Goal: Task Accomplishment & Management: Use online tool/utility

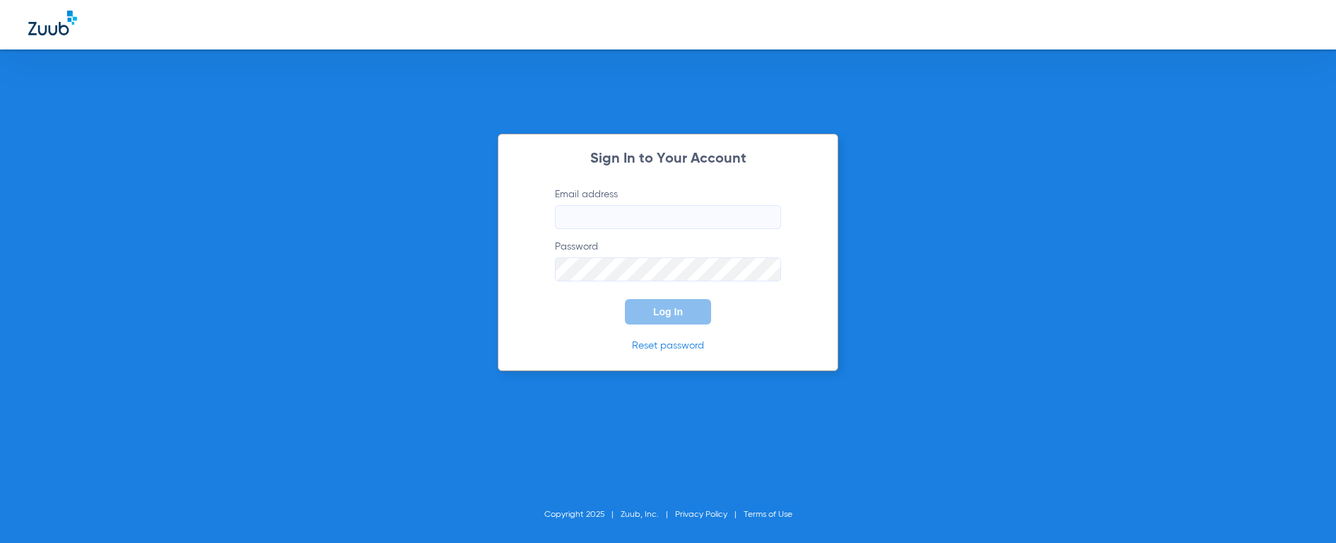
type input "[EMAIL_ADDRESS][DOMAIN_NAME]"
click at [677, 322] on button "Log In" at bounding box center [668, 311] width 86 height 25
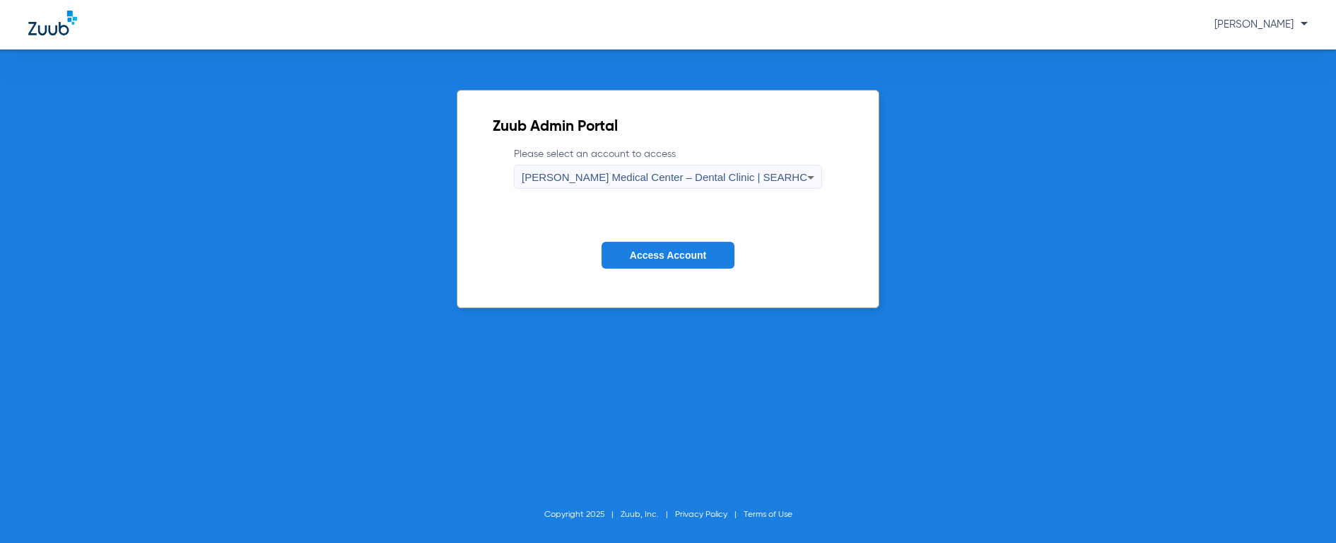
click at [60, 236] on div "Zuub Admin Portal Please select an account to access [PERSON_NAME][GEOGRAPHIC_D…" at bounding box center [668, 295] width 1336 height 493
click at [712, 184] on div "[PERSON_NAME] Medical Center – Dental Clinic | SEARHC" at bounding box center [665, 177] width 286 height 24
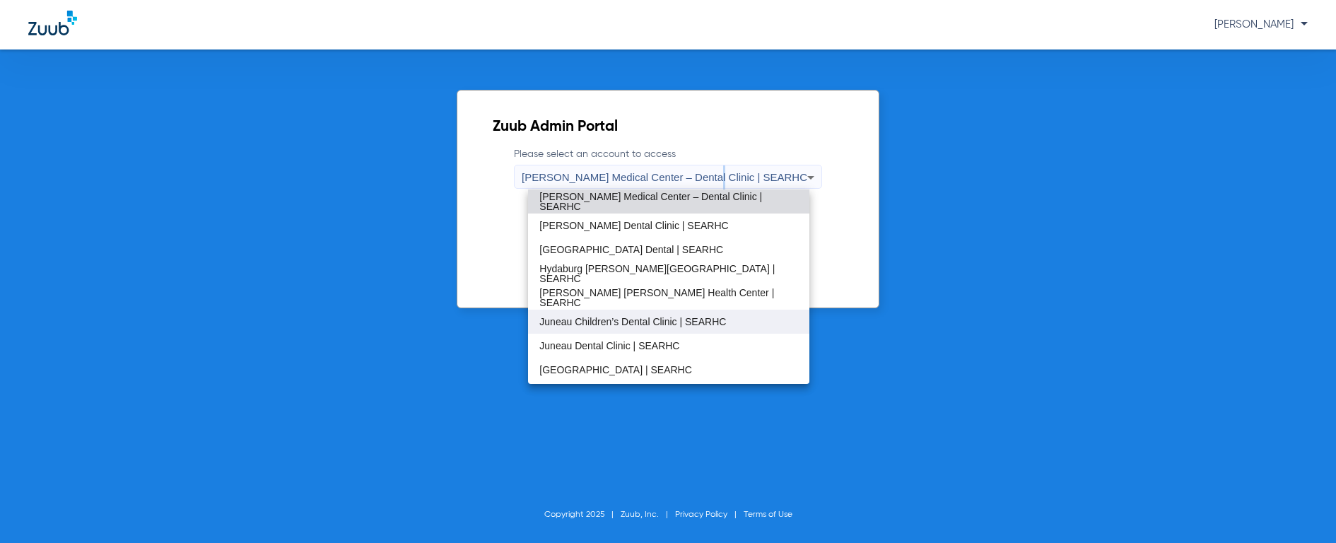
click at [621, 318] on span "Juneau Children’s Dental Clinic | SEARHC" at bounding box center [632, 322] width 187 height 10
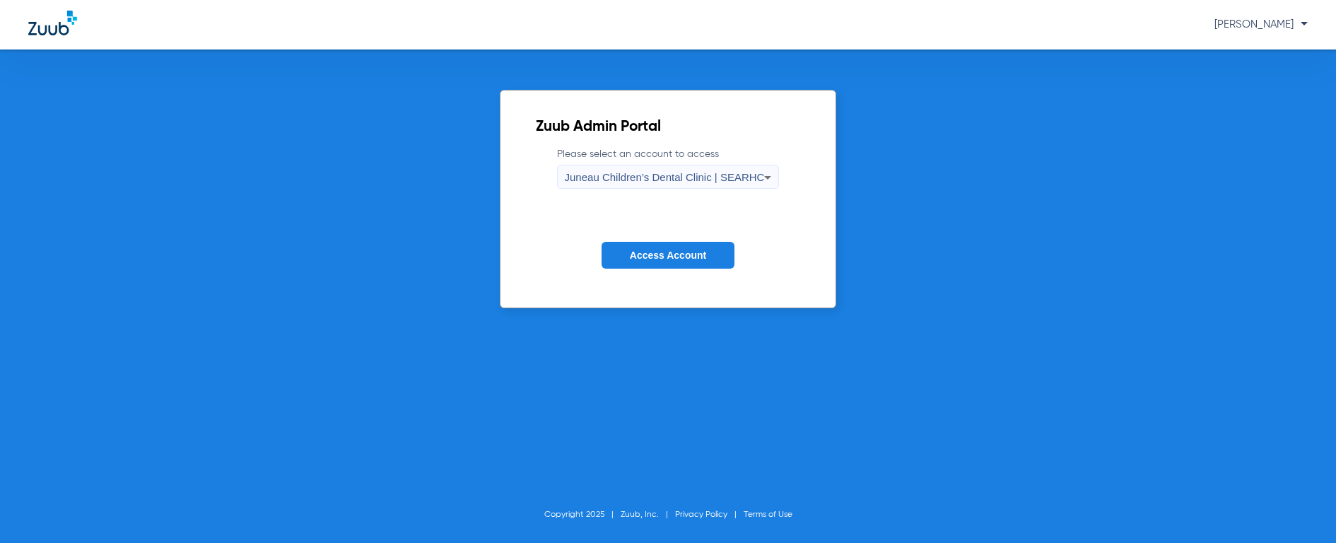
click at [706, 264] on button "Access Account" at bounding box center [668, 256] width 133 height 28
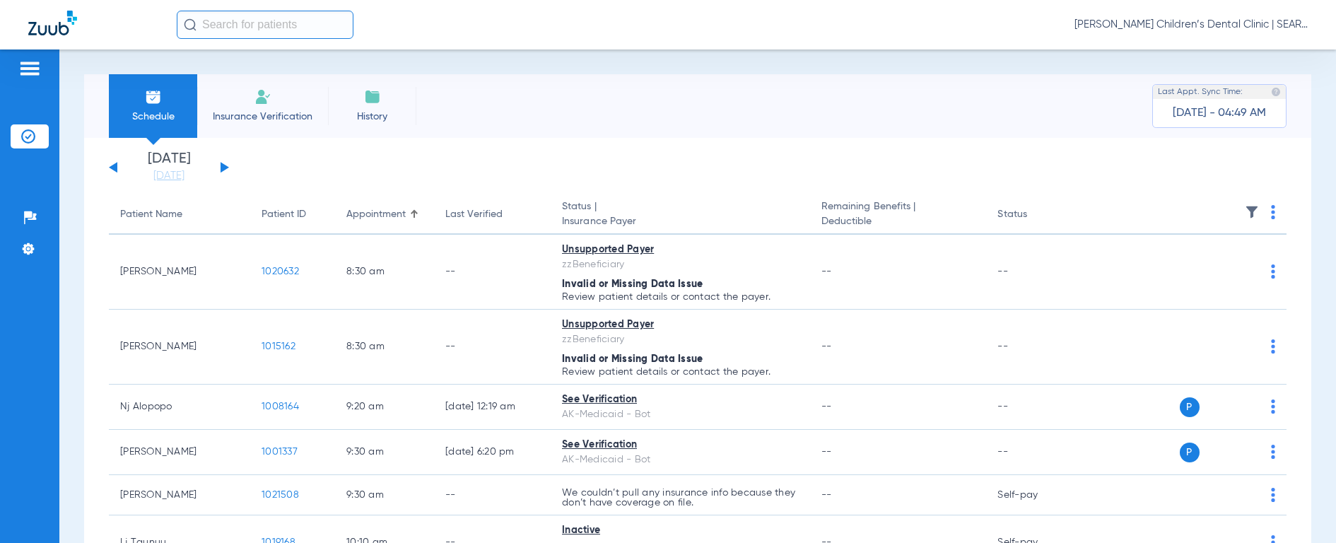
click at [214, 28] on input "text" at bounding box center [265, 25] width 177 height 28
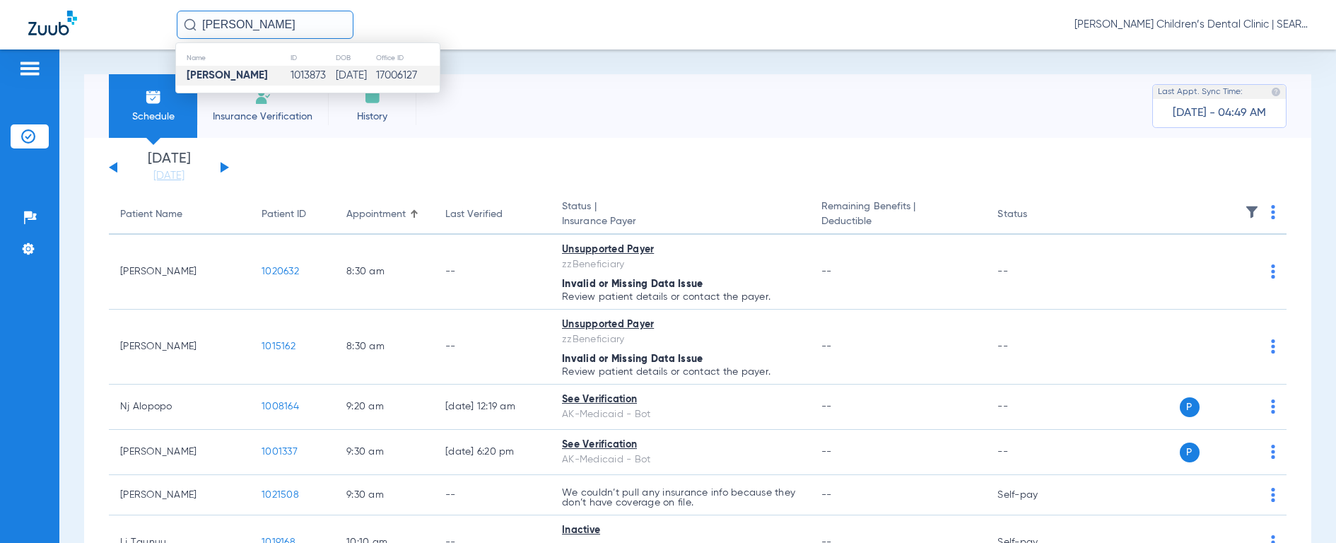
type input "[PERSON_NAME]"
click at [240, 72] on strong "[PERSON_NAME]" at bounding box center [227, 75] width 81 height 11
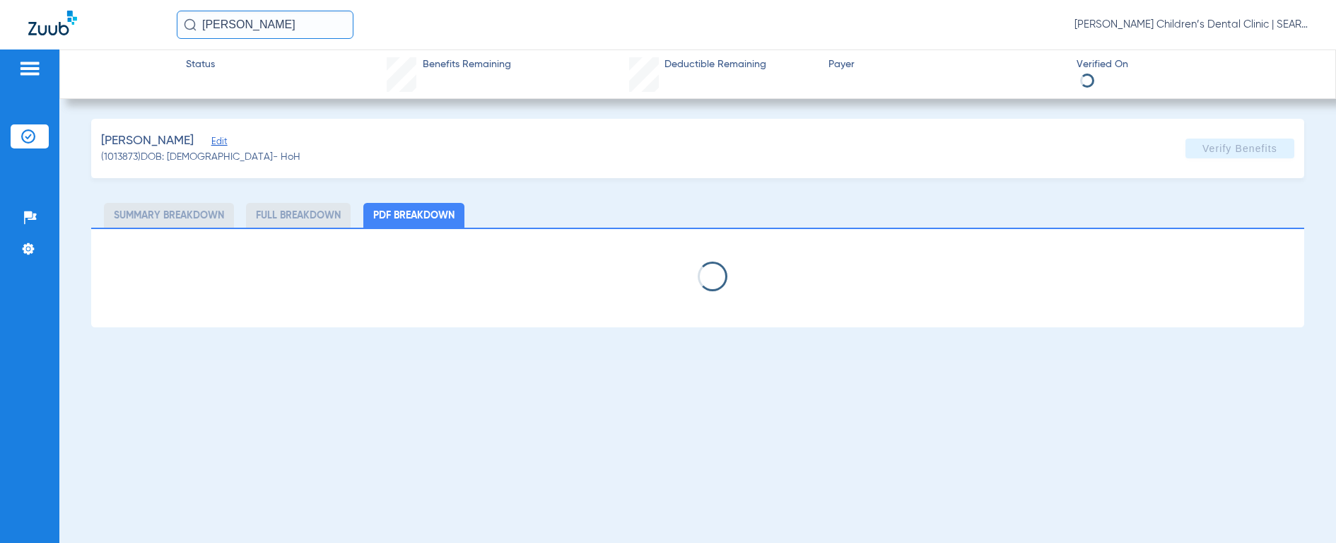
select select "page-width"
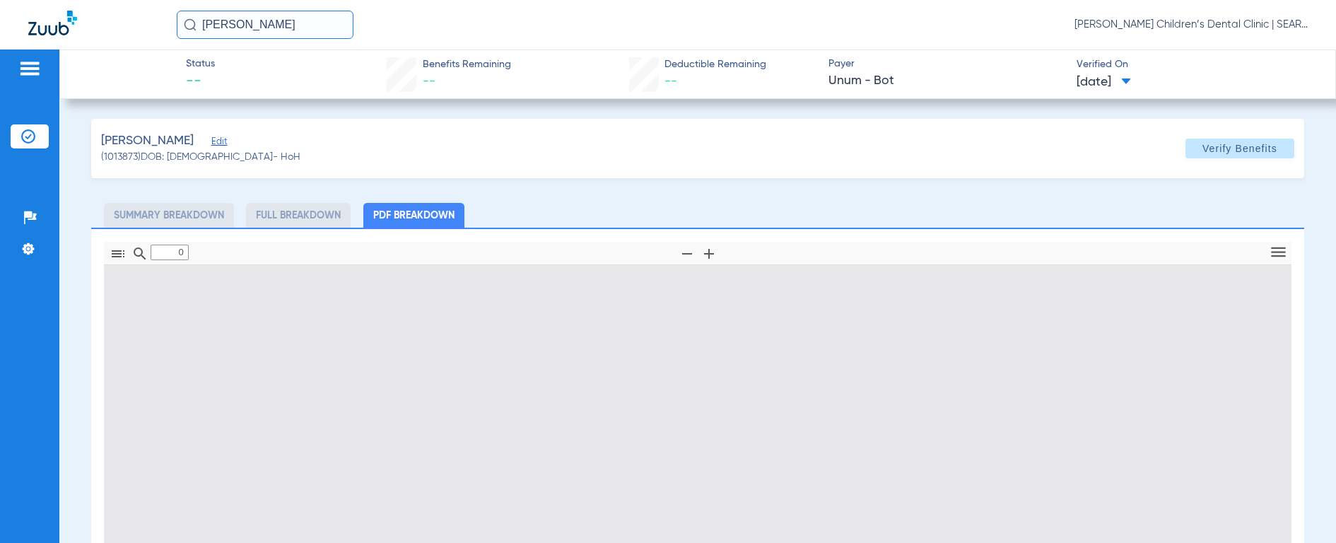
type input "1"
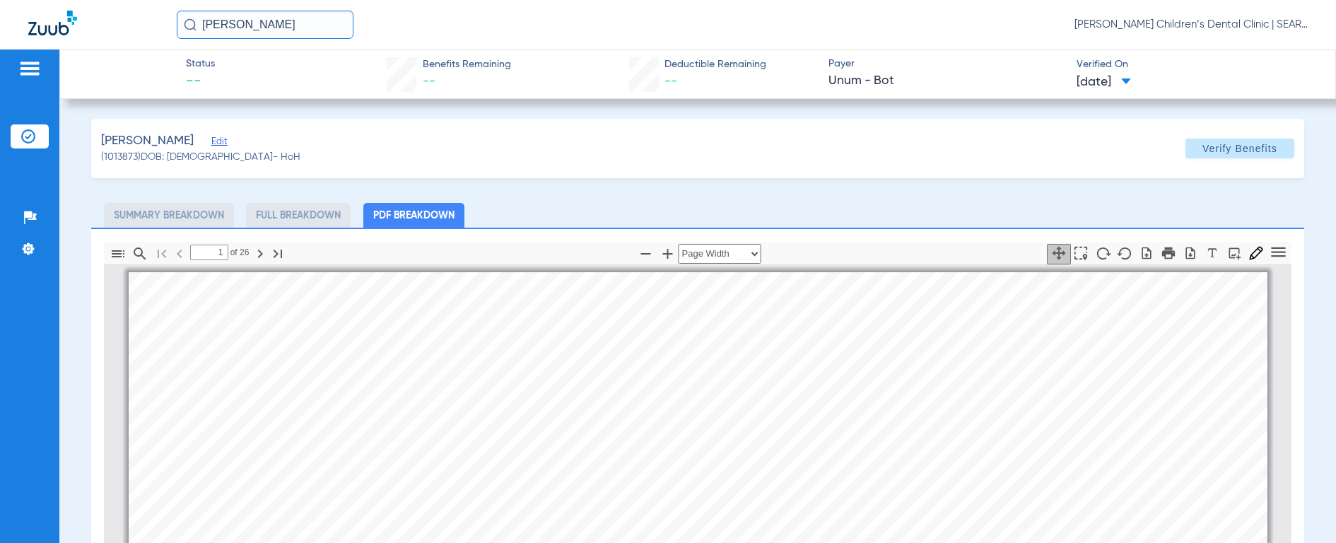
scroll to position [7, 0]
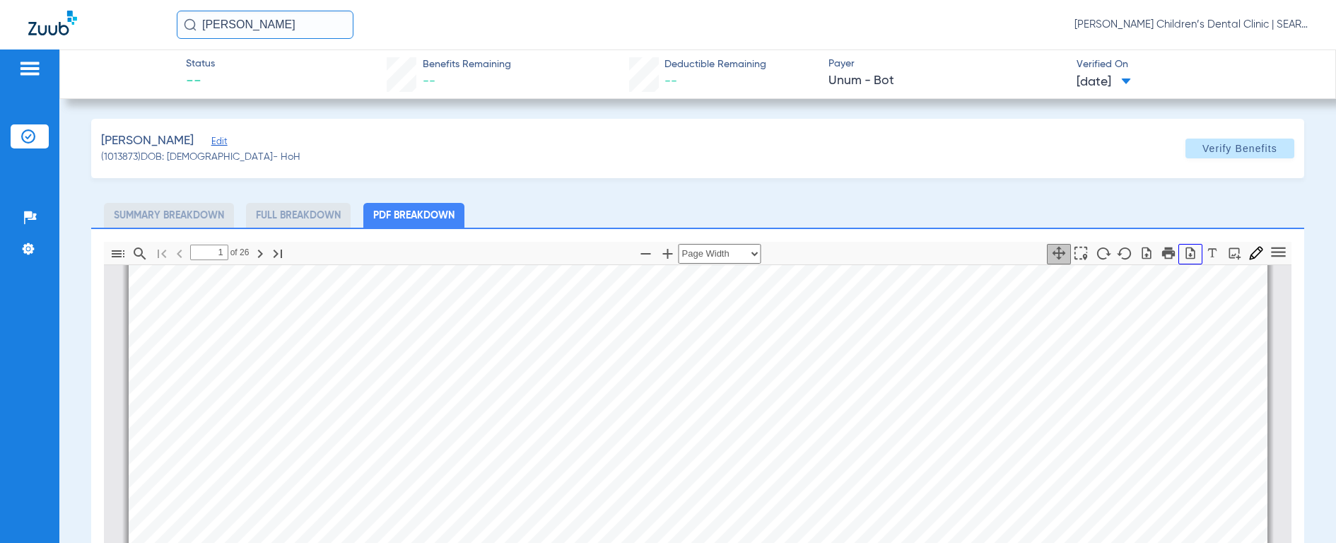
click at [1186, 255] on icon "button" at bounding box center [1190, 253] width 9 height 12
drag, startPoint x: 303, startPoint y: 27, endPoint x: 127, endPoint y: 12, distance: 176.7
click at [127, 12] on div "[PERSON_NAME] [PERSON_NAME] Children’s Dental Clinic | SEARHC" at bounding box center [668, 24] width 1336 height 49
click at [210, 25] on input "[PERSON_NAME]" at bounding box center [265, 25] width 177 height 28
click at [209, 22] on input "[PERSON_NAME]" at bounding box center [265, 25] width 177 height 28
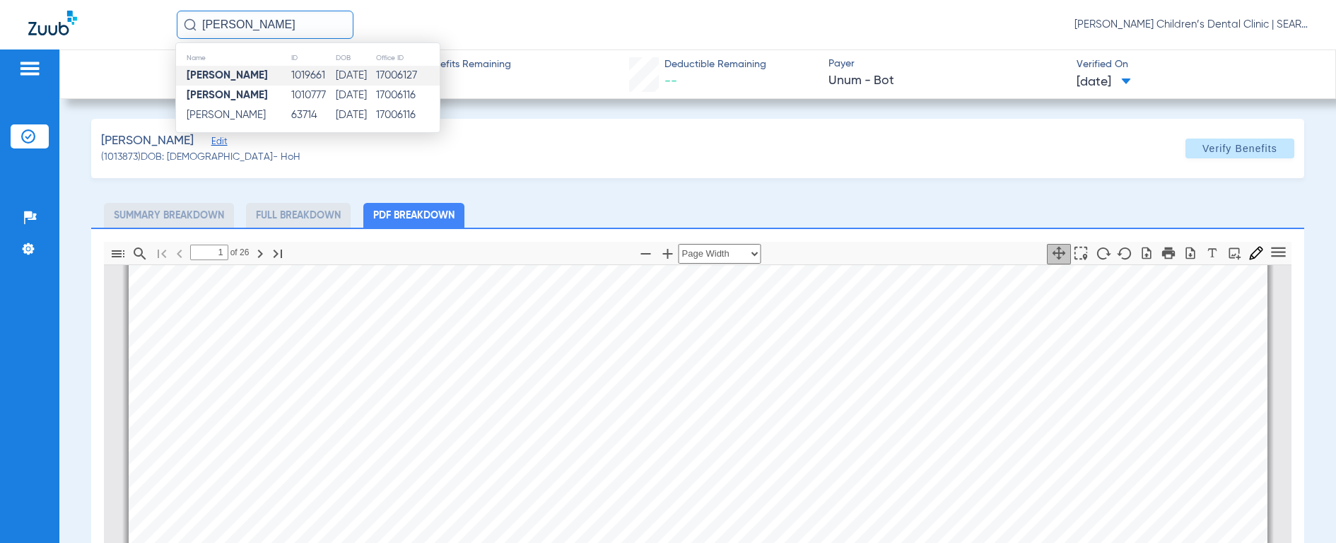
type input "[PERSON_NAME]"
click at [352, 76] on td "[DATE]" at bounding box center [355, 76] width 40 height 20
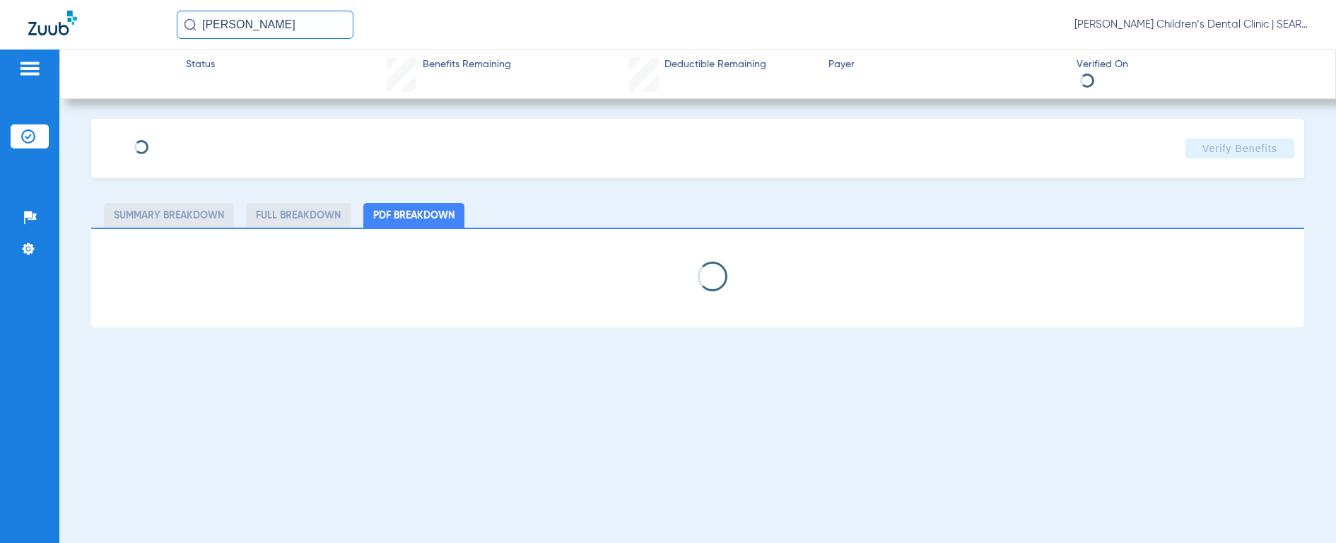
select select "page-width"
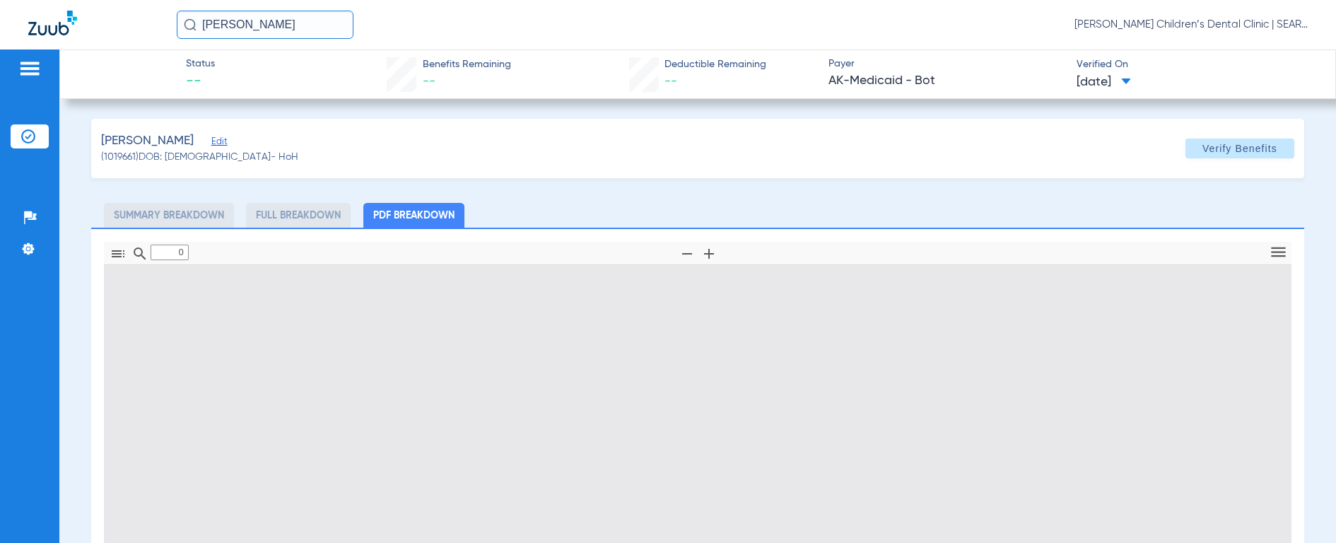
type input "1"
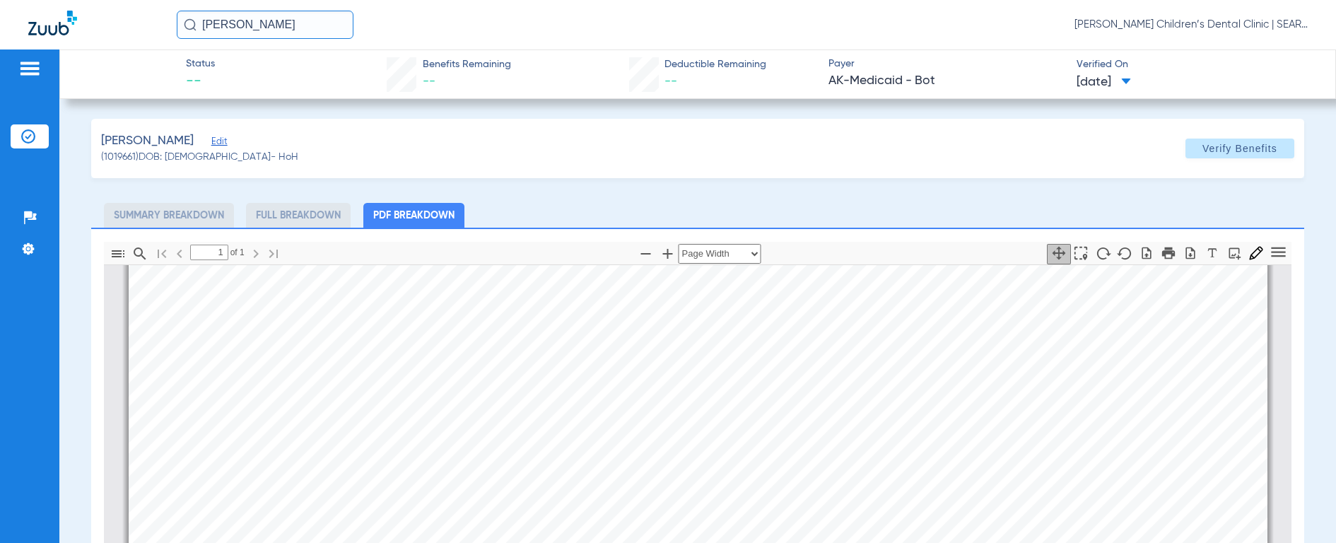
scroll to position [412, 0]
drag, startPoint x: 318, startPoint y: 21, endPoint x: 98, endPoint y: 3, distance: 220.6
click at [98, 3] on div "[PERSON_NAME] [PERSON_NAME] Children’s Dental Clinic | SEARHC" at bounding box center [668, 24] width 1336 height 49
click at [189, 25] on img at bounding box center [190, 24] width 13 height 13
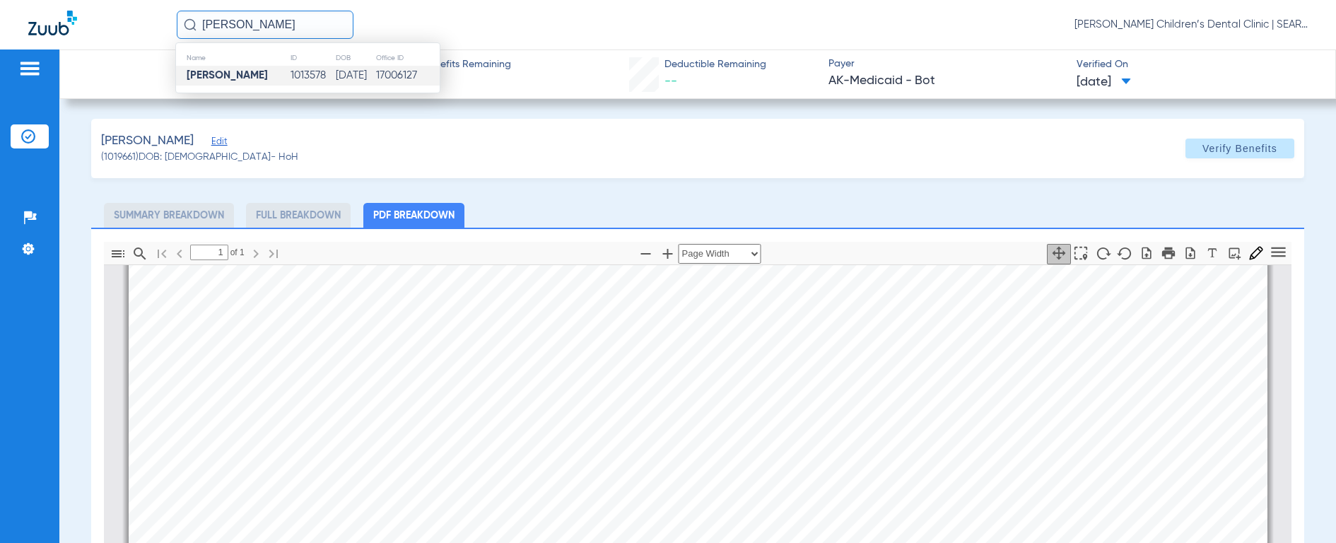
click at [221, 78] on strong "[PERSON_NAME]" at bounding box center [227, 75] width 81 height 11
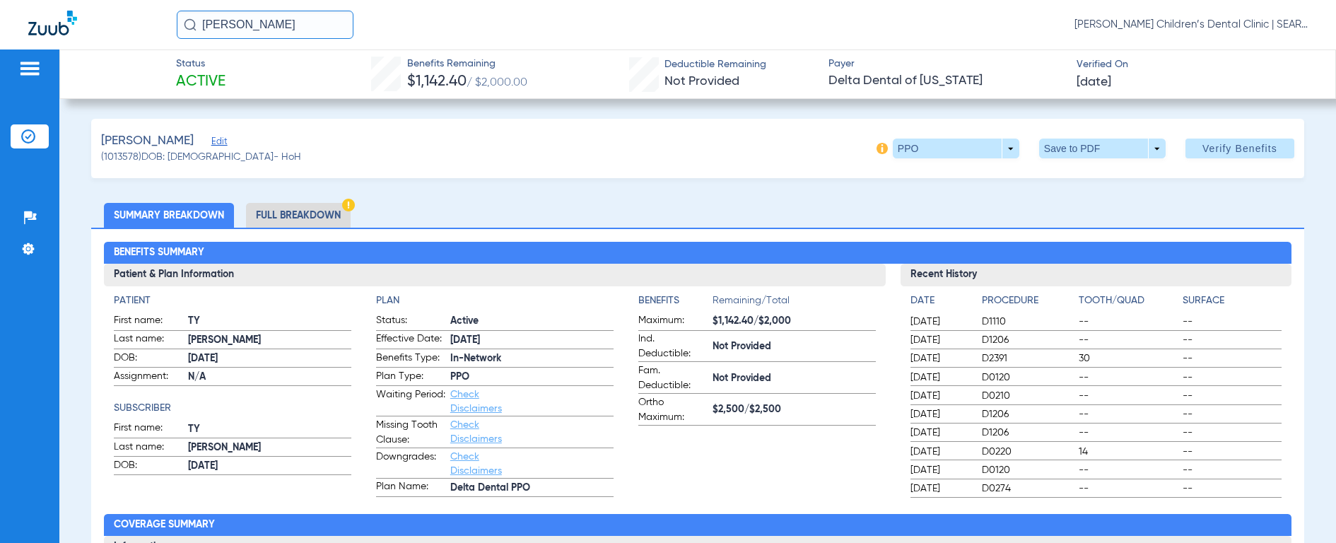
drag, startPoint x: 328, startPoint y: 25, endPoint x: 177, endPoint y: 11, distance: 151.3
click at [177, 11] on input "[PERSON_NAME]" at bounding box center [265, 25] width 177 height 28
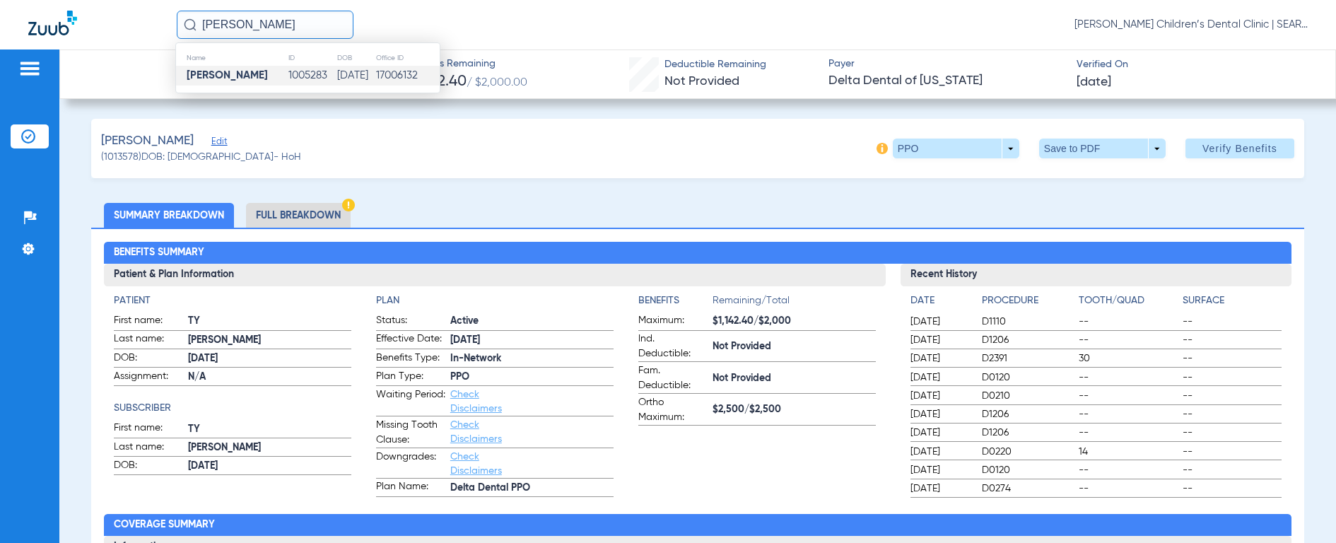
type input "[PERSON_NAME]"
click at [200, 78] on strong "[PERSON_NAME]" at bounding box center [227, 75] width 81 height 11
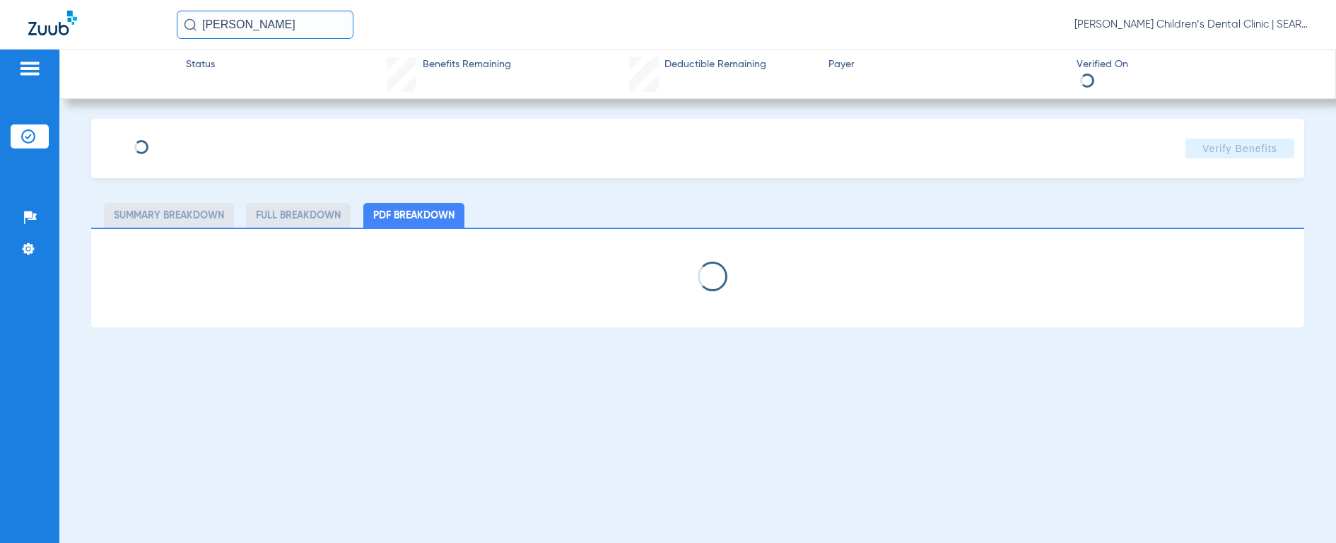
select select "page-width"
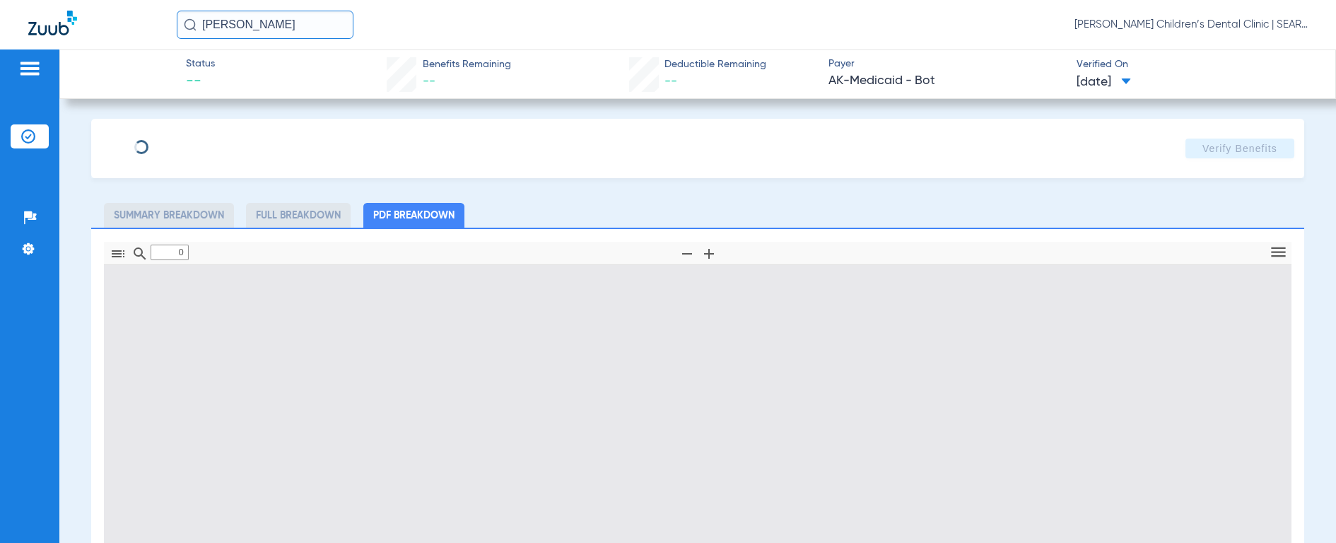
type input "1"
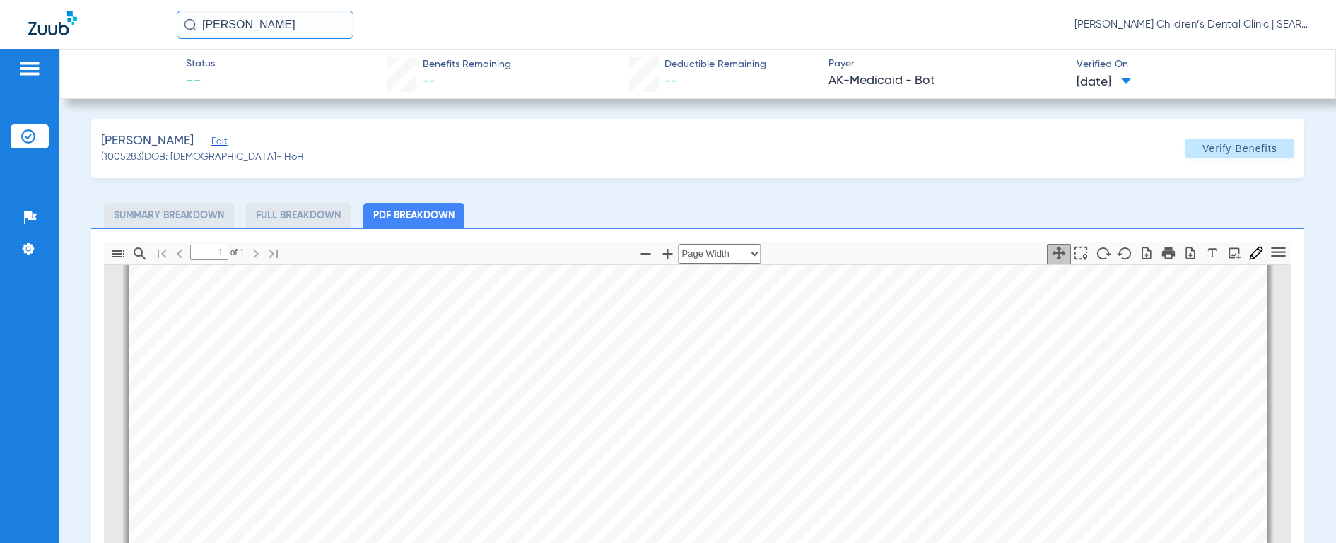
click at [183, 24] on input "[PERSON_NAME]" at bounding box center [265, 25] width 177 height 28
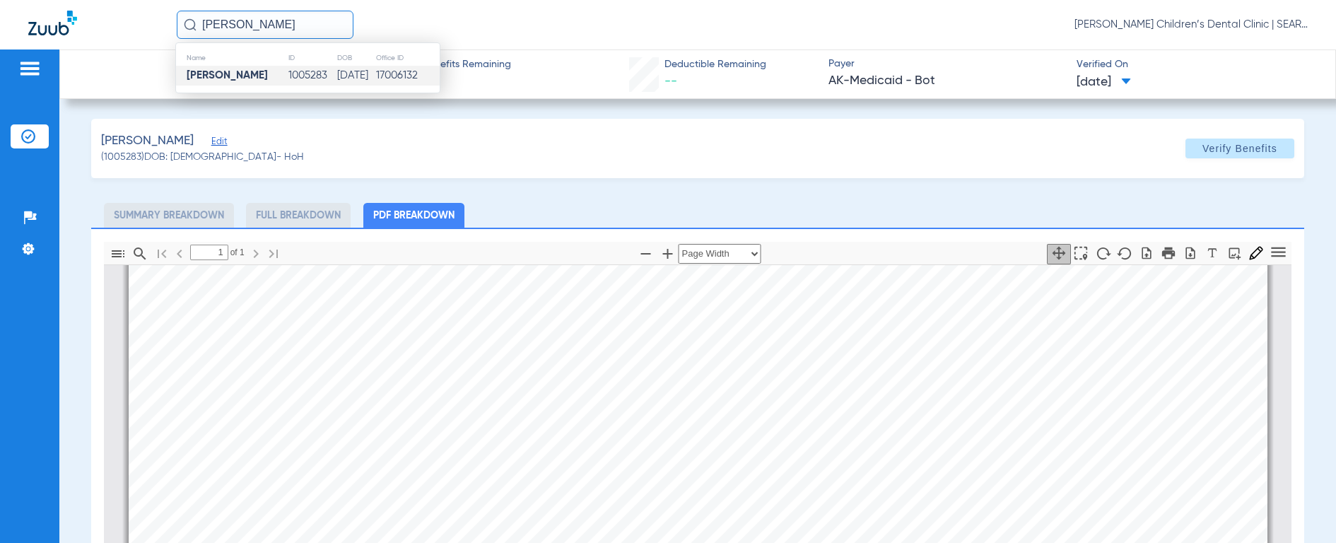
click at [200, 76] on strong "[PERSON_NAME]" at bounding box center [227, 75] width 81 height 11
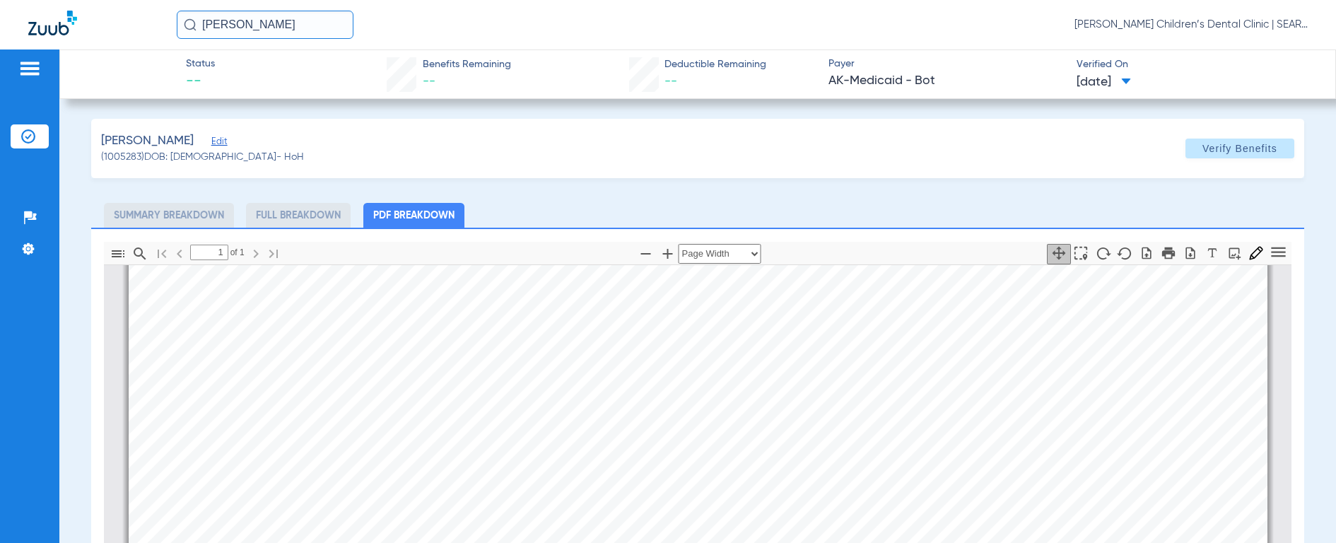
scroll to position [276, 0]
drag, startPoint x: 296, startPoint y: 22, endPoint x: 45, endPoint y: -1, distance: 252.0
click at [45, 0] on html "[PERSON_NAME] [PERSON_NAME] Children’s Dental Clinic | SEARHC Patients Insuranc…" at bounding box center [668, 271] width 1336 height 543
click at [182, 29] on input "[PERSON_NAME]" at bounding box center [265, 25] width 177 height 28
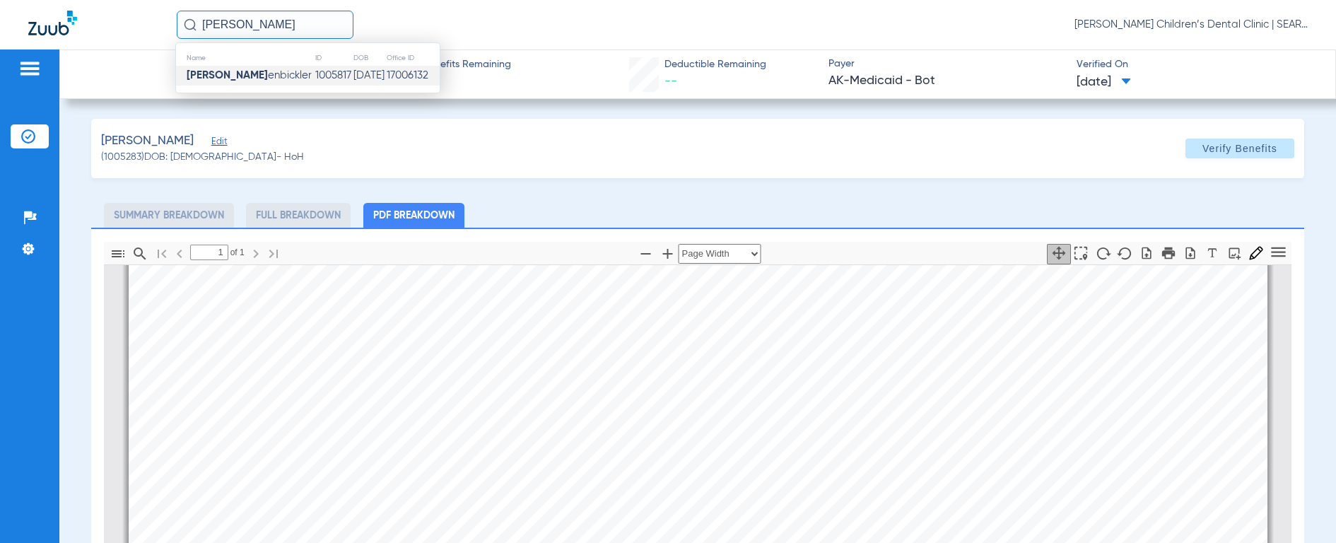
click at [211, 76] on strong "[PERSON_NAME]" at bounding box center [227, 75] width 81 height 11
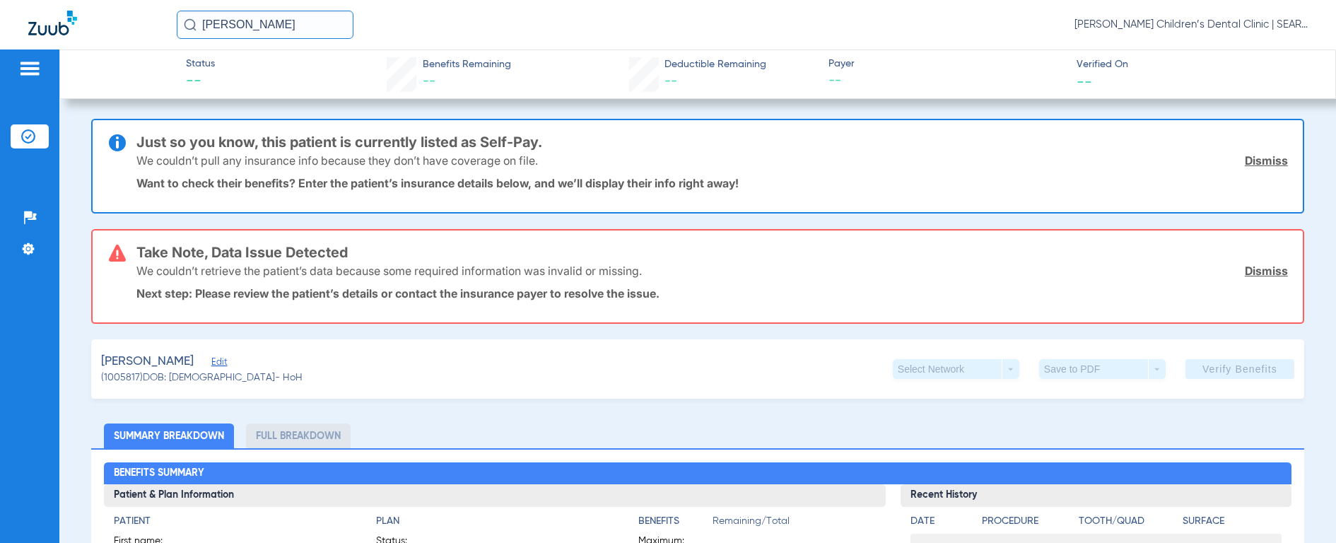
click at [1246, 157] on link "Dismiss" at bounding box center [1266, 160] width 43 height 14
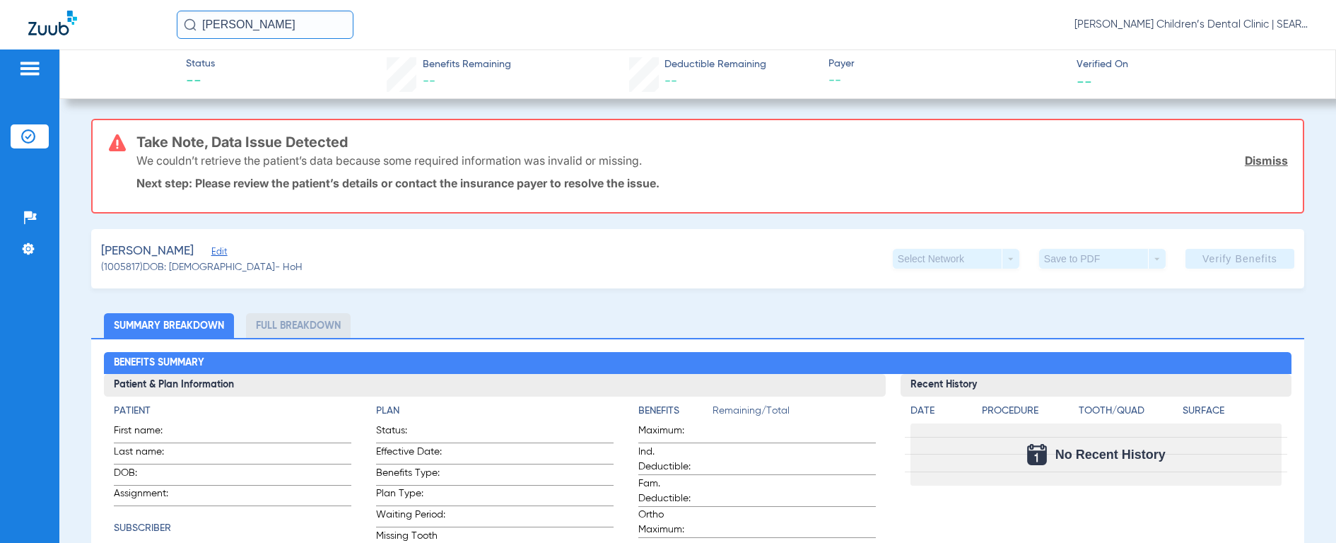
click at [1258, 156] on link "Dismiss" at bounding box center [1266, 160] width 43 height 14
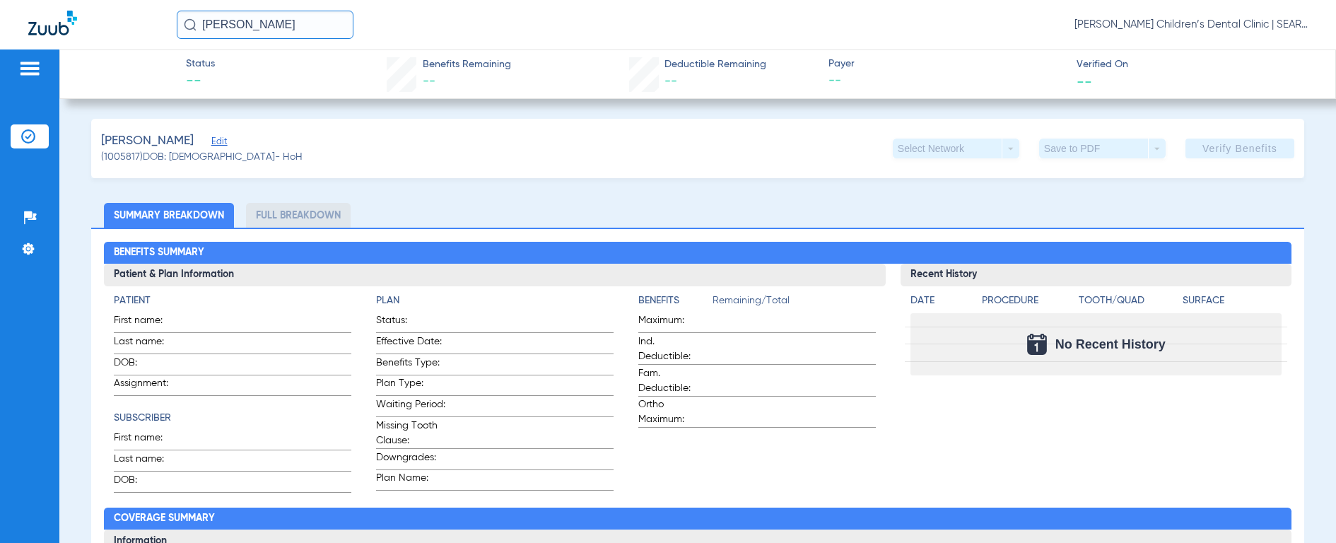
click at [1232, 150] on app-verify-button "Verify Benefits" at bounding box center [1240, 149] width 109 height 20
drag, startPoint x: 294, startPoint y: 27, endPoint x: 112, endPoint y: 1, distance: 184.2
click at [112, 1] on div "[PERSON_NAME] [PERSON_NAME] Children’s Dental Clinic | SEARHC" at bounding box center [668, 24] width 1336 height 49
click at [185, 27] on img at bounding box center [190, 24] width 13 height 13
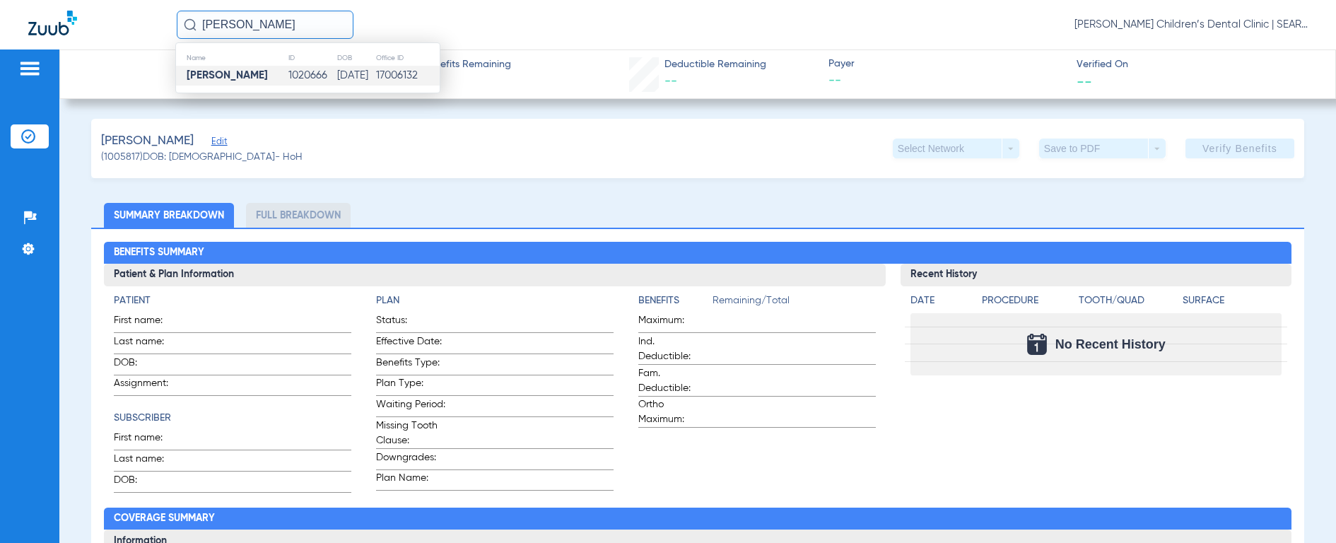
click at [209, 66] on td "[PERSON_NAME]" at bounding box center [232, 76] width 112 height 20
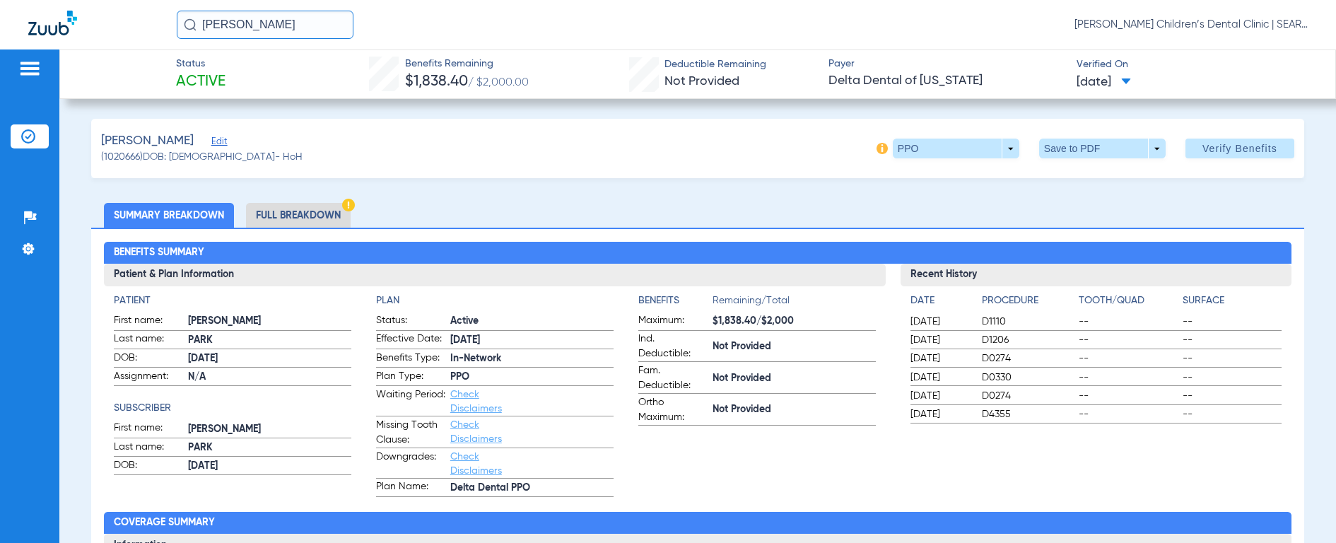
drag, startPoint x: 311, startPoint y: 23, endPoint x: 145, endPoint y: 17, distance: 166.3
click at [145, 17] on div "[PERSON_NAME] [PERSON_NAME] Children’s Dental Clinic | SEARHC" at bounding box center [668, 24] width 1336 height 49
click at [187, 25] on img at bounding box center [190, 24] width 13 height 13
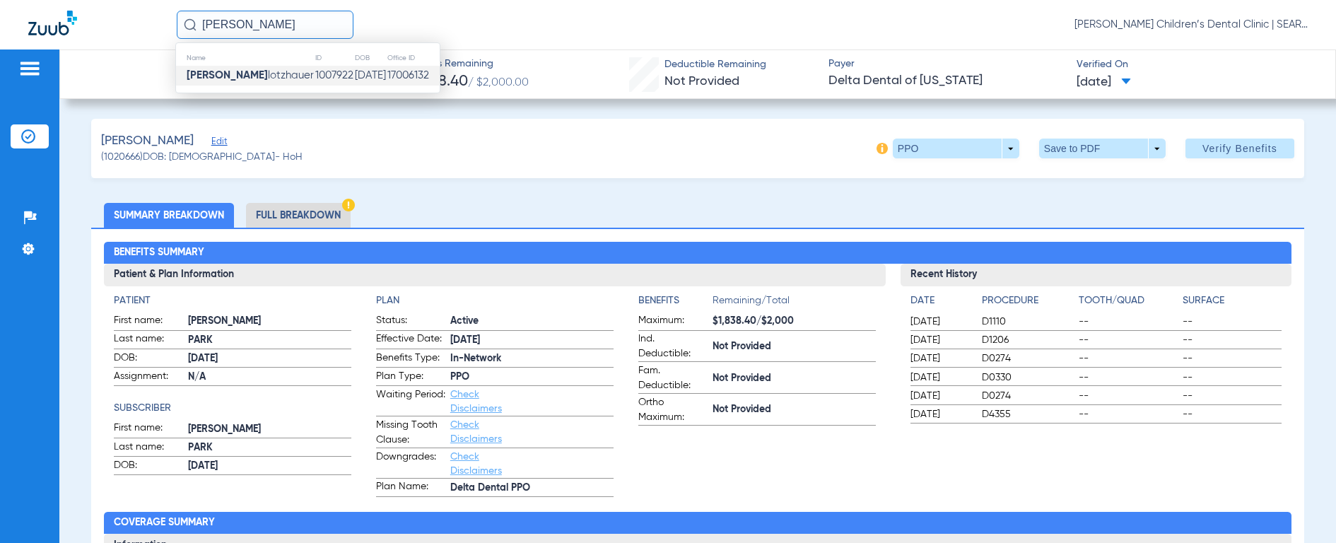
click at [212, 71] on strong "[PERSON_NAME]" at bounding box center [227, 75] width 81 height 11
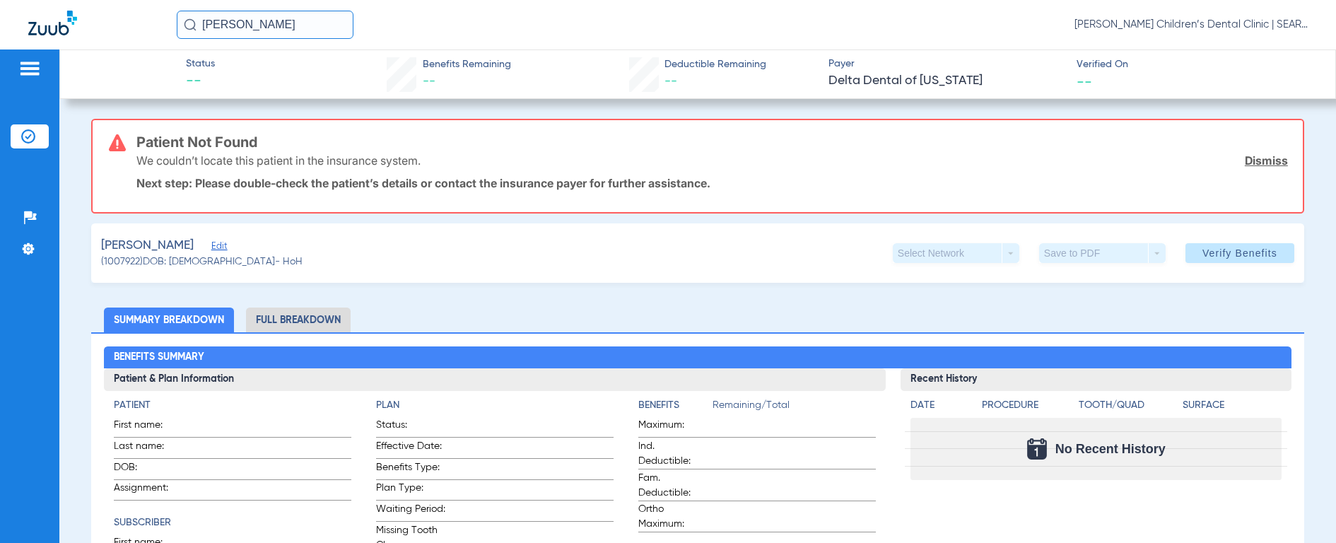
drag, startPoint x: 289, startPoint y: 19, endPoint x: 83, endPoint y: -14, distance: 208.4
click at [83, 0] on html "[PERSON_NAME] sch [PERSON_NAME] Children’s Dental Clinic | SEARHC Patients Insu…" at bounding box center [668, 271] width 1336 height 543
type input "[PERSON_NAME]"
click at [187, 21] on img at bounding box center [190, 24] width 13 height 13
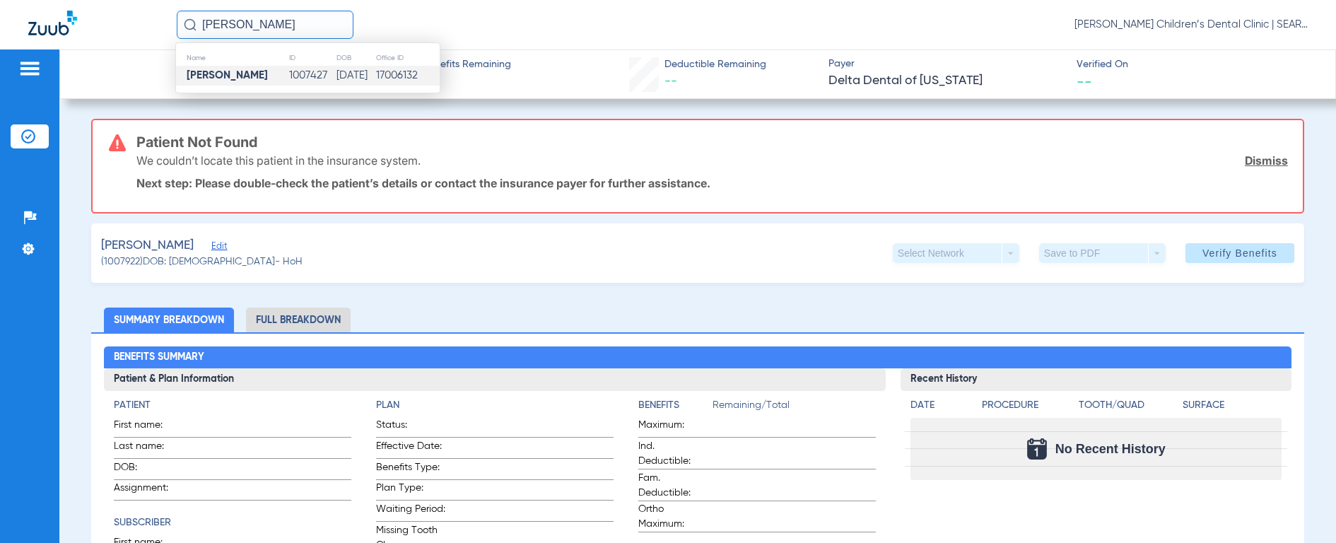
click at [206, 74] on strong "[PERSON_NAME]" at bounding box center [227, 75] width 81 height 11
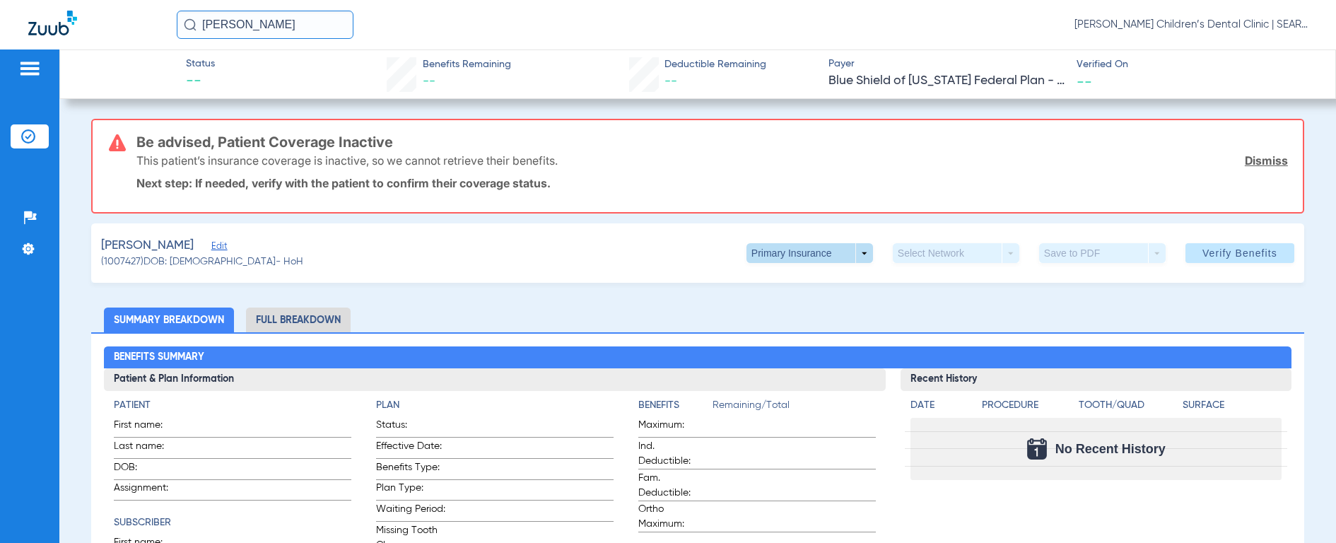
click at [767, 252] on span at bounding box center [810, 253] width 127 height 20
click at [771, 312] on span "Secondary Insurance" at bounding box center [794, 310] width 93 height 10
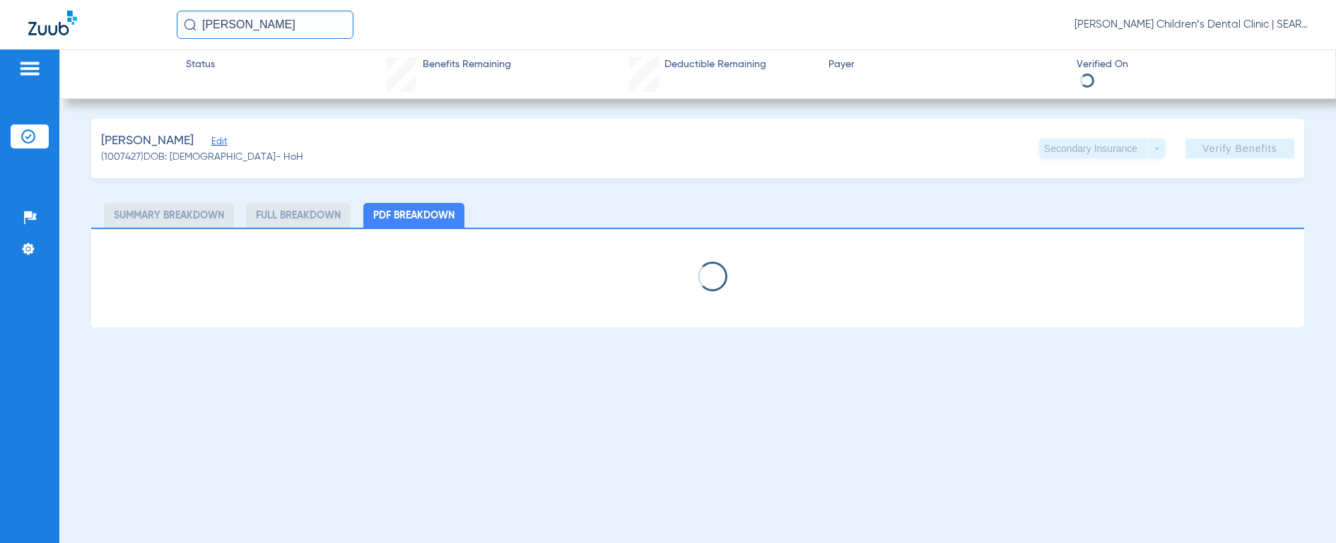
select select "page-width"
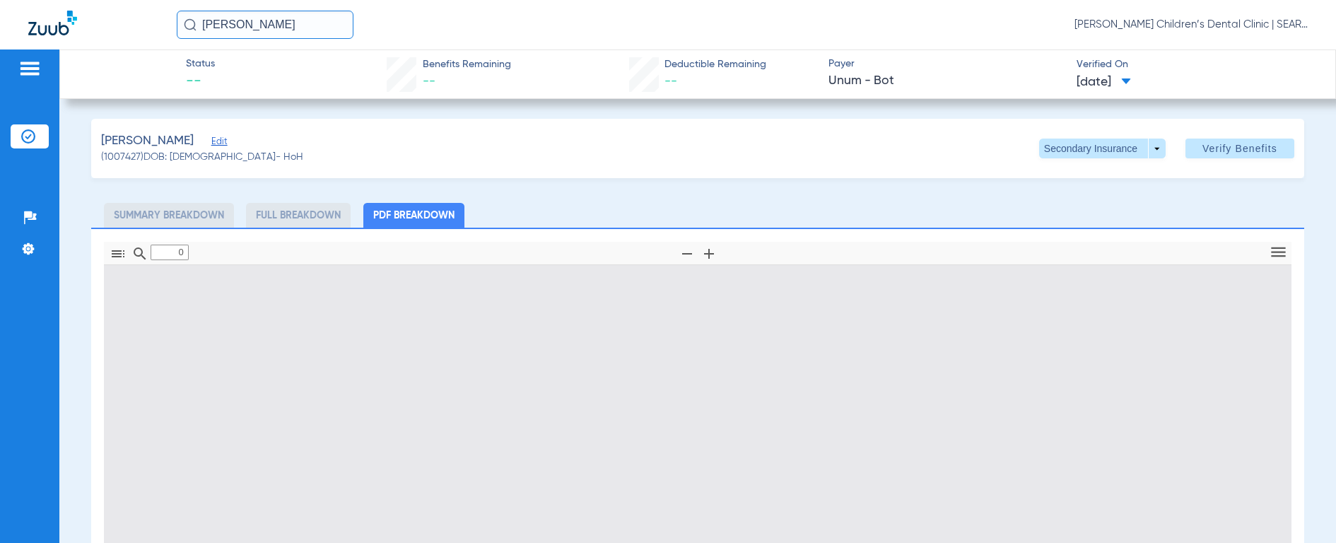
type input "1"
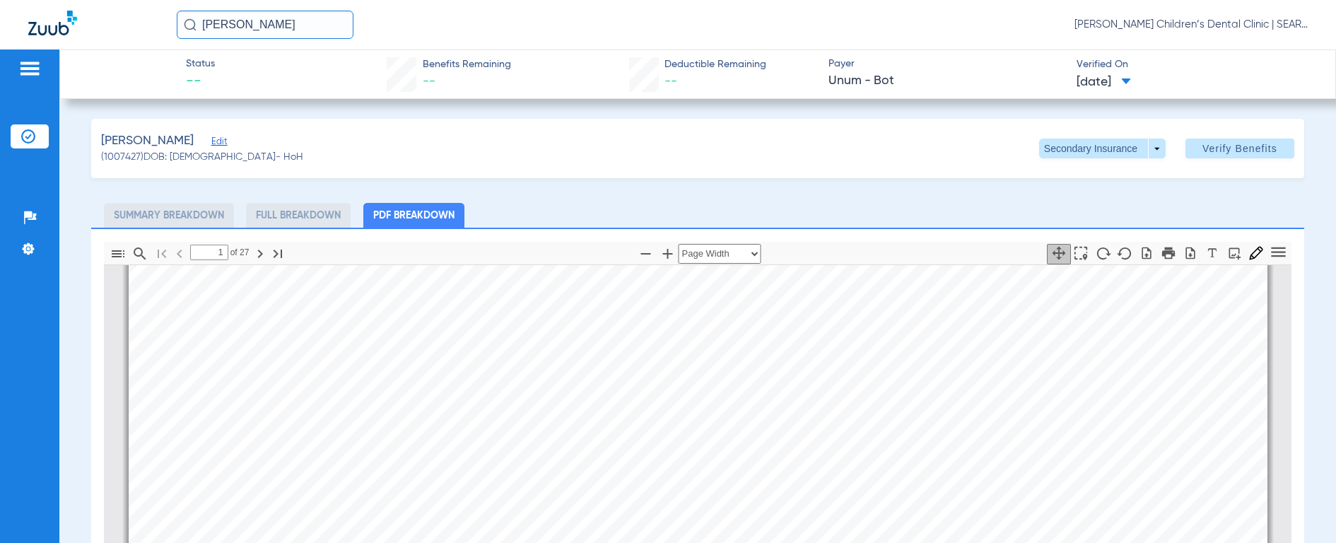
scroll to position [830, 0]
drag, startPoint x: 299, startPoint y: 28, endPoint x: 158, endPoint y: 27, distance: 141.4
click at [158, 27] on div "[PERSON_NAME] [PERSON_NAME] Children’s Dental Clinic | SEARHC" at bounding box center [668, 24] width 1336 height 49
type input "E"
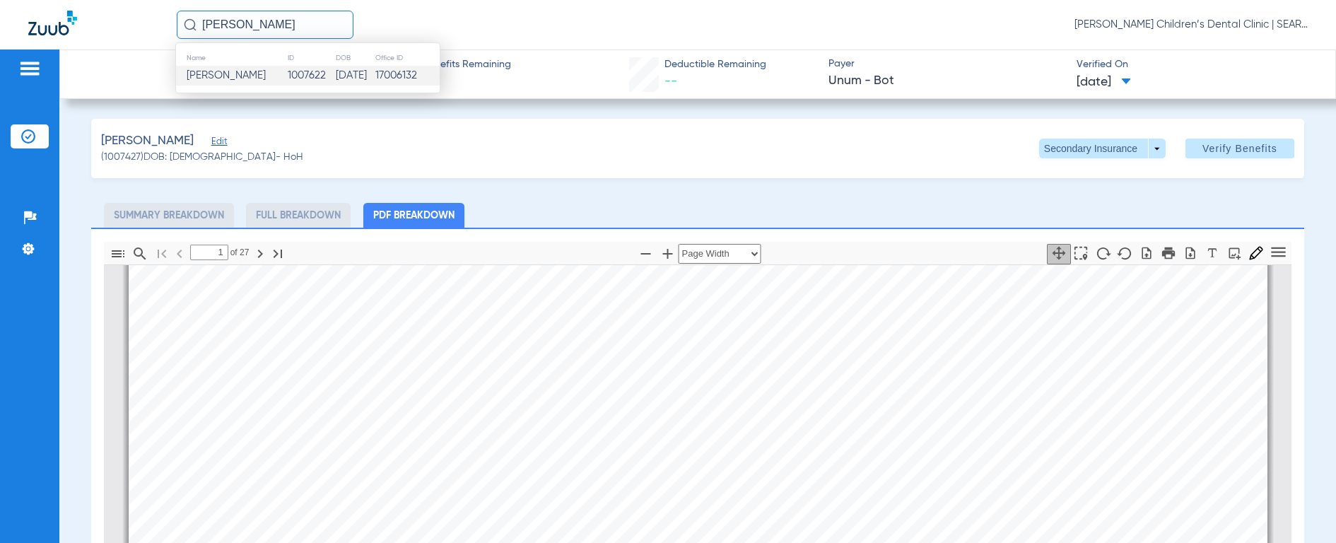
type input "[PERSON_NAME]"
click at [212, 74] on span "[PERSON_NAME]" at bounding box center [226, 75] width 79 height 11
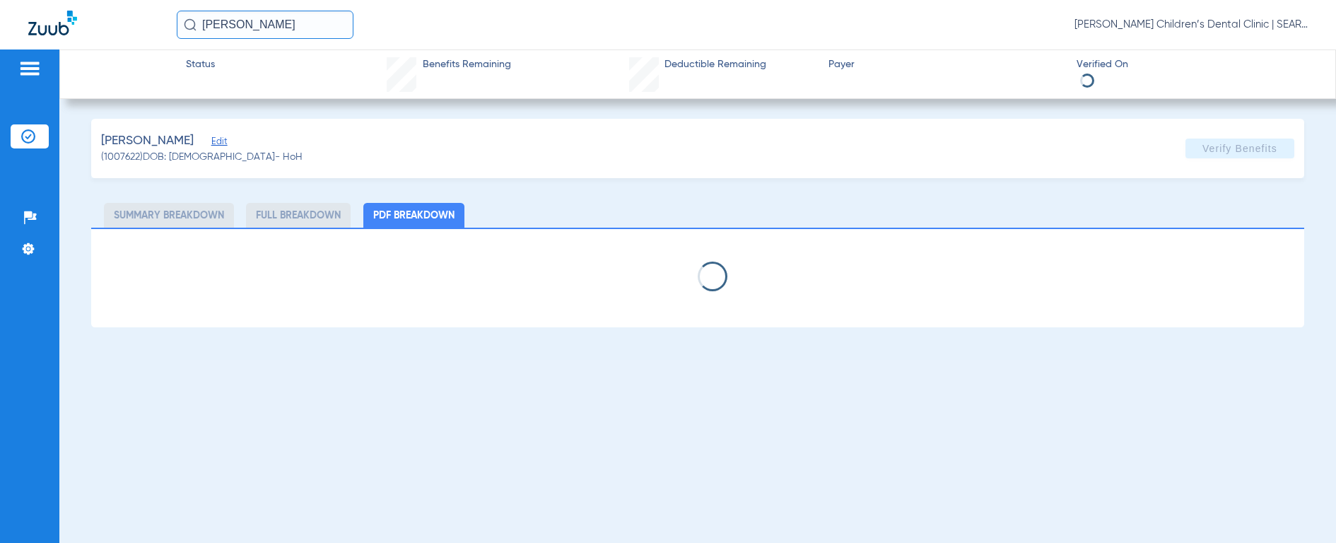
select select "page-width"
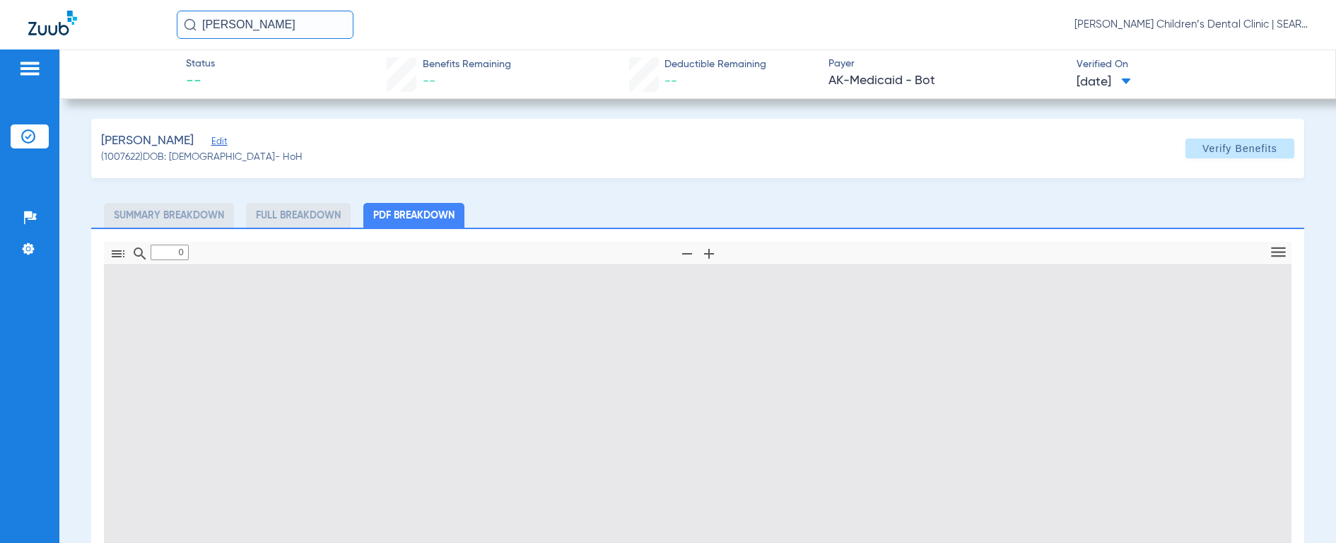
type input "1"
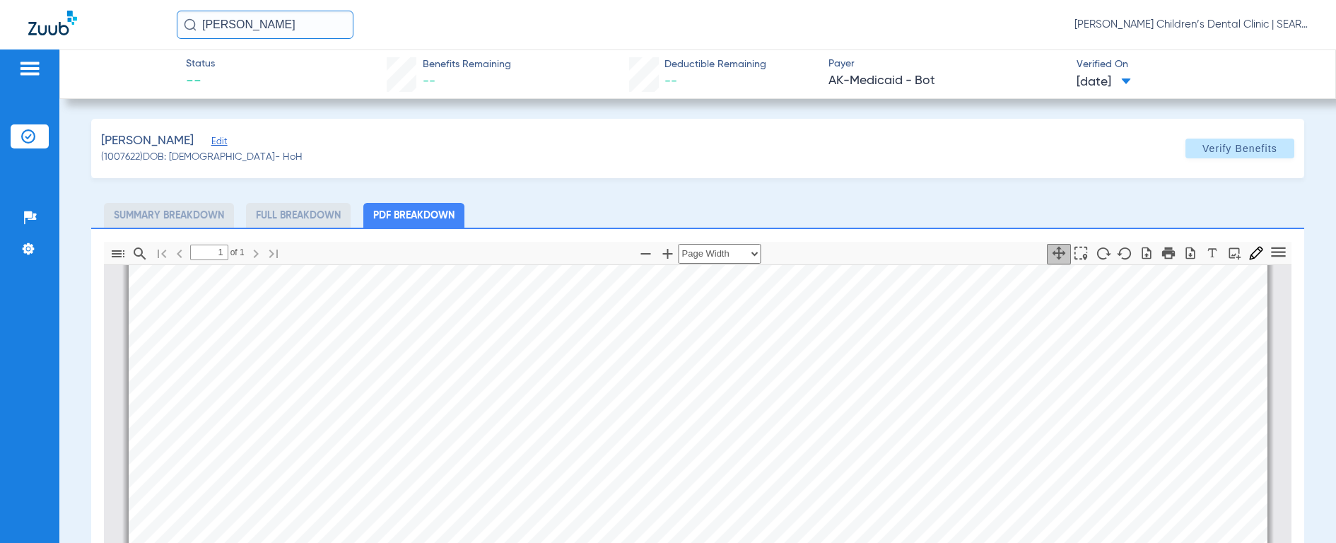
scroll to position [257, 0]
drag, startPoint x: 321, startPoint y: 23, endPoint x: 123, endPoint y: 11, distance: 198.4
click at [123, 11] on div "[PERSON_NAME] [PERSON_NAME] Children’s Dental Clinic | SEARHC" at bounding box center [668, 24] width 1336 height 49
click at [187, 25] on img at bounding box center [190, 24] width 13 height 13
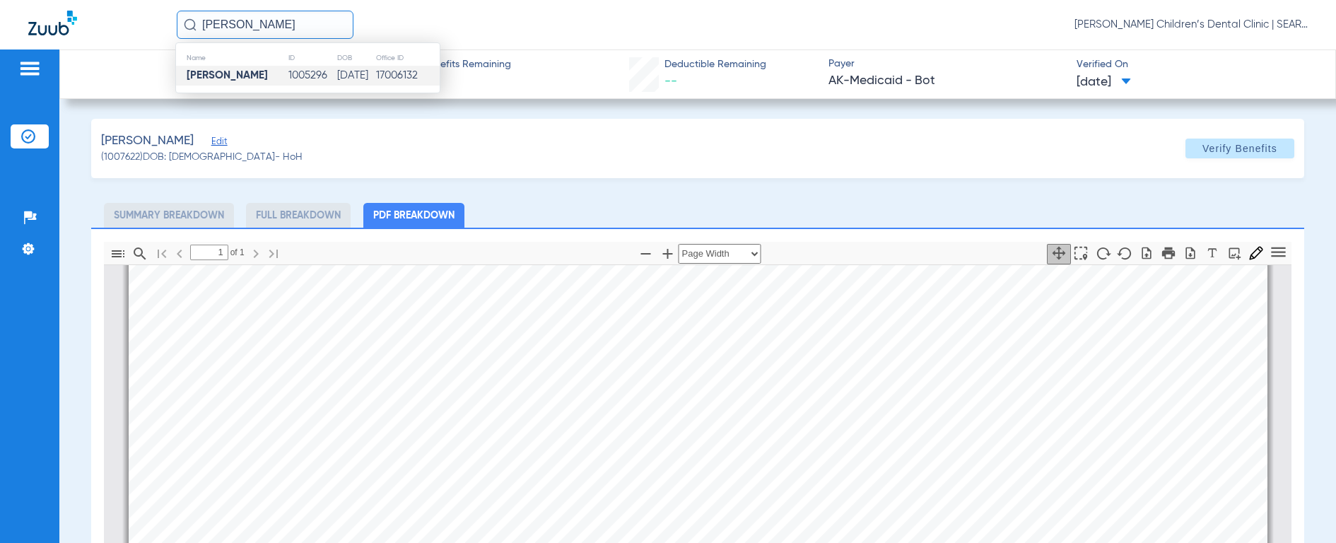
click at [197, 73] on strong "[PERSON_NAME]" at bounding box center [227, 75] width 81 height 11
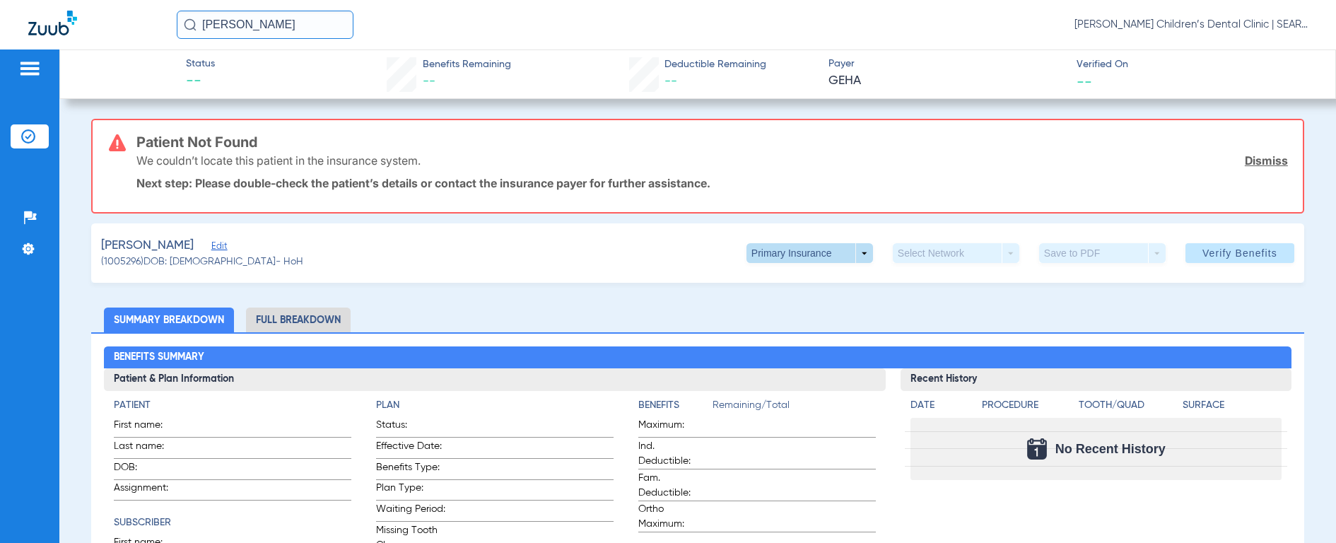
click at [814, 259] on span at bounding box center [810, 253] width 34 height 34
click at [805, 307] on span "Secondary Insurance" at bounding box center [794, 310] width 93 height 10
drag, startPoint x: 303, startPoint y: 22, endPoint x: 91, endPoint y: -12, distance: 214.1
click at [91, 0] on html "[PERSON_NAME] [PERSON_NAME] Children’s Dental Clinic | SEARHC Patients Insuranc…" at bounding box center [668, 271] width 1336 height 543
click at [187, 28] on img at bounding box center [190, 24] width 13 height 13
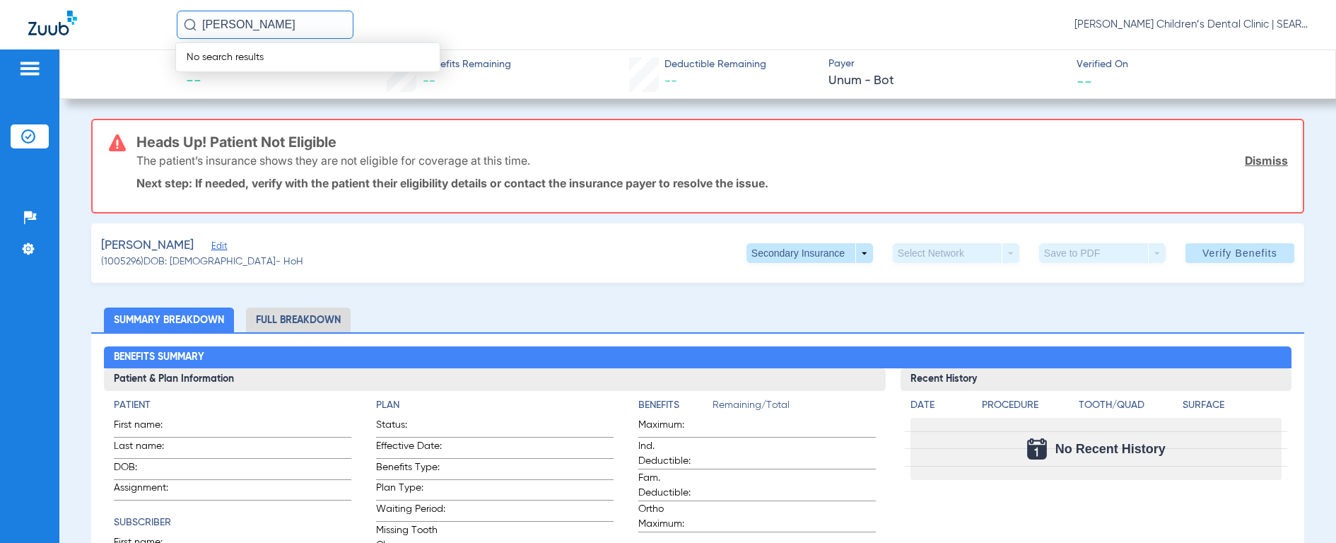
click at [317, 21] on input "[PERSON_NAME]" at bounding box center [265, 25] width 177 height 28
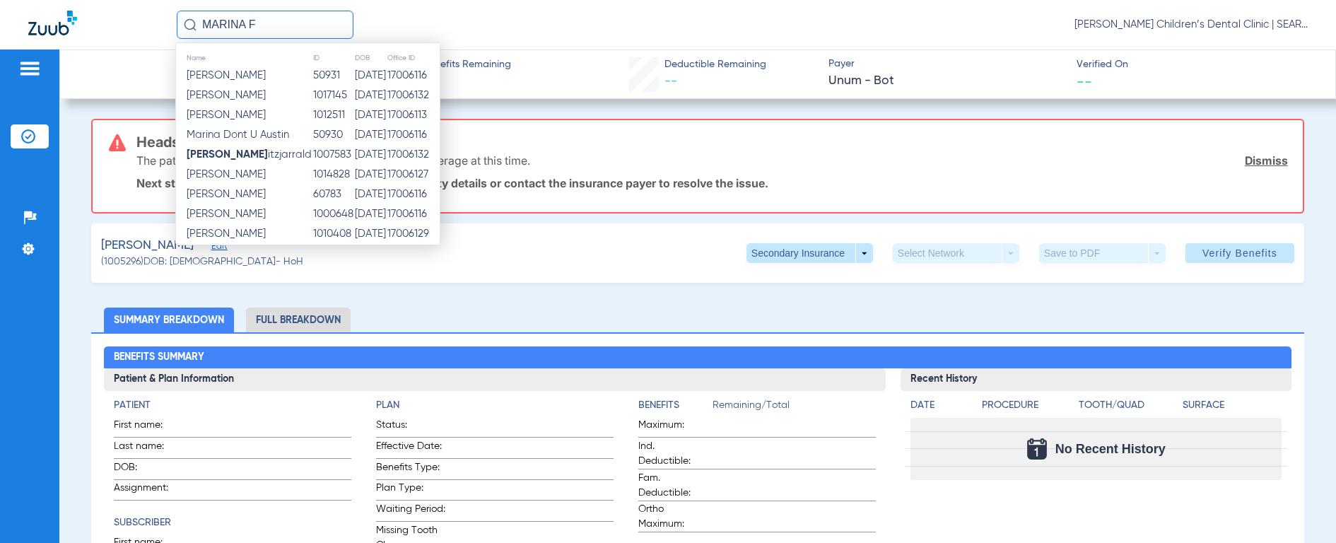
type input "MARINA F"
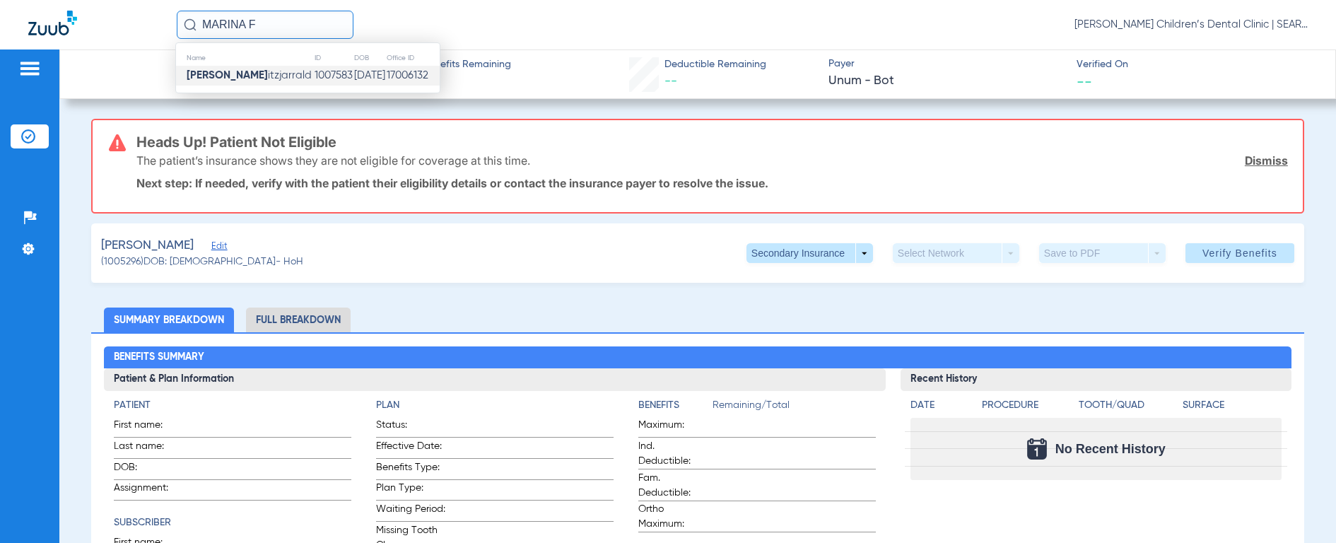
click at [314, 70] on td "1007583" at bounding box center [334, 76] width 40 height 20
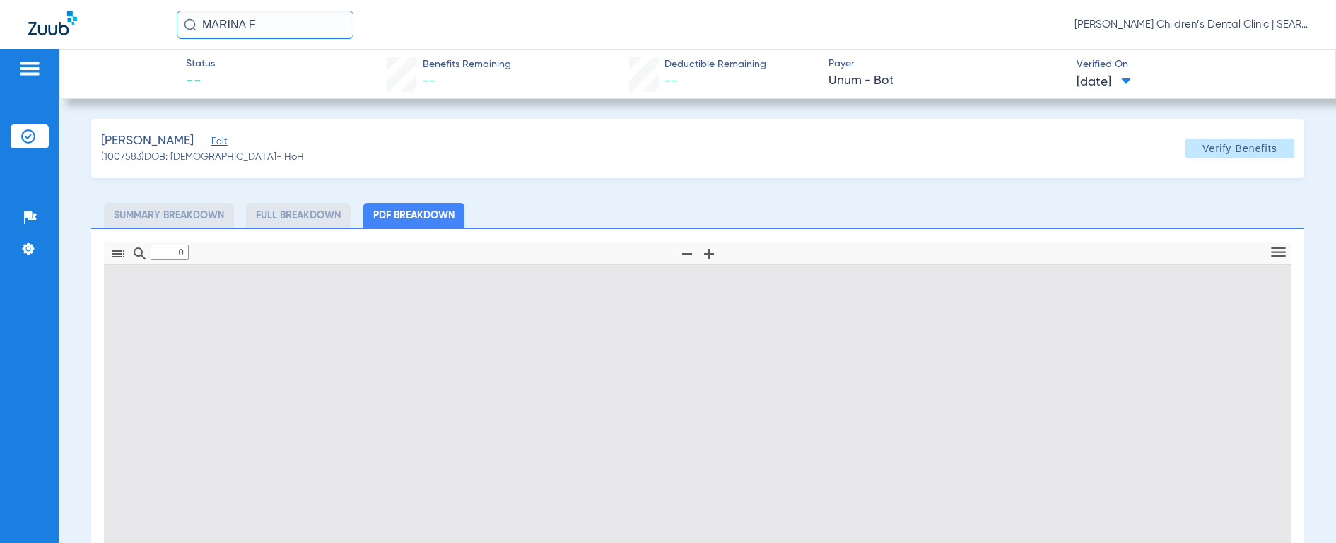
type input "1"
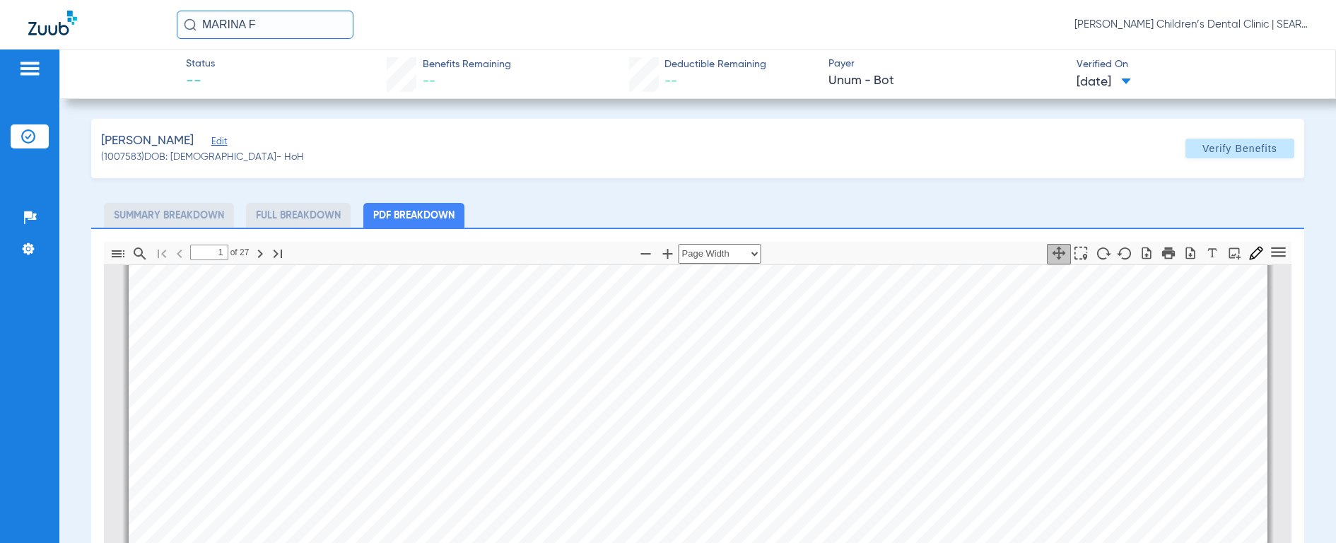
scroll to position [898, 0]
drag, startPoint x: 270, startPoint y: 23, endPoint x: 174, endPoint y: 23, distance: 96.2
click at [174, 23] on div "MARINA F [PERSON_NAME] Children’s Dental Clinic | SEARHC" at bounding box center [668, 24] width 1336 height 49
type input "[PERSON_NAME]"
click at [185, 27] on img at bounding box center [190, 24] width 13 height 13
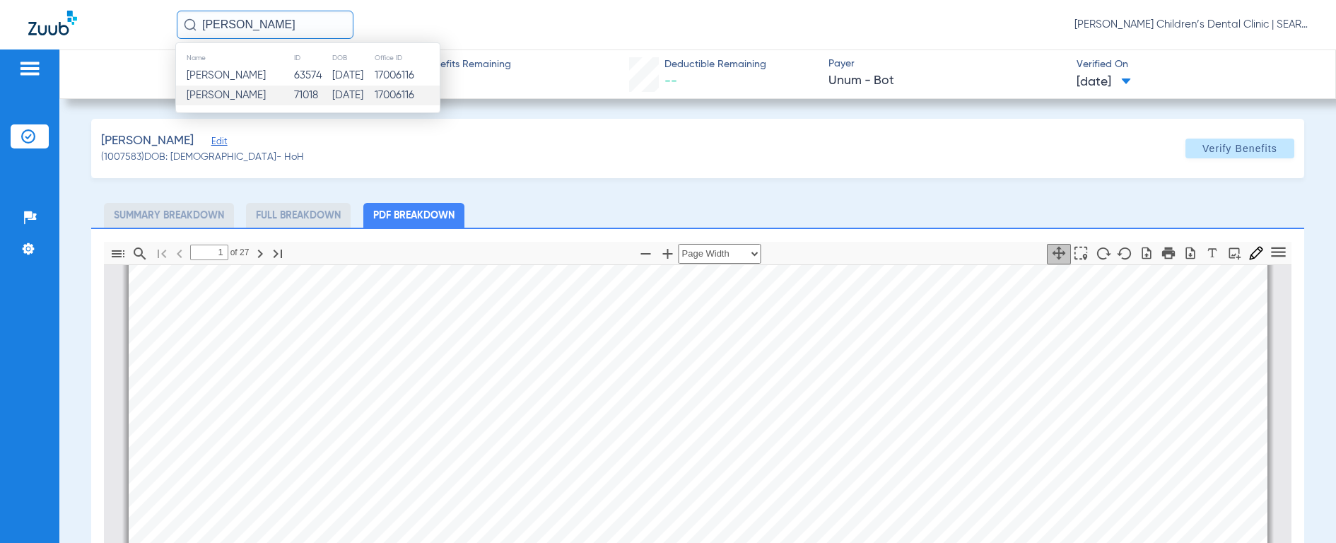
click at [239, 103] on td "[PERSON_NAME]" at bounding box center [234, 96] width 117 height 20
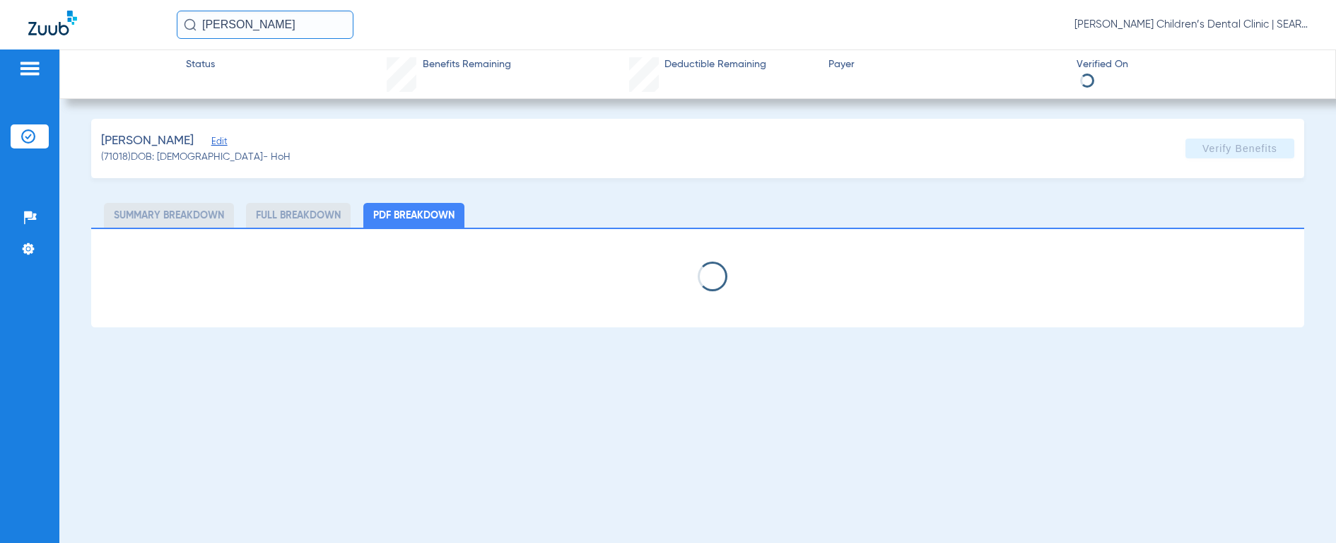
select select "page-width"
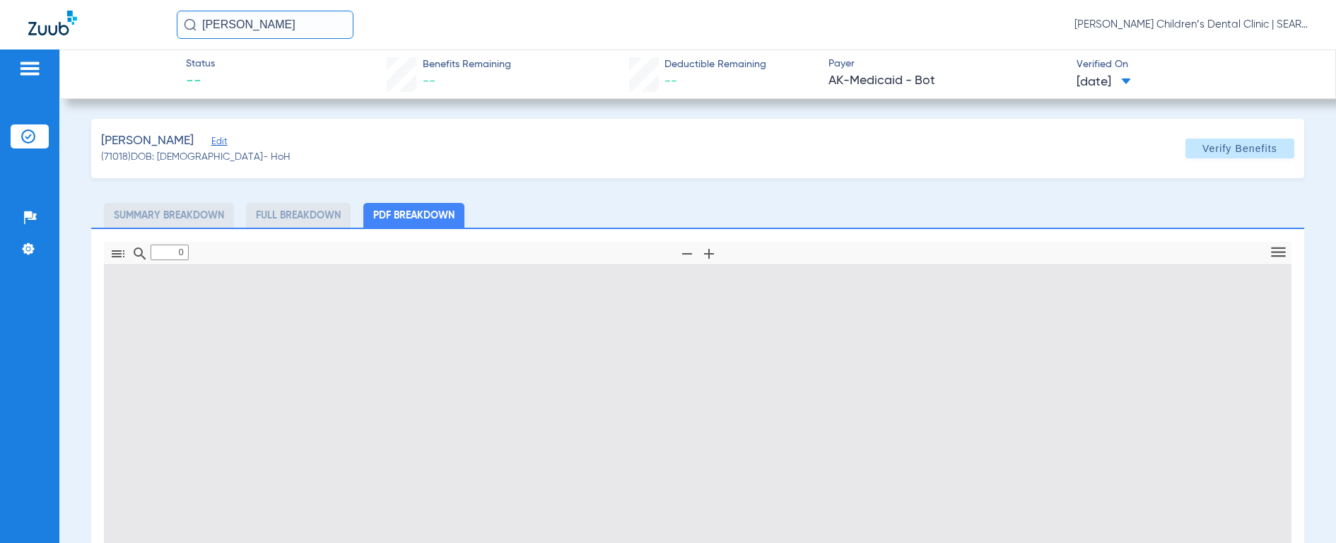
type input "1"
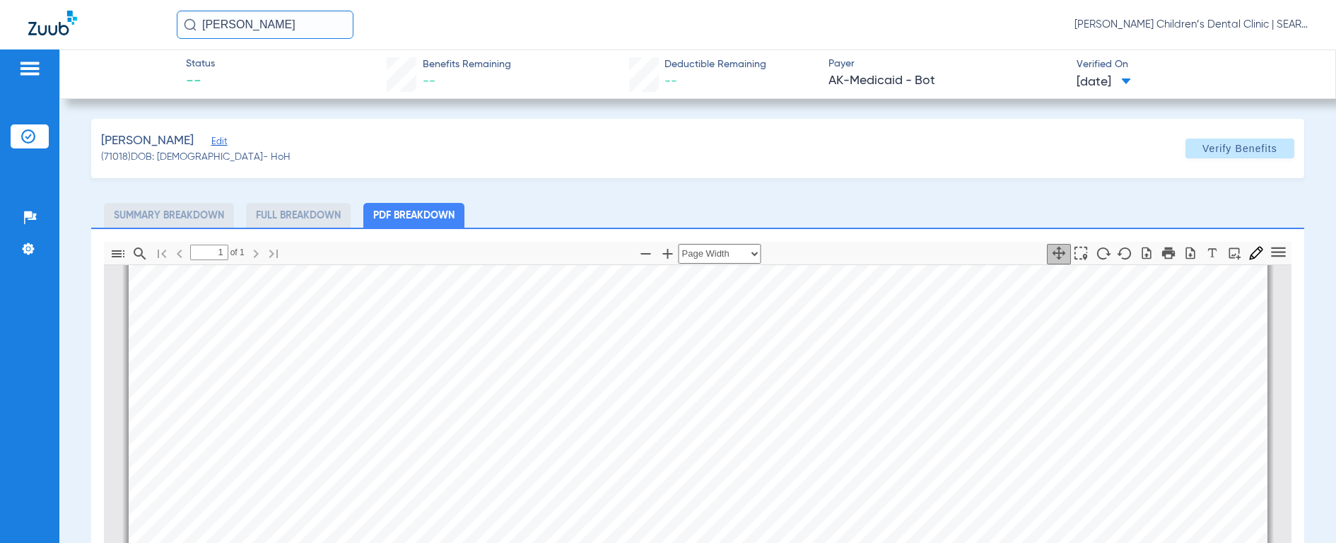
scroll to position [332, 0]
drag, startPoint x: 291, startPoint y: 27, endPoint x: 115, endPoint y: 10, distance: 176.9
click at [115, 10] on div "[PERSON_NAME] [PERSON_NAME] Children’s Dental Clinic | SEARHC" at bounding box center [668, 24] width 1336 height 49
click at [185, 25] on img at bounding box center [190, 24] width 13 height 13
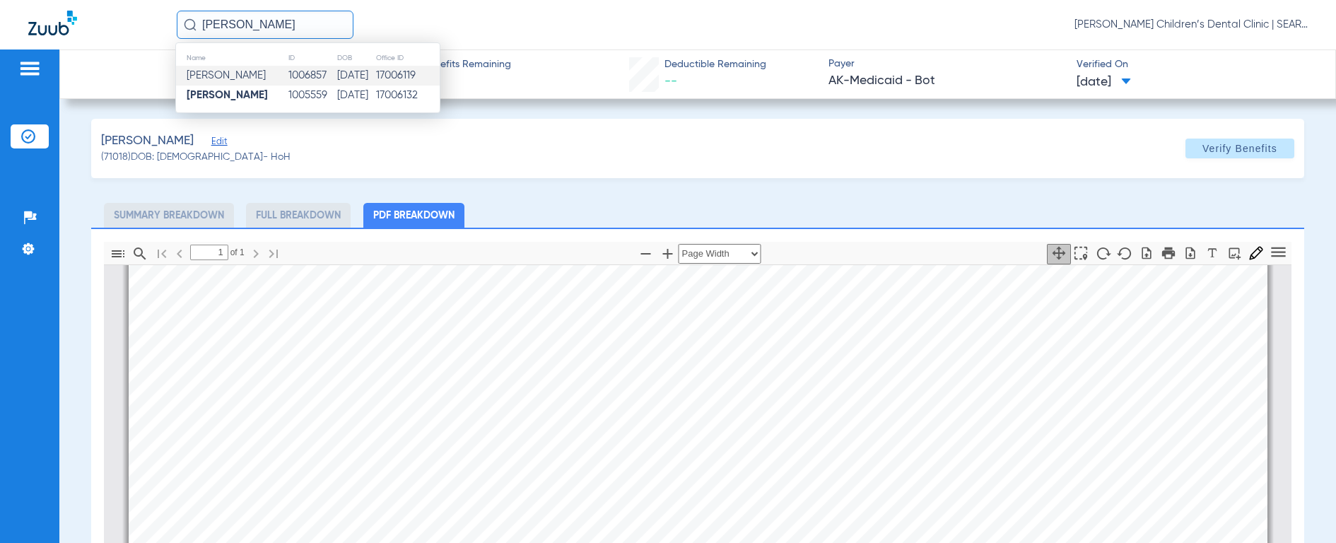
click at [205, 76] on span "[PERSON_NAME]" at bounding box center [226, 75] width 79 height 11
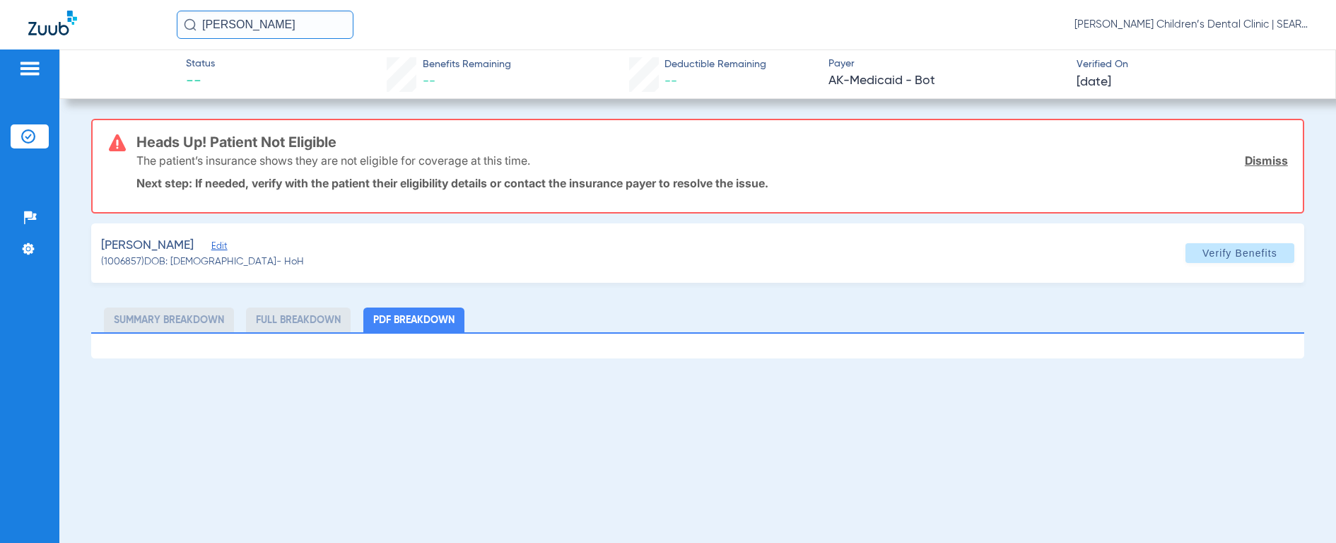
drag, startPoint x: 316, startPoint y: 30, endPoint x: 176, endPoint y: 25, distance: 140.1
click at [176, 25] on div "[PERSON_NAME] [PERSON_NAME] Children’s Dental Clinic | SEARHC" at bounding box center [668, 24] width 1336 height 49
type input "[PERSON_NAME]"
click at [189, 23] on img at bounding box center [190, 24] width 13 height 13
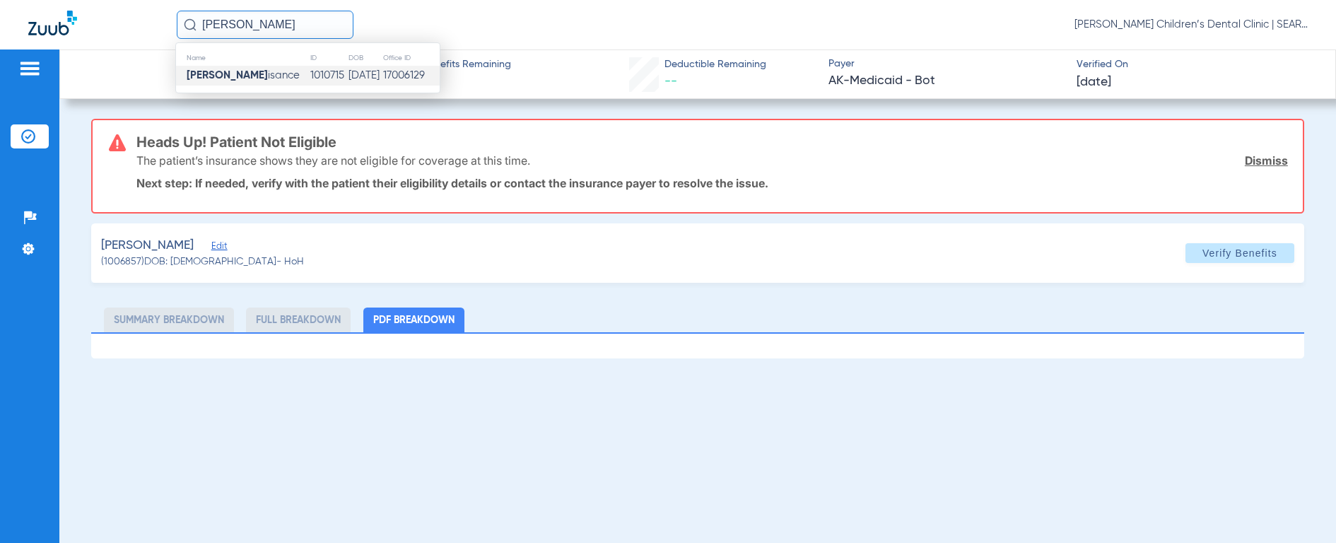
click at [197, 72] on strong "[PERSON_NAME]" at bounding box center [227, 75] width 81 height 11
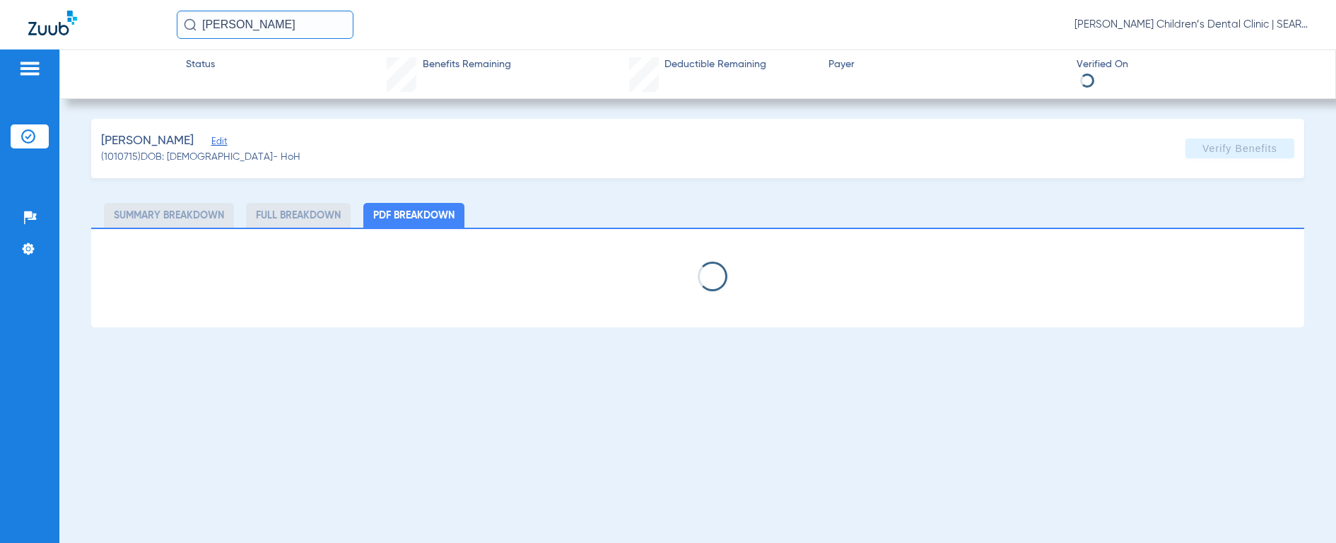
select select "page-width"
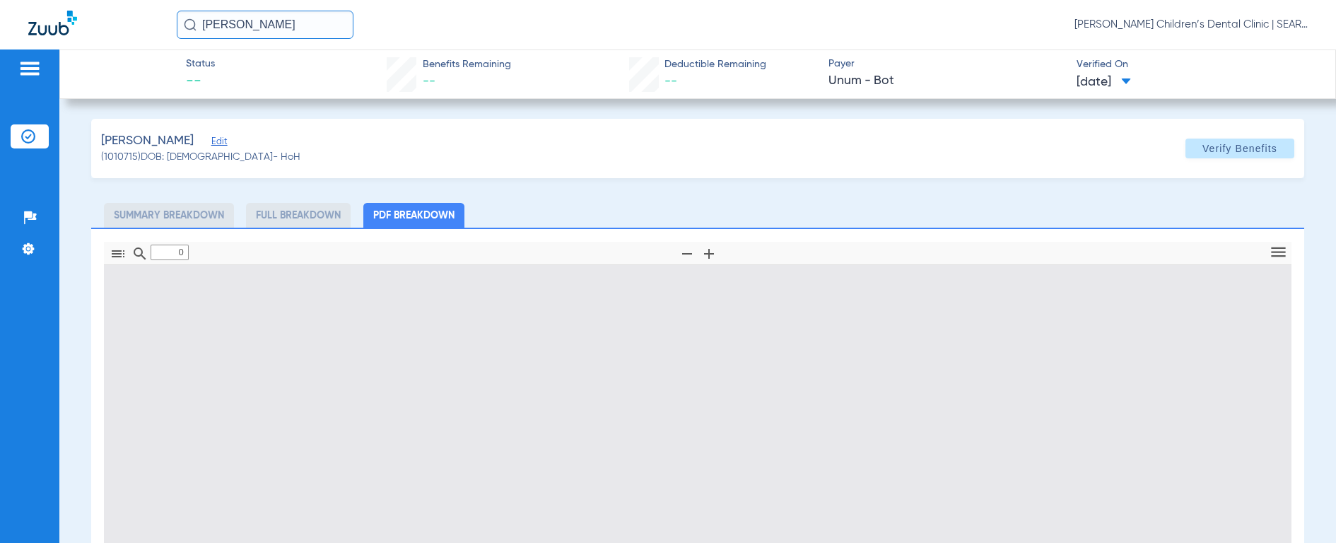
type input "1"
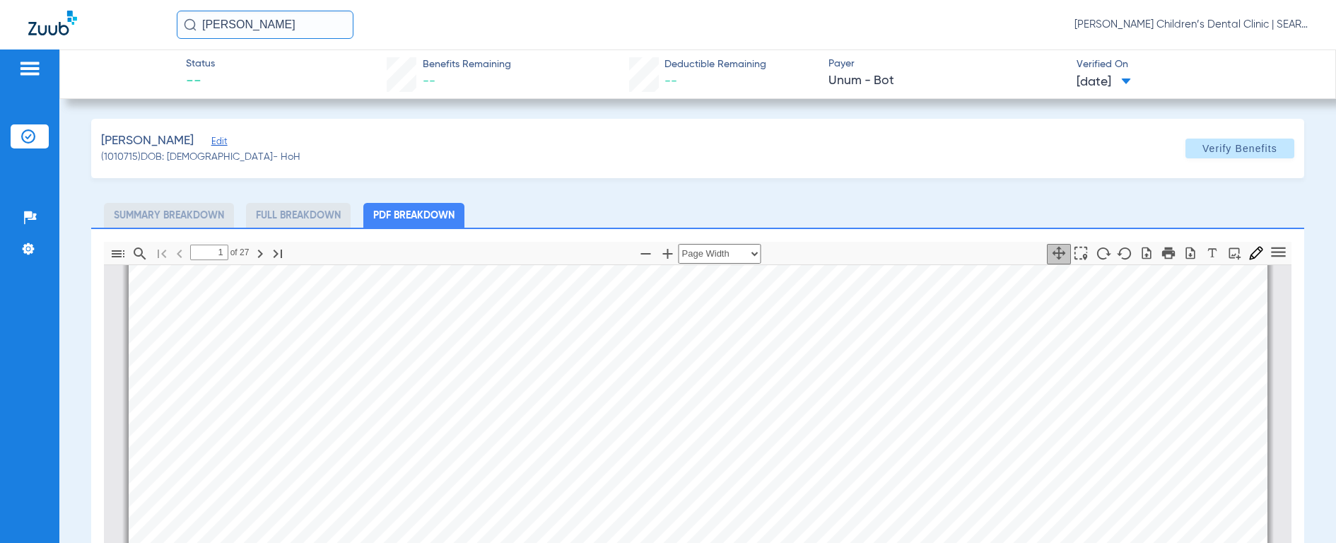
scroll to position [870, 0]
drag, startPoint x: 284, startPoint y: 30, endPoint x: 137, endPoint y: 28, distance: 146.4
click at [137, 28] on div "[PERSON_NAME] [PERSON_NAME] Children’s Dental Clinic | SEARHC" at bounding box center [668, 24] width 1336 height 49
type input "[PERSON_NAME]"
click at [188, 26] on img at bounding box center [190, 24] width 13 height 13
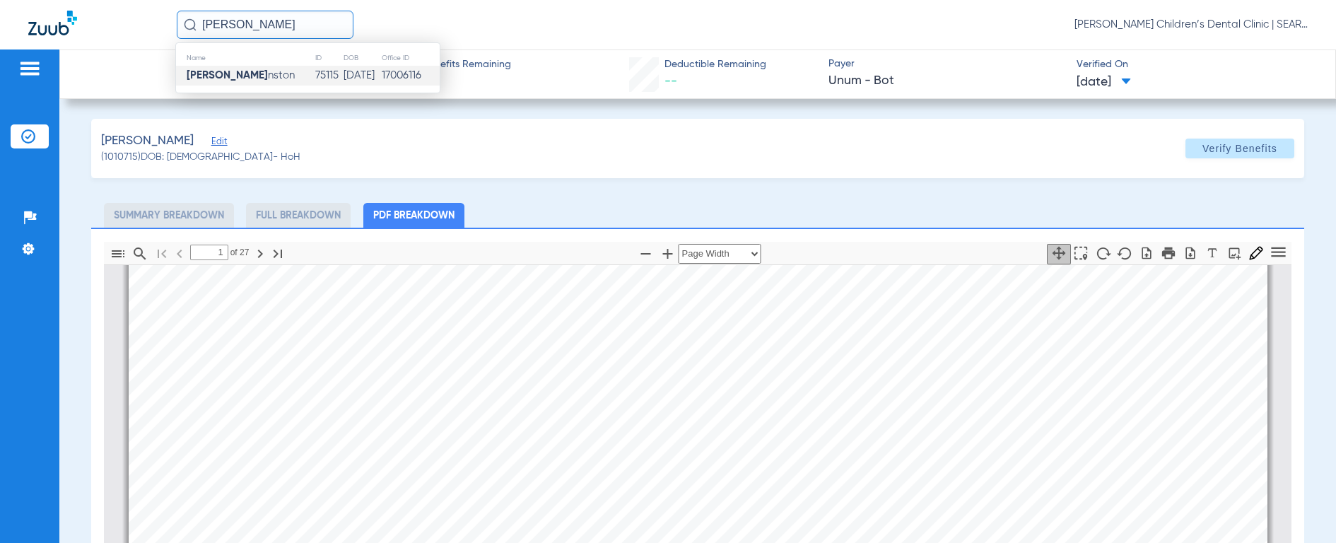
click at [193, 74] on strong "[PERSON_NAME]" at bounding box center [227, 75] width 81 height 11
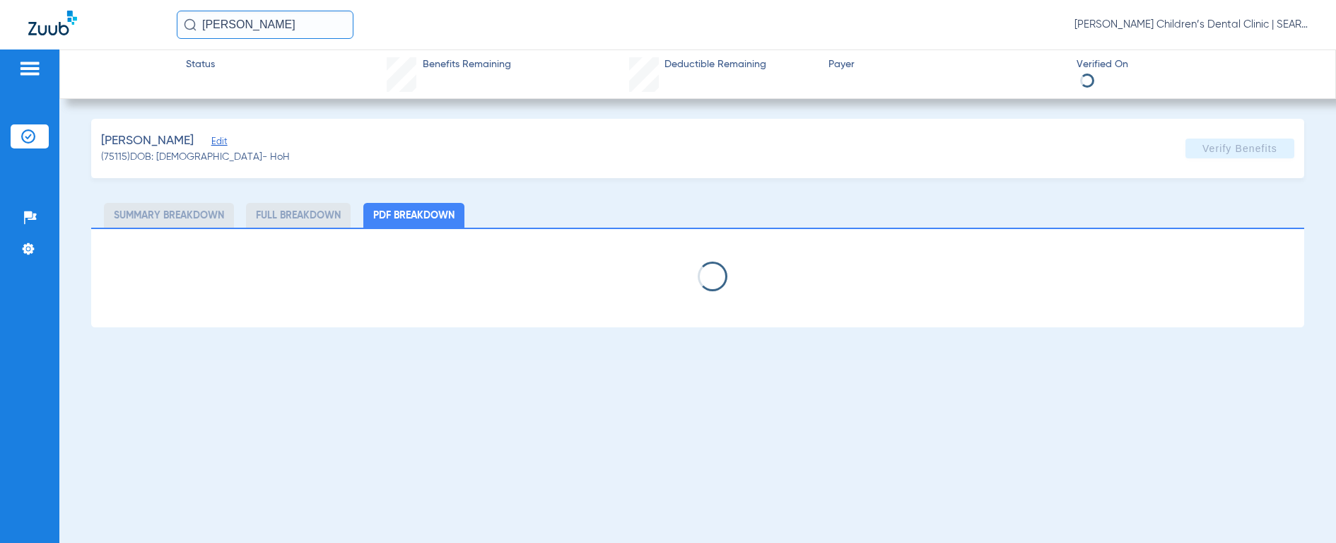
select select "page-width"
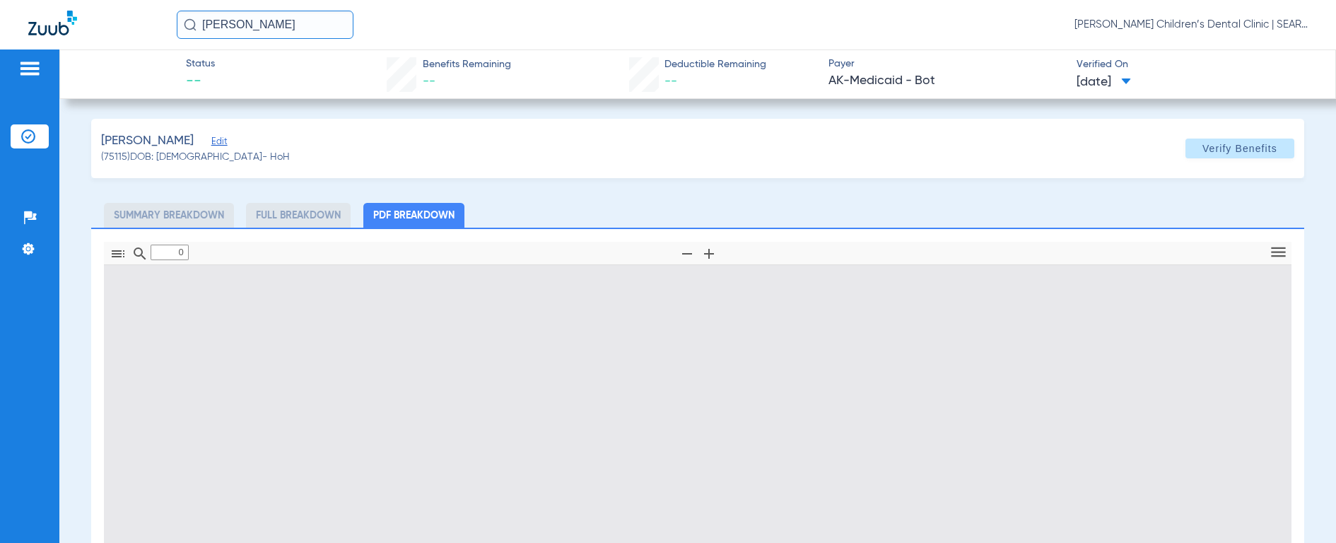
type input "1"
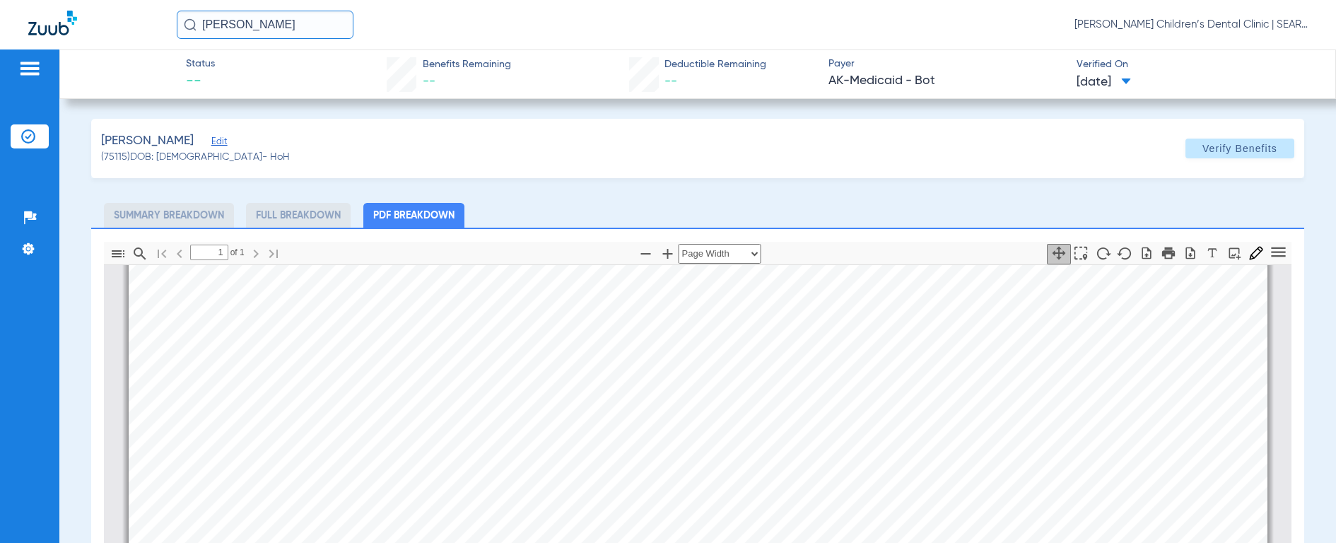
scroll to position [250, 0]
drag, startPoint x: 294, startPoint y: 31, endPoint x: 107, endPoint y: 26, distance: 187.4
click at [107, 26] on div "[PERSON_NAME] [PERSON_NAME] Children’s Dental Clinic | SEARHC" at bounding box center [668, 24] width 1336 height 49
click at [189, 29] on img at bounding box center [190, 24] width 13 height 13
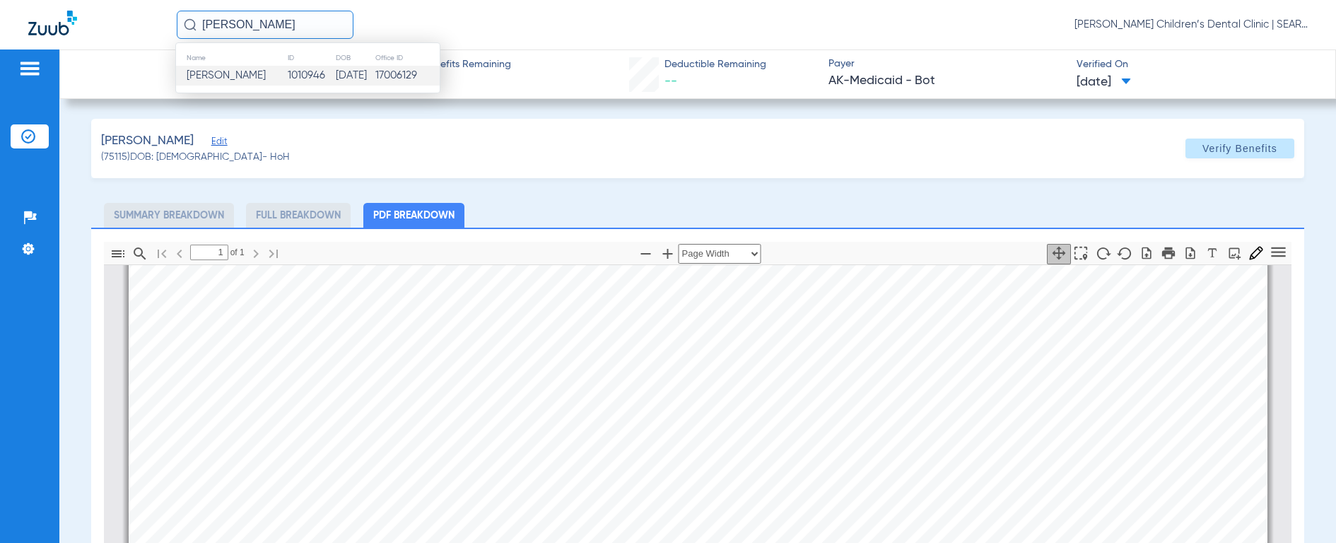
click at [217, 71] on span "[PERSON_NAME]" at bounding box center [226, 75] width 79 height 11
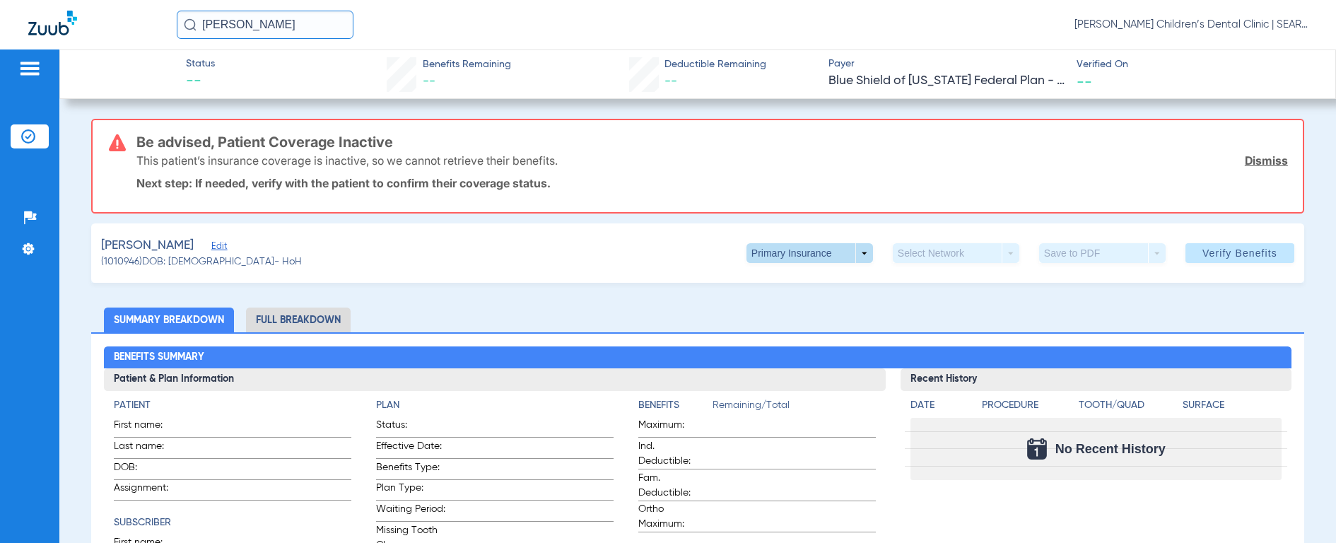
click at [793, 255] on span at bounding box center [810, 253] width 34 height 34
click at [778, 314] on span "Secondary Insurance" at bounding box center [794, 310] width 93 height 10
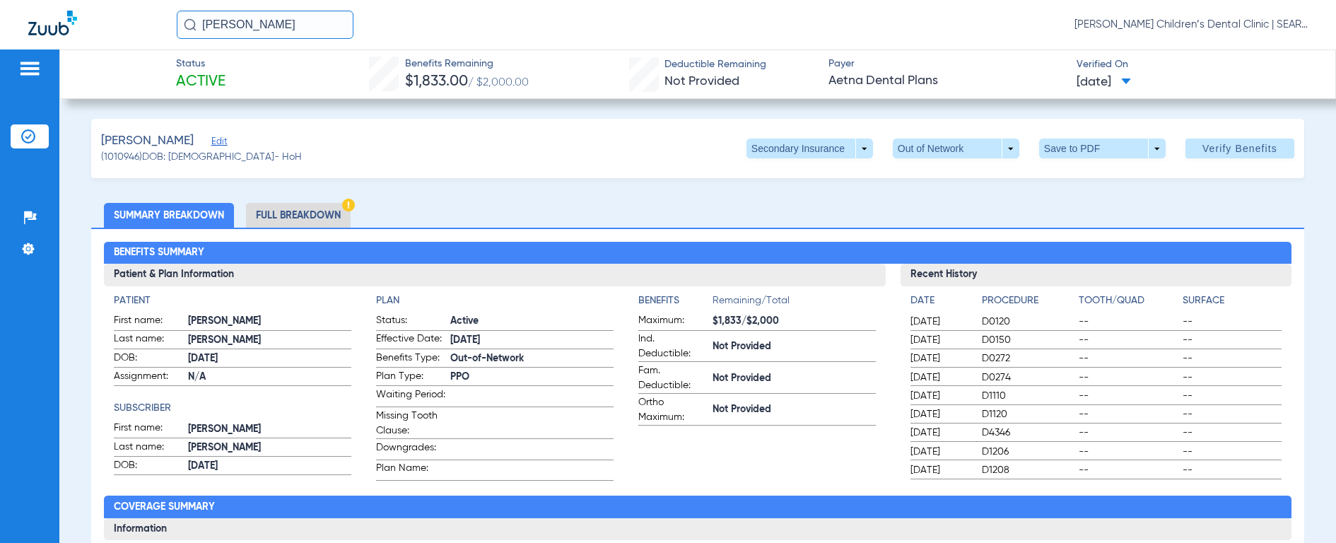
drag, startPoint x: 309, startPoint y: 23, endPoint x: 57, endPoint y: 19, distance: 252.4
click at [57, 19] on div "[PERSON_NAME] [PERSON_NAME] Children’s Dental Clinic | SEARHC" at bounding box center [668, 24] width 1336 height 49
type input "[PERSON_NAME]"
click at [187, 25] on img at bounding box center [190, 24] width 13 height 13
click at [211, 88] on div "Name ID DOB Office ID [PERSON_NAME] 71284 [DATE] 17006116" at bounding box center [307, 67] width 265 height 51
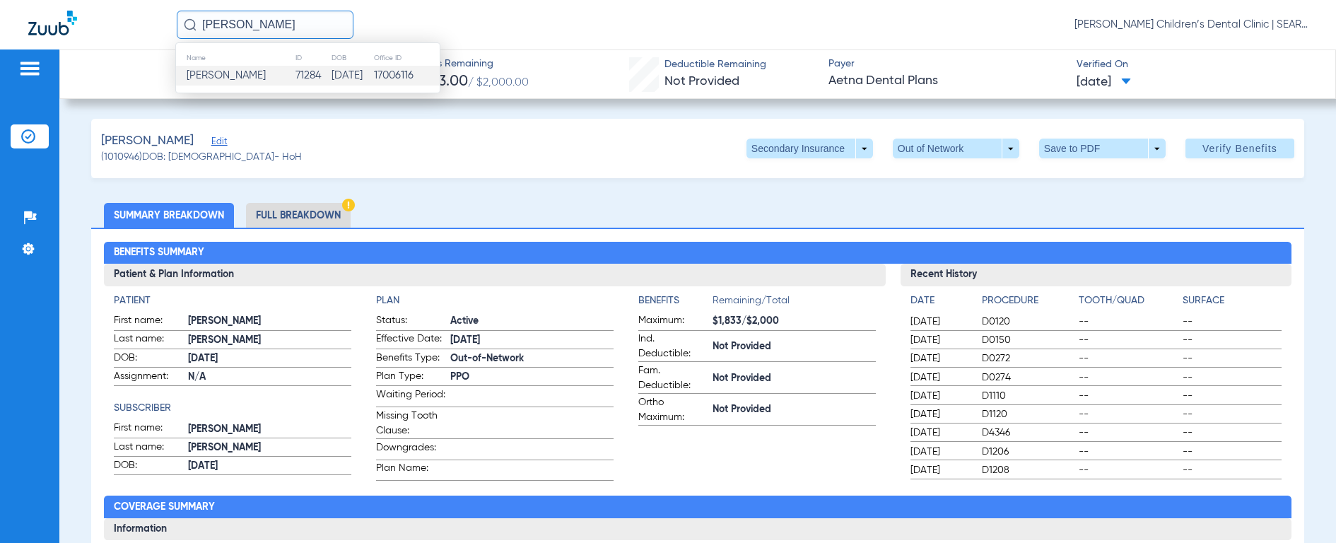
click at [212, 83] on td "[PERSON_NAME]" at bounding box center [235, 76] width 119 height 20
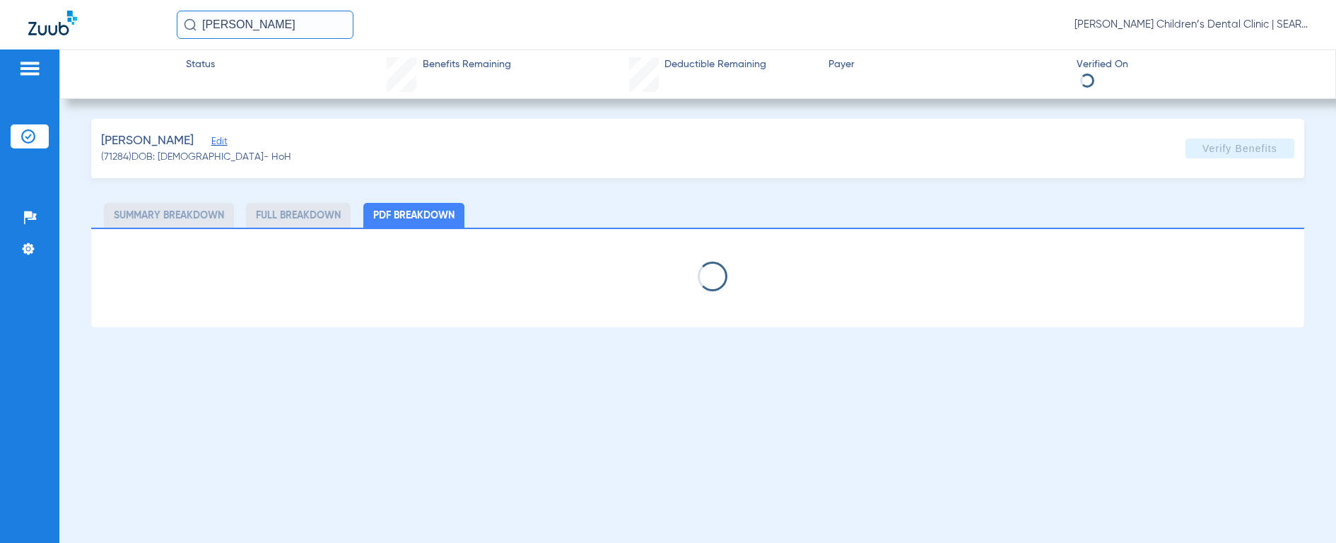
select select "page-width"
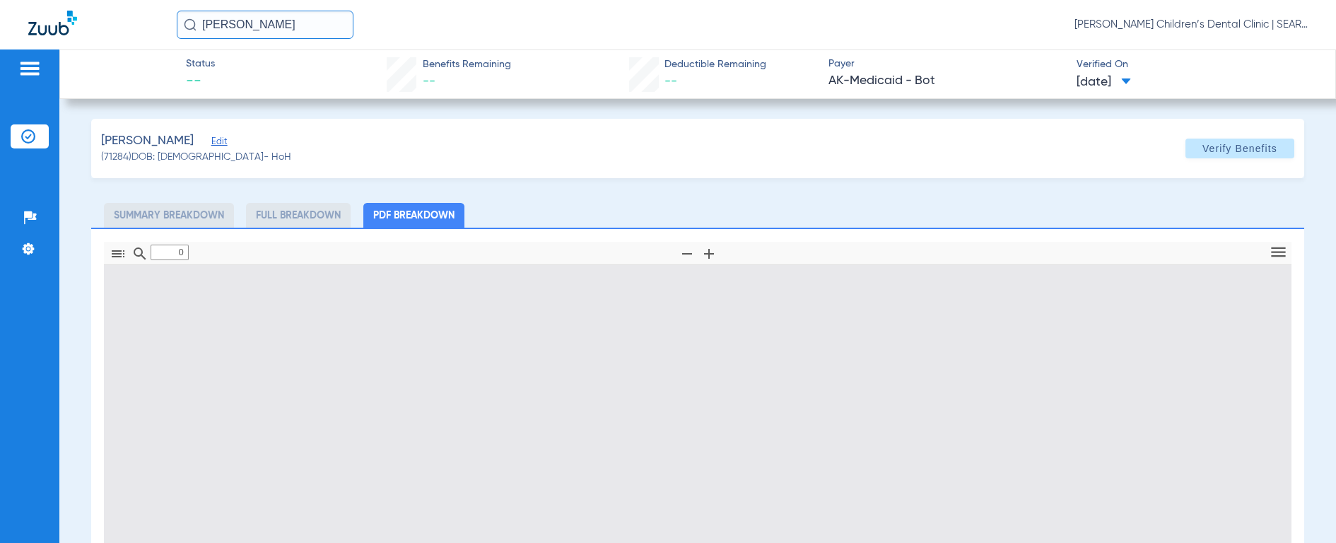
type input "1"
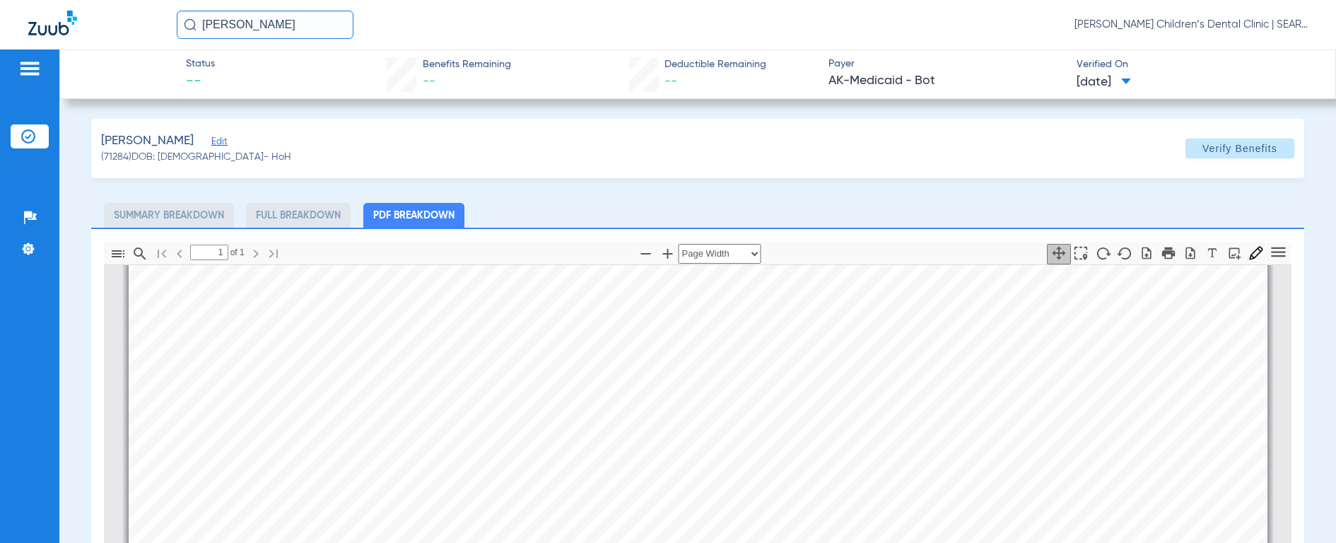
scroll to position [290, 0]
drag, startPoint x: 288, startPoint y: 30, endPoint x: 90, endPoint y: 2, distance: 199.2
click at [90, 5] on div "[PERSON_NAME] [PERSON_NAME] Children’s Dental Clinic | SEARHC" at bounding box center [668, 24] width 1336 height 49
type input "[PERSON_NAME]"
click at [188, 27] on img at bounding box center [190, 24] width 13 height 13
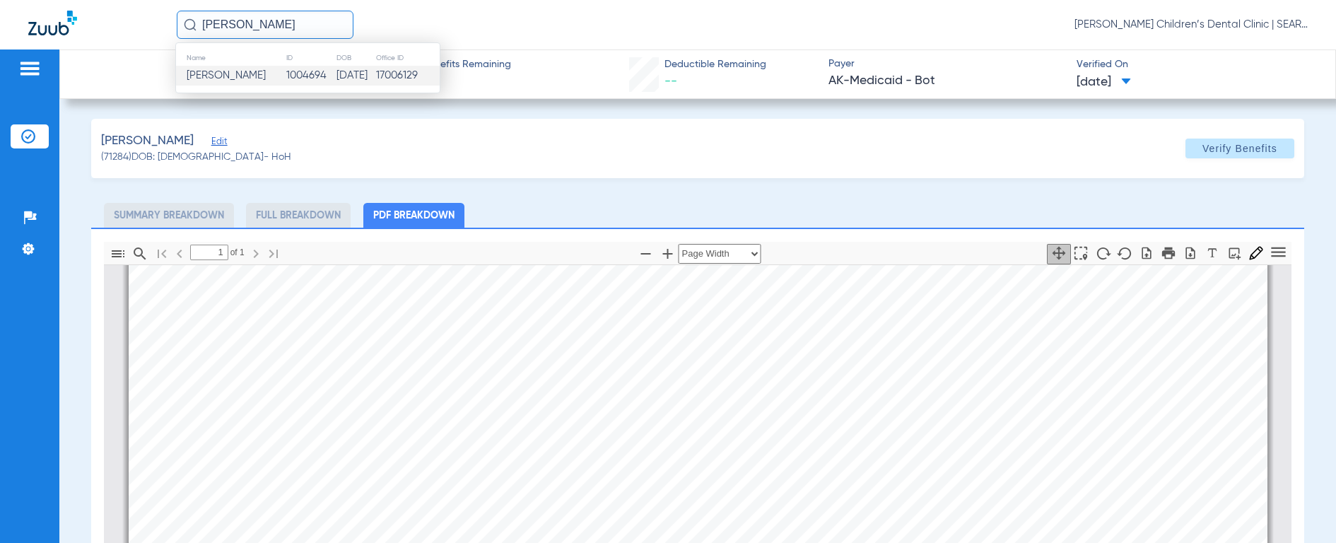
click at [225, 71] on span "[PERSON_NAME]" at bounding box center [226, 75] width 79 height 11
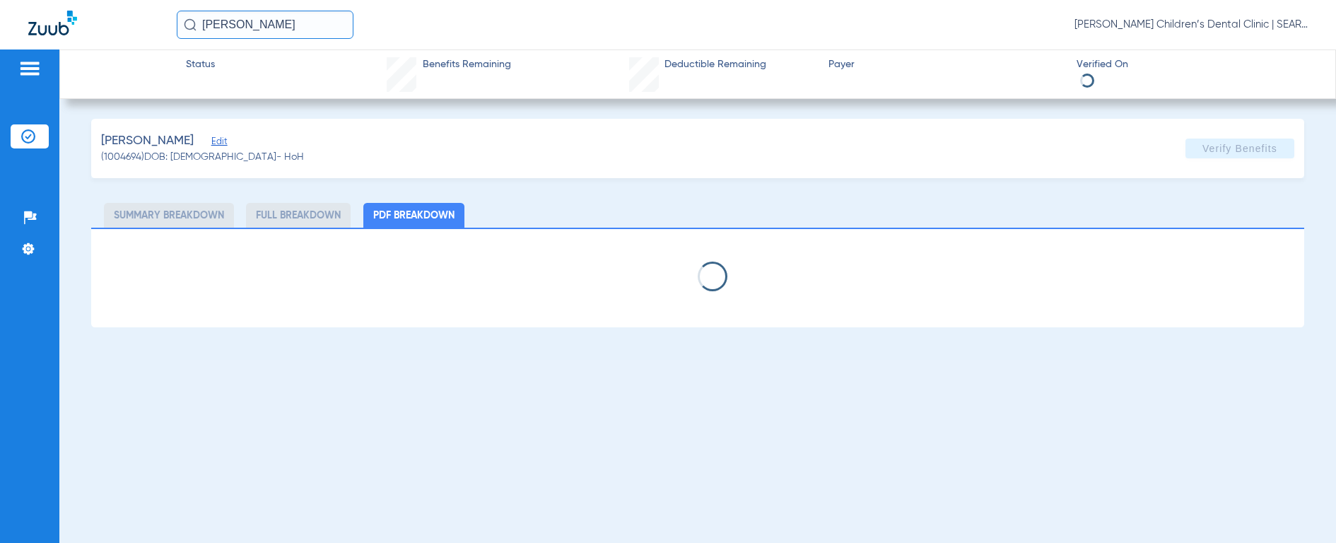
select select "page-width"
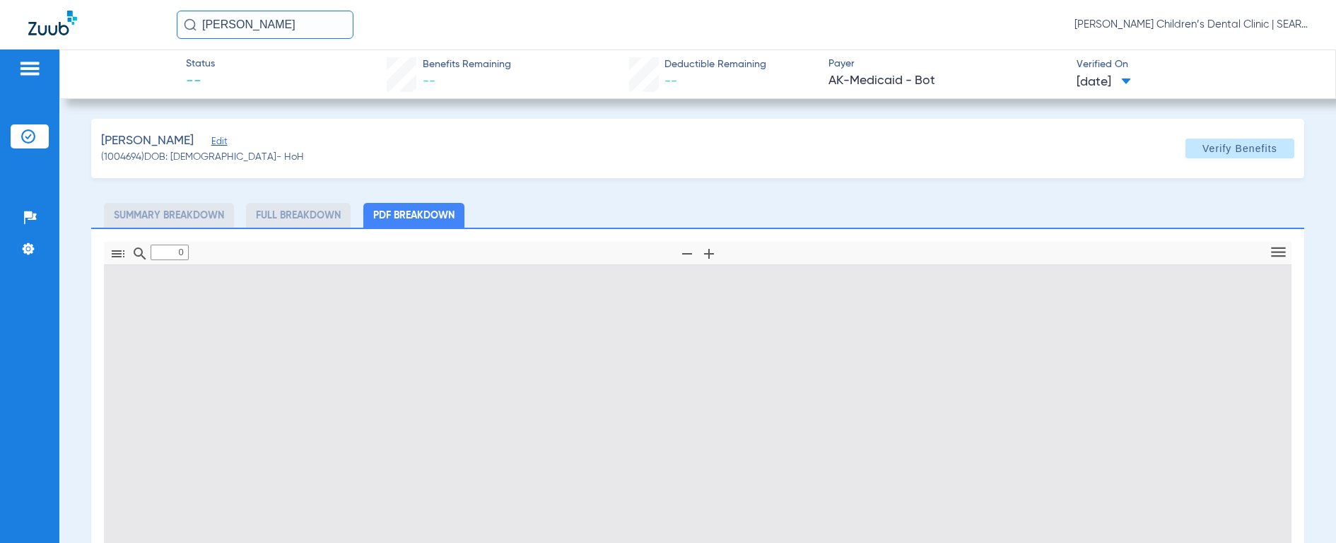
type input "1"
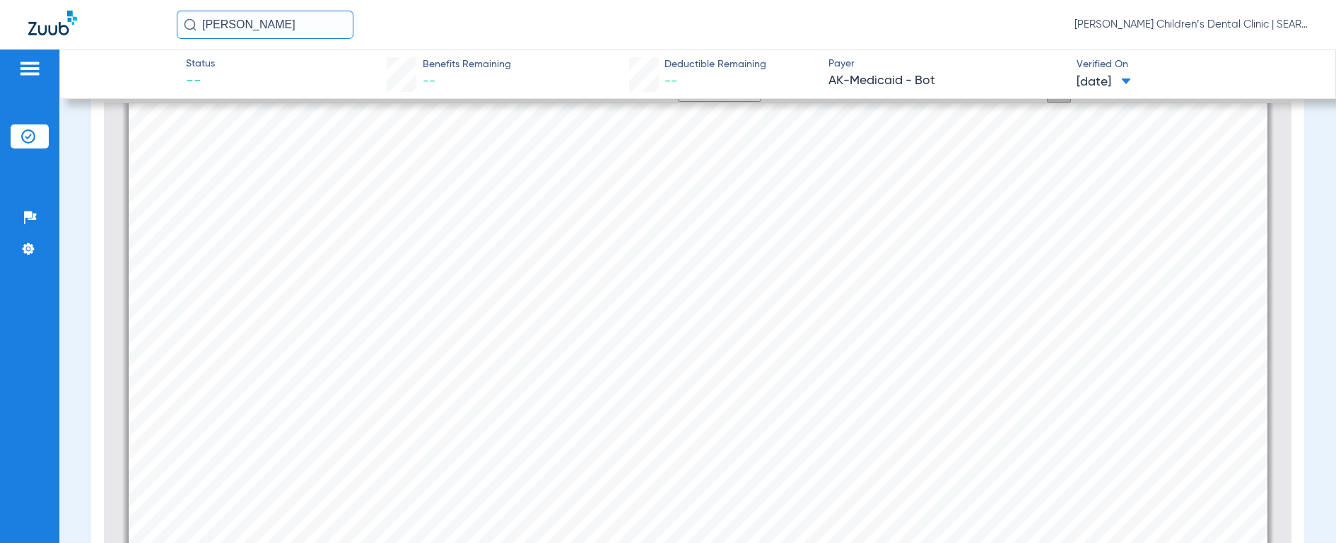
scroll to position [832, 0]
drag, startPoint x: 310, startPoint y: 26, endPoint x: 97, endPoint y: 5, distance: 214.6
click at [97, 16] on div "[PERSON_NAME] [PERSON_NAME] Children’s Dental Clinic | SEARHC" at bounding box center [668, 24] width 1336 height 49
type input "MONTE COZ"
click at [187, 25] on img at bounding box center [190, 24] width 13 height 13
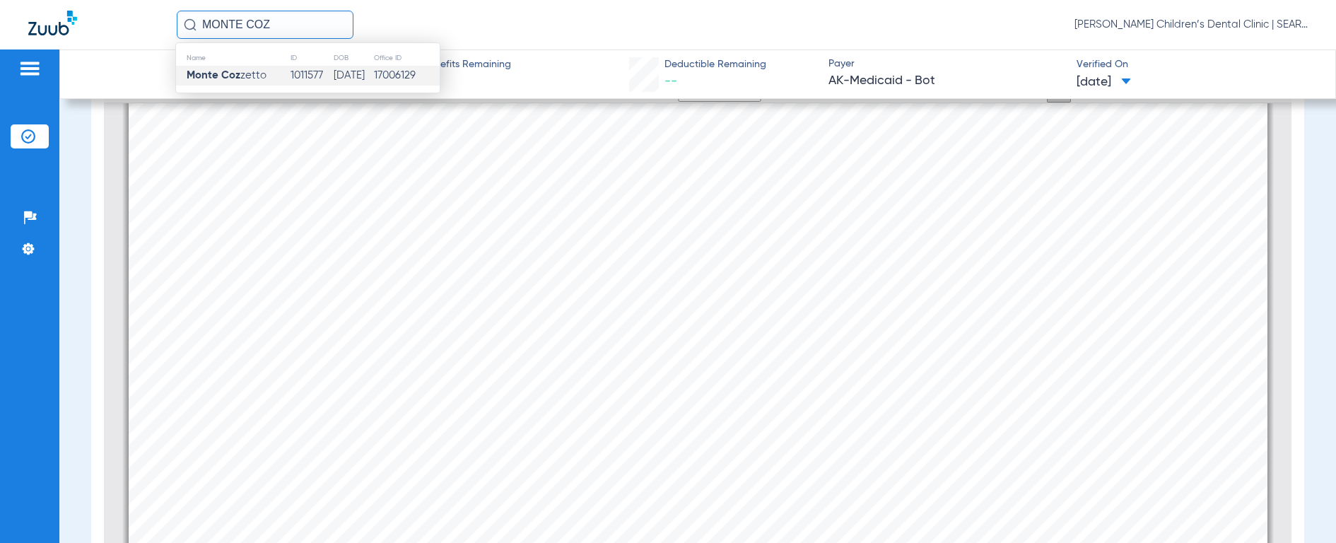
click at [217, 74] on strong "Monte Coz" at bounding box center [214, 75] width 54 height 11
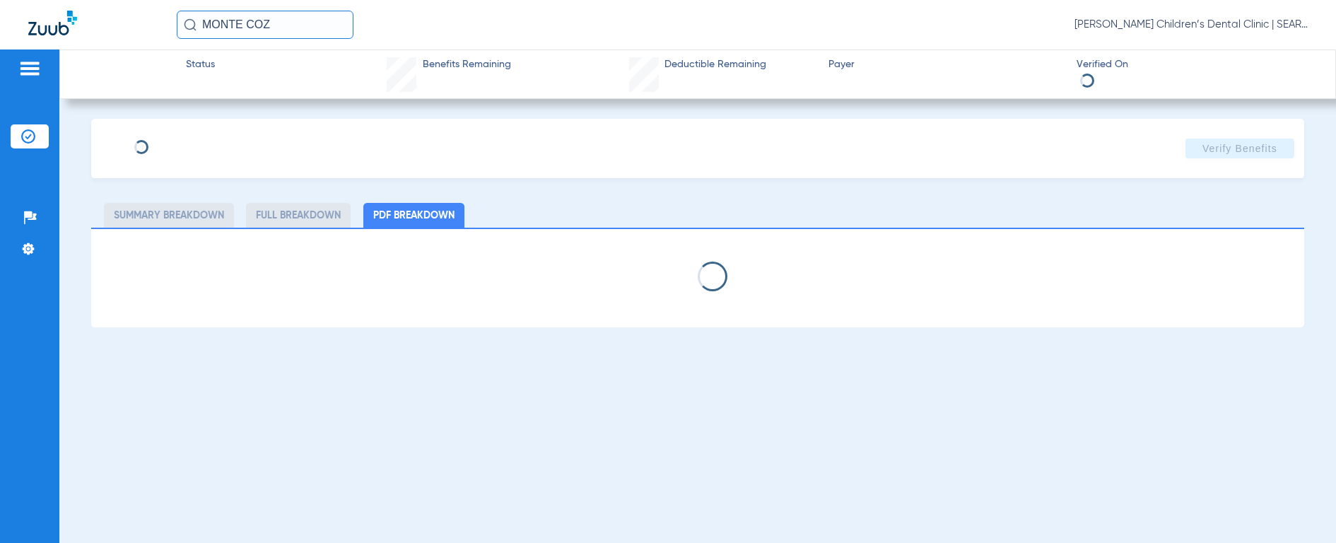
select select "page-width"
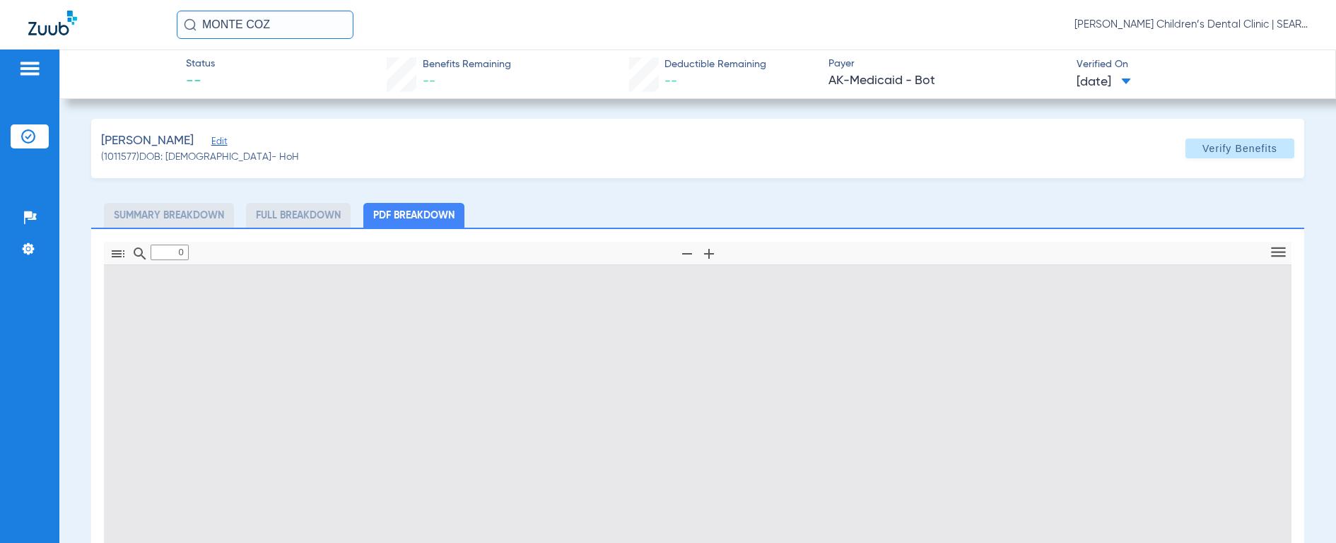
type input "1"
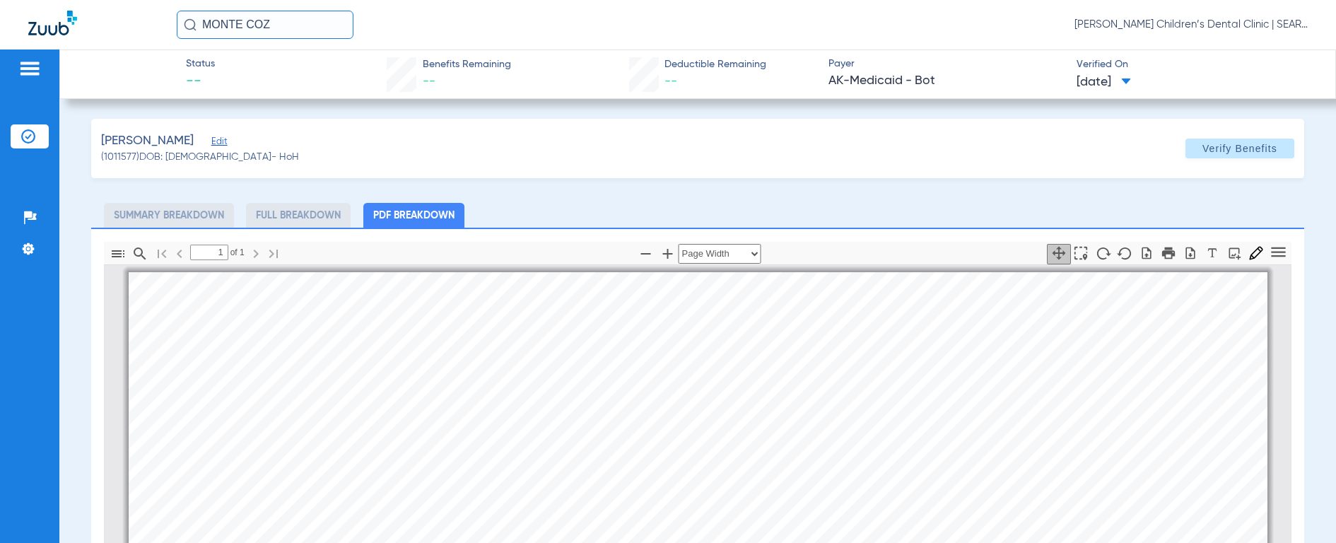
scroll to position [7, 0]
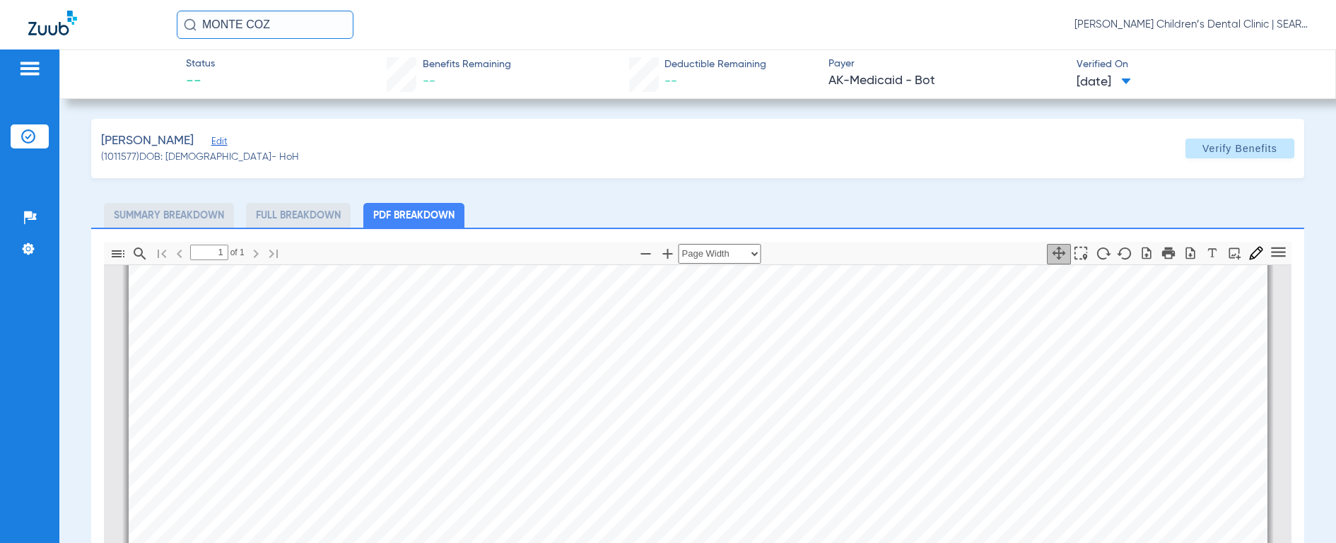
drag, startPoint x: 300, startPoint y: 28, endPoint x: 147, endPoint y: 18, distance: 153.0
click at [147, 18] on div "MONTE COZ [PERSON_NAME] Children’s Dental Clinic | SEARHC" at bounding box center [668, 24] width 1336 height 49
type input "[PERSON_NAME]"
click at [192, 29] on img at bounding box center [190, 24] width 13 height 13
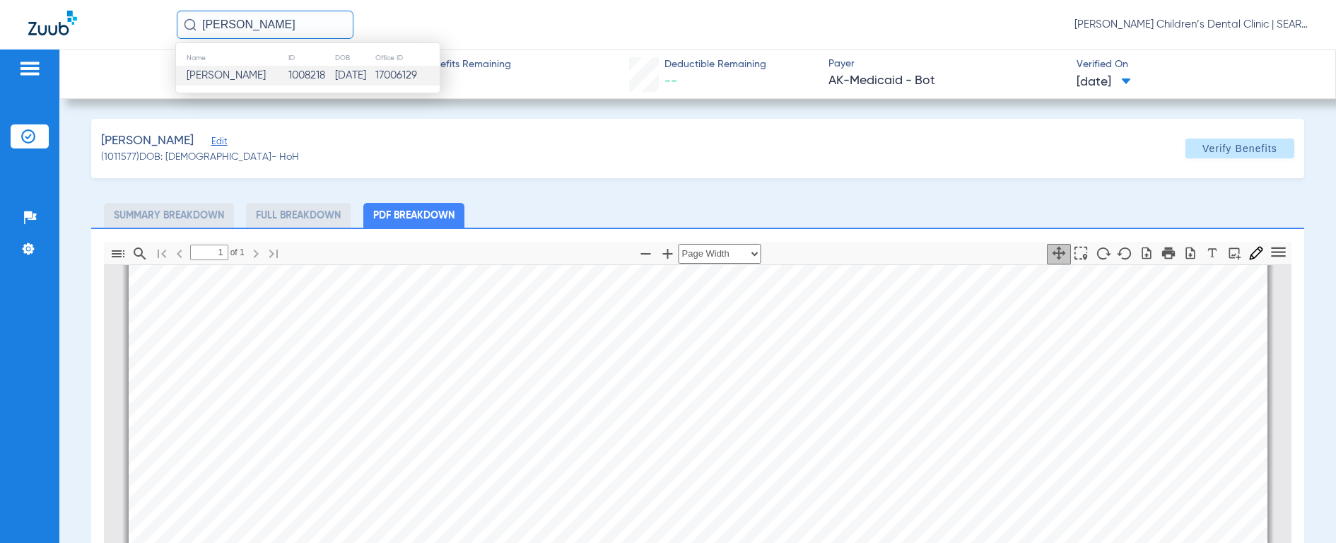
click at [198, 71] on span "[PERSON_NAME]" at bounding box center [226, 75] width 79 height 11
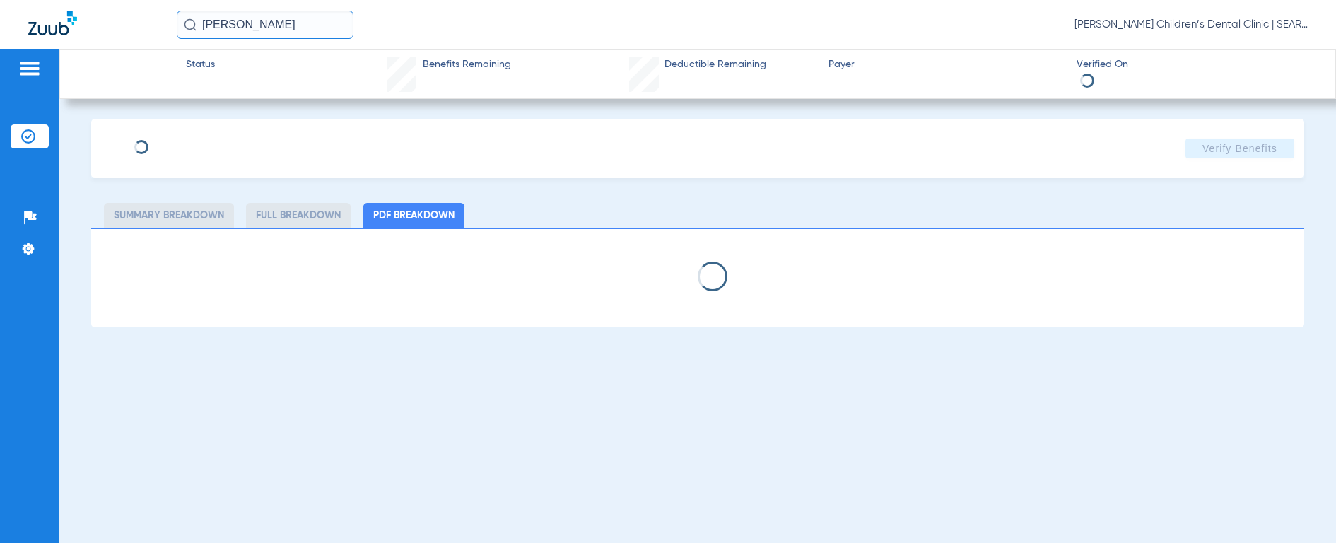
select select "page-width"
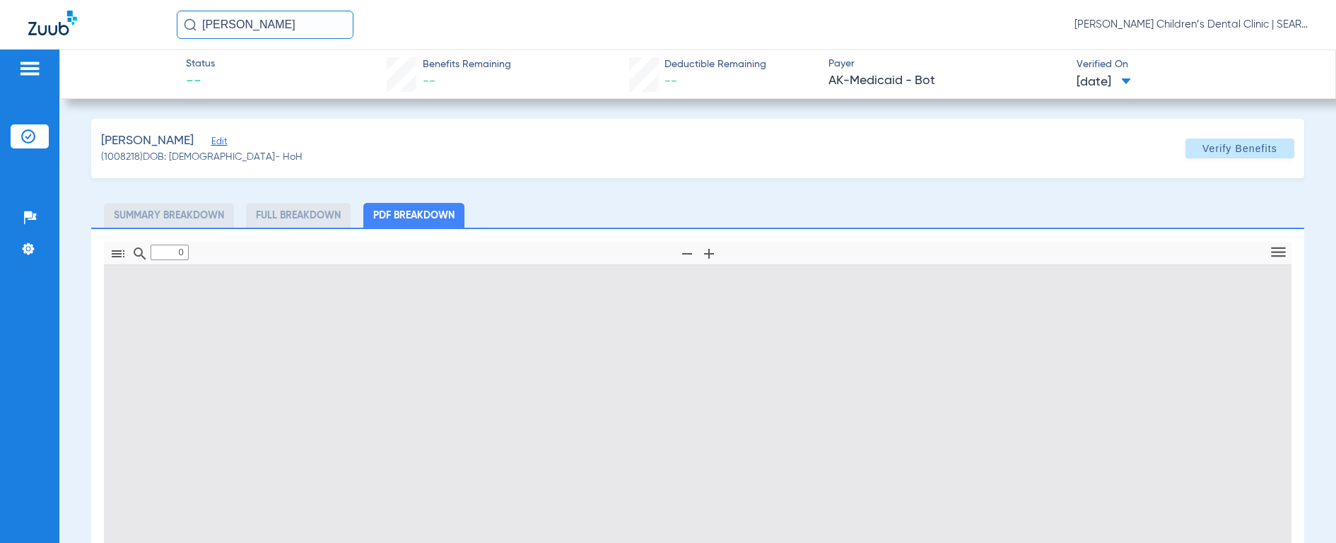
type input "1"
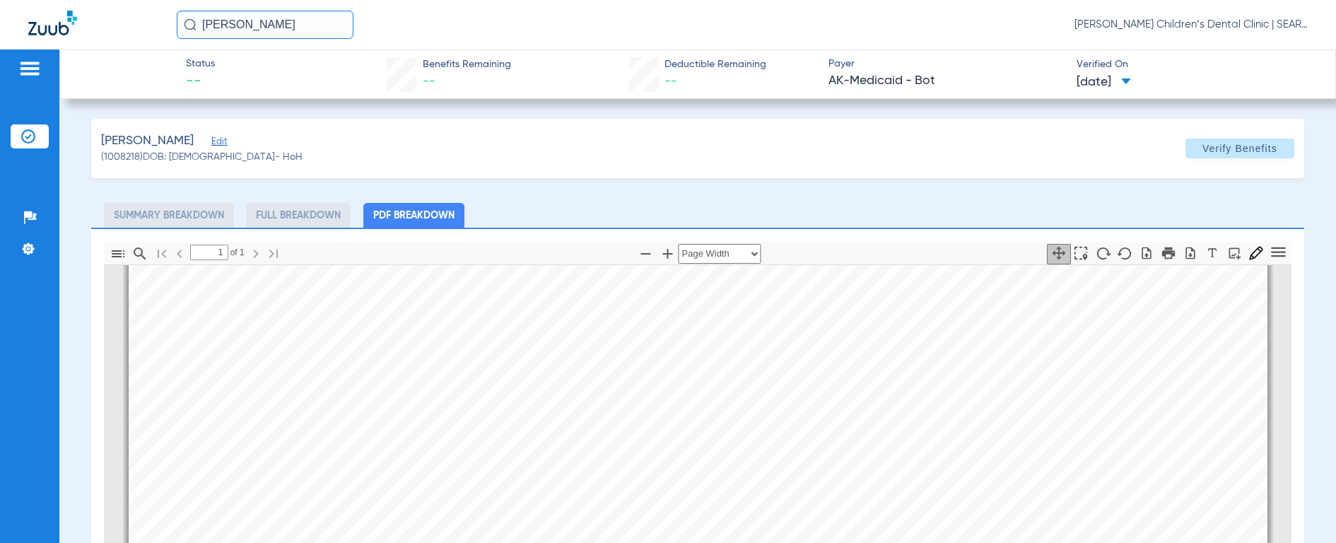
scroll to position [351, 0]
drag, startPoint x: 316, startPoint y: 25, endPoint x: 95, endPoint y: 0, distance: 222.7
click at [93, 2] on div "[PERSON_NAME] [PERSON_NAME] Children’s Dental Clinic | SEARHC" at bounding box center [668, 24] width 1336 height 49
type input "[PERSON_NAME]"
click at [185, 25] on img at bounding box center [190, 24] width 13 height 13
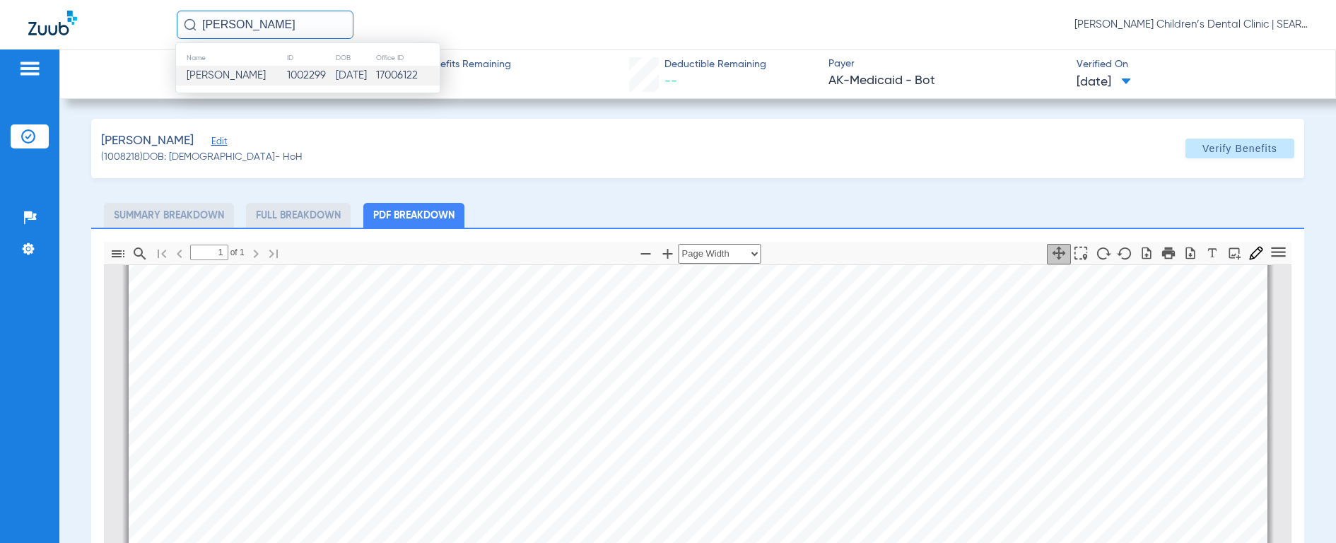
click at [211, 74] on span "[PERSON_NAME]" at bounding box center [226, 75] width 79 height 11
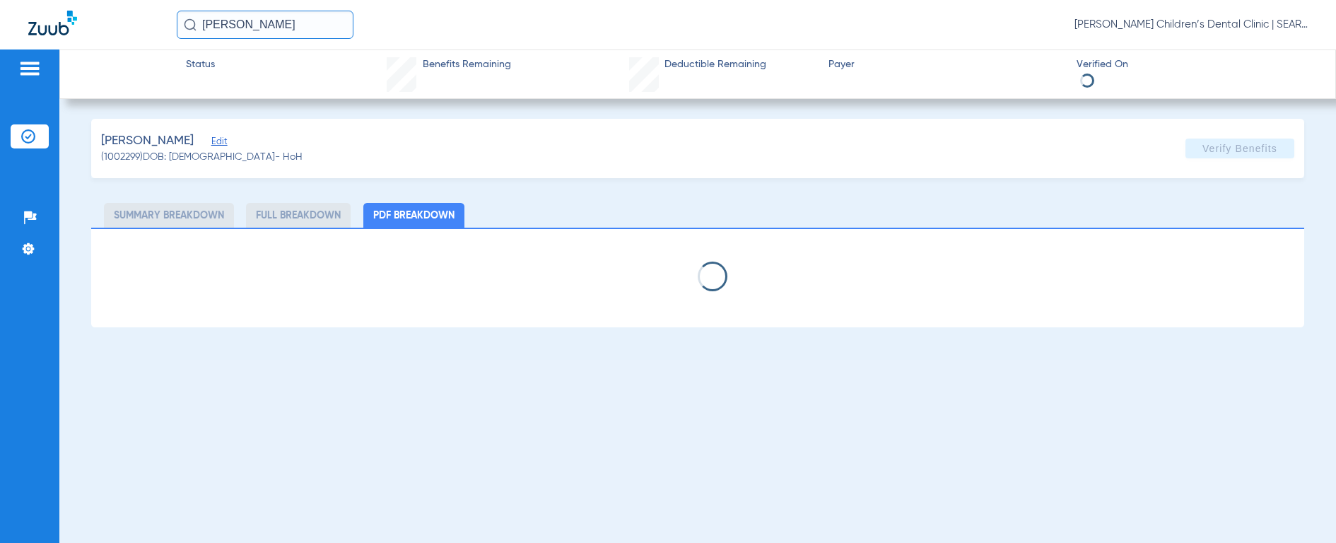
select select "page-width"
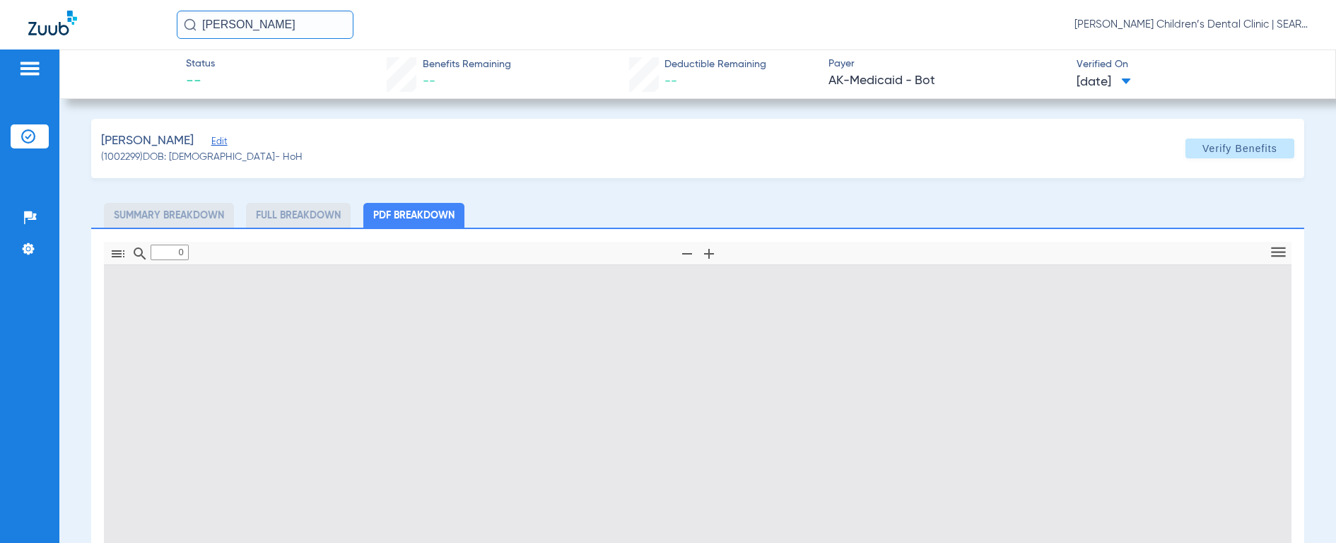
type input "1"
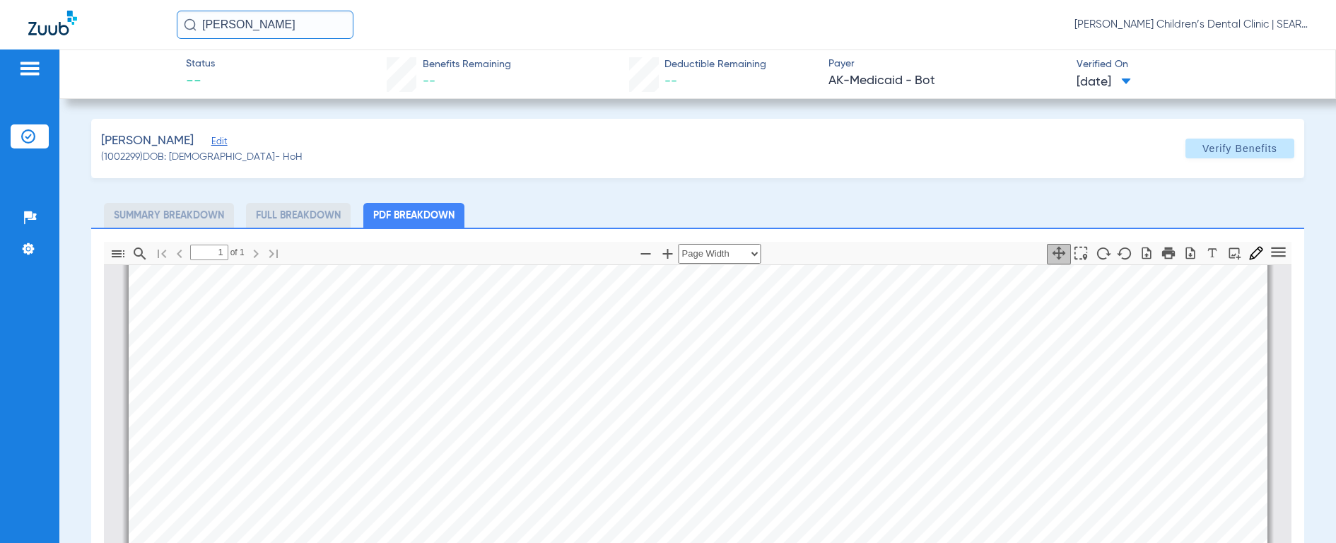
scroll to position [309, 0]
click at [291, 25] on input "[PERSON_NAME]" at bounding box center [265, 25] width 177 height 28
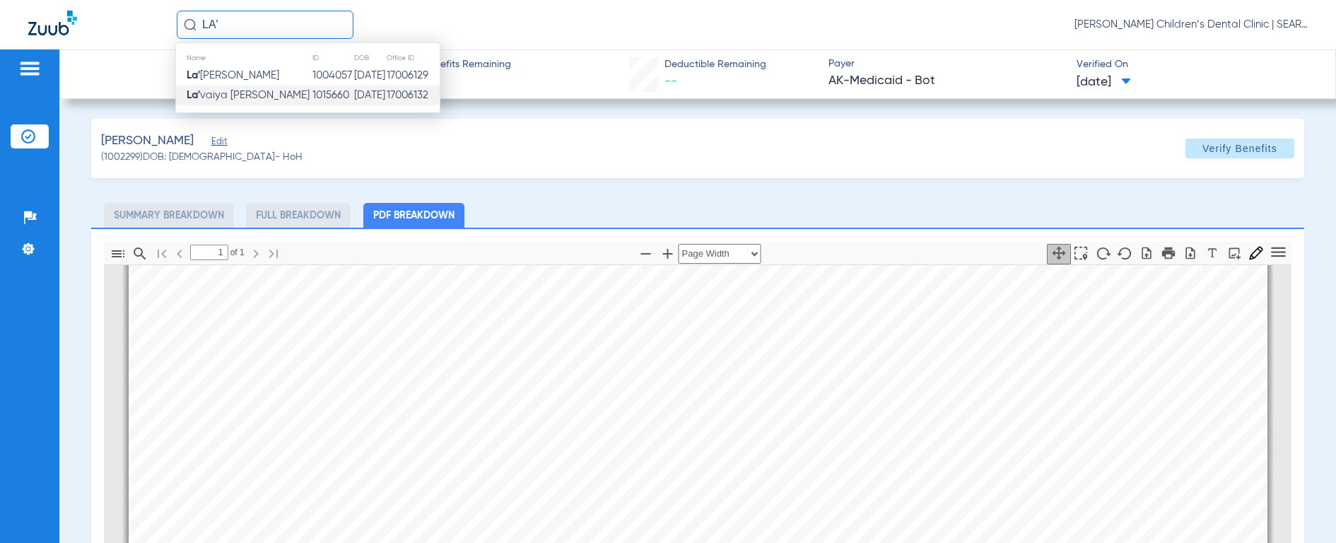
type input "LA'"
click at [247, 94] on span "La' vaiya [PERSON_NAME]" at bounding box center [248, 95] width 123 height 11
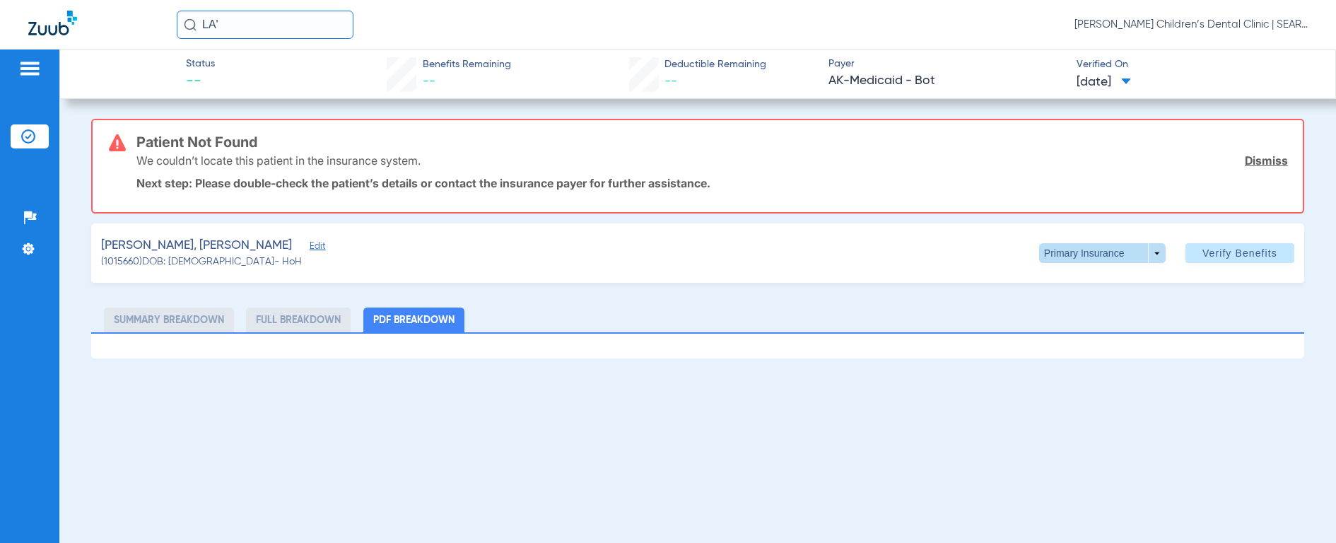
click at [1095, 253] on span at bounding box center [1102, 253] width 34 height 34
click at [1089, 311] on span "Secondary Insurance" at bounding box center [1097, 310] width 93 height 10
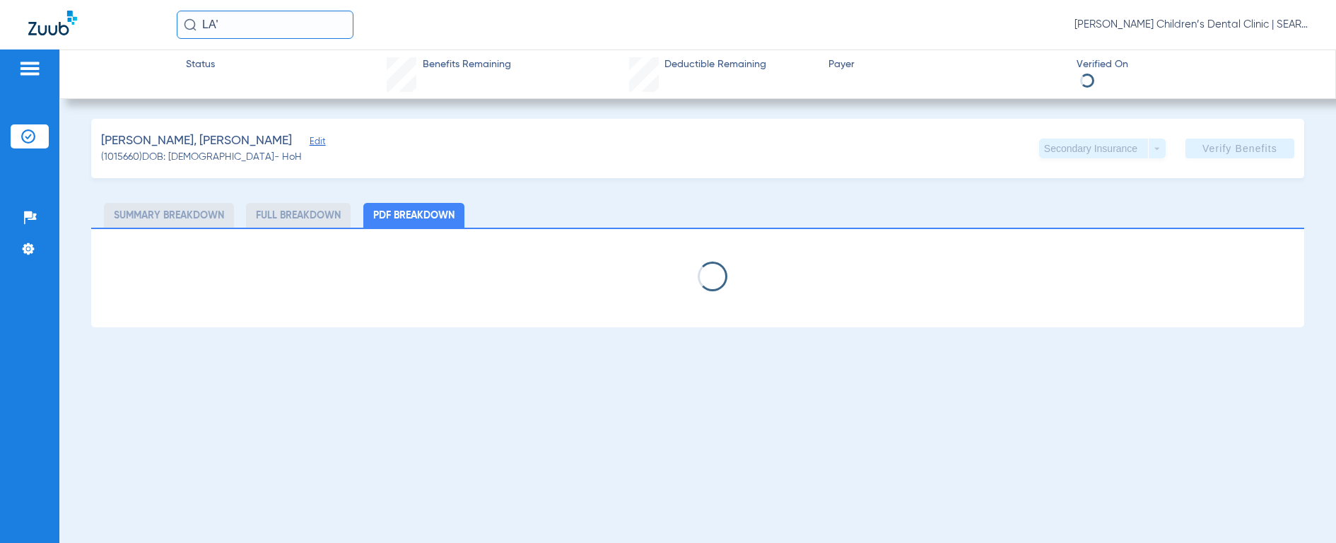
select select "page-width"
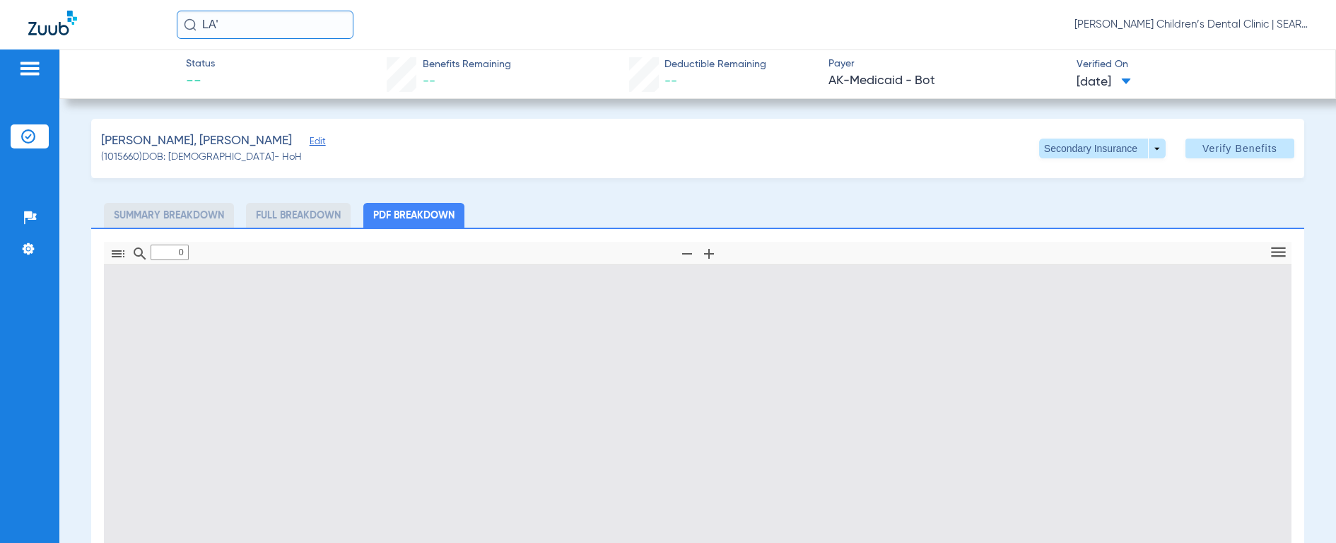
type input "1"
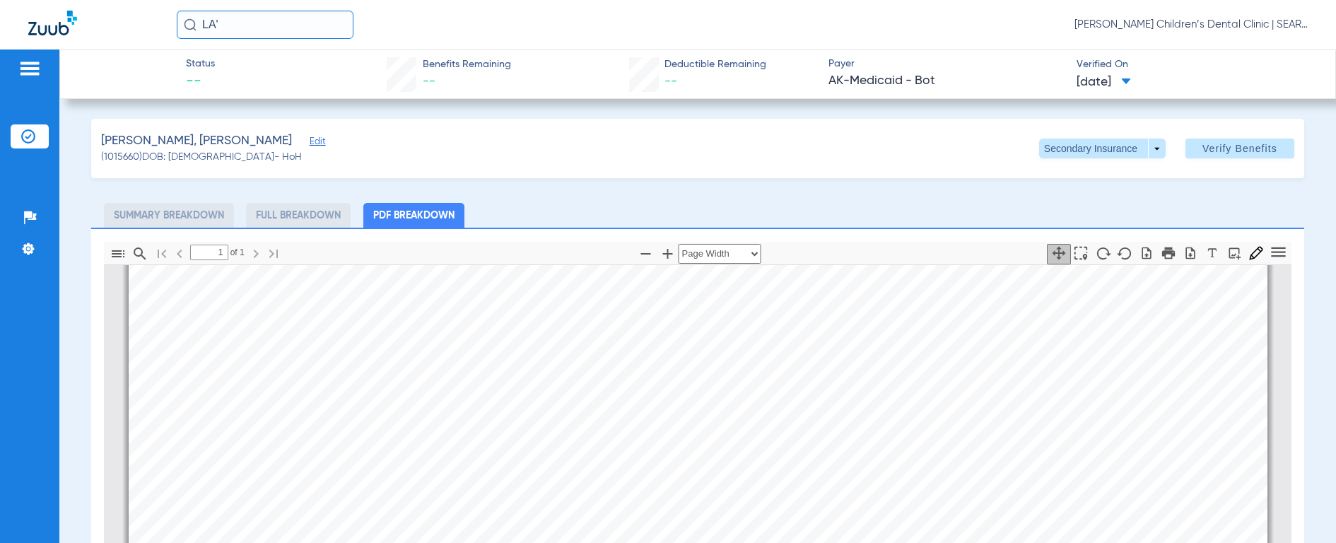
scroll to position [361, 0]
drag, startPoint x: 282, startPoint y: 27, endPoint x: 105, endPoint y: 18, distance: 177.7
click at [105, 18] on div "LA' [PERSON_NAME] Children’s Dental Clinic | SEARHC" at bounding box center [668, 24] width 1336 height 49
type input "[PERSON_NAME]"
click at [188, 27] on img at bounding box center [190, 24] width 13 height 13
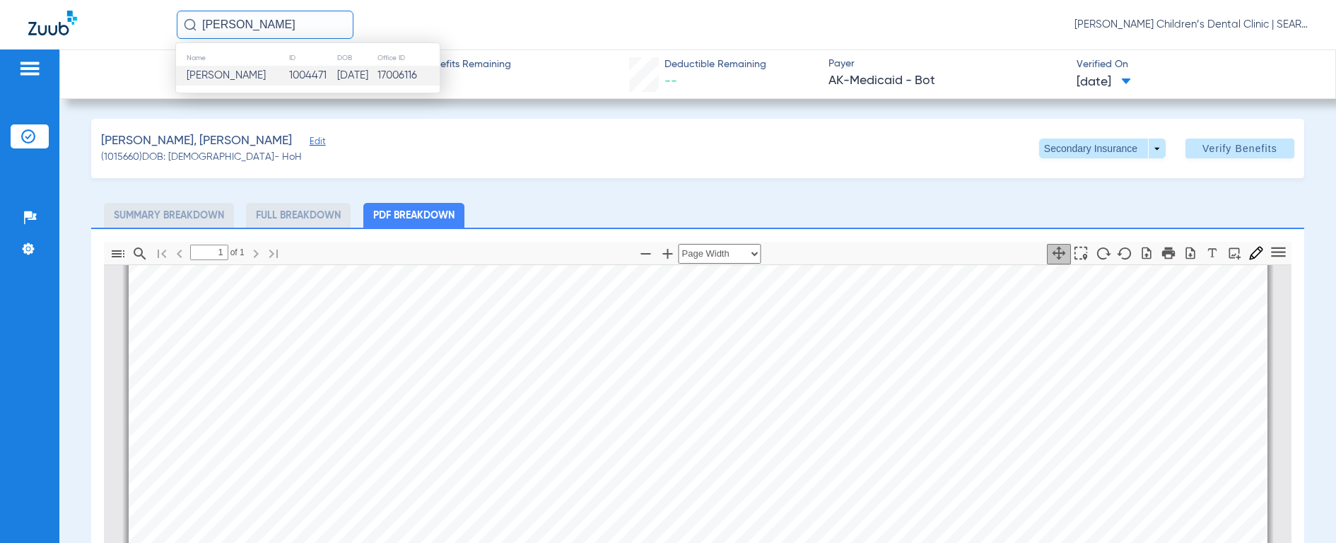
click at [201, 71] on span "[PERSON_NAME]" at bounding box center [226, 75] width 79 height 11
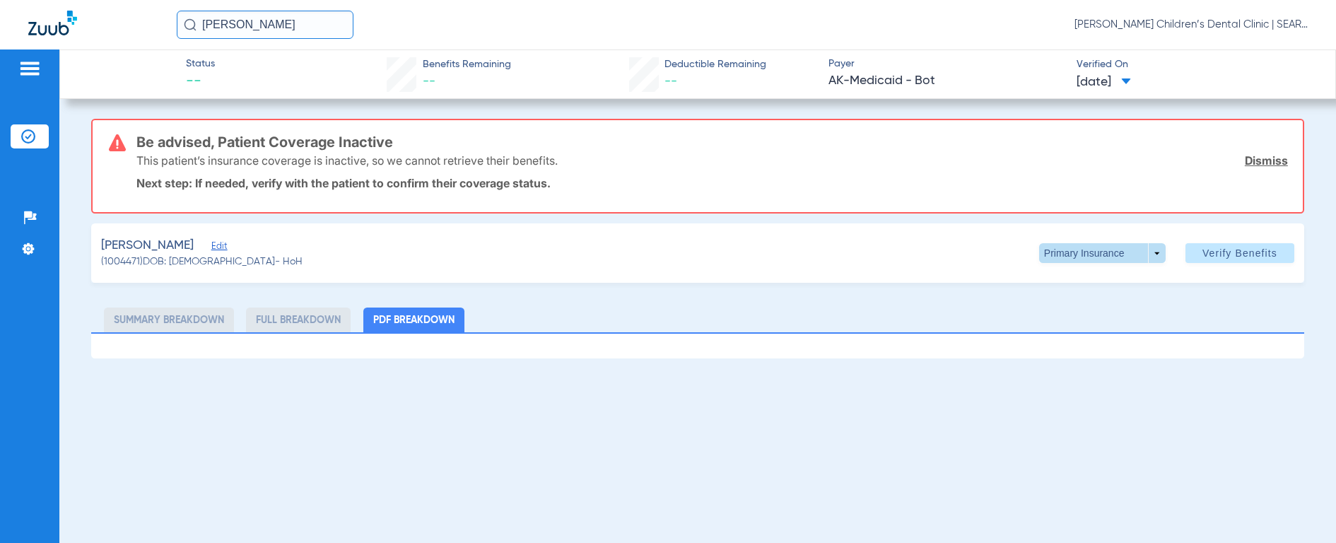
click at [1085, 257] on span at bounding box center [1102, 253] width 127 height 20
click at [1071, 310] on span "Secondary Insurance" at bounding box center [1097, 310] width 93 height 10
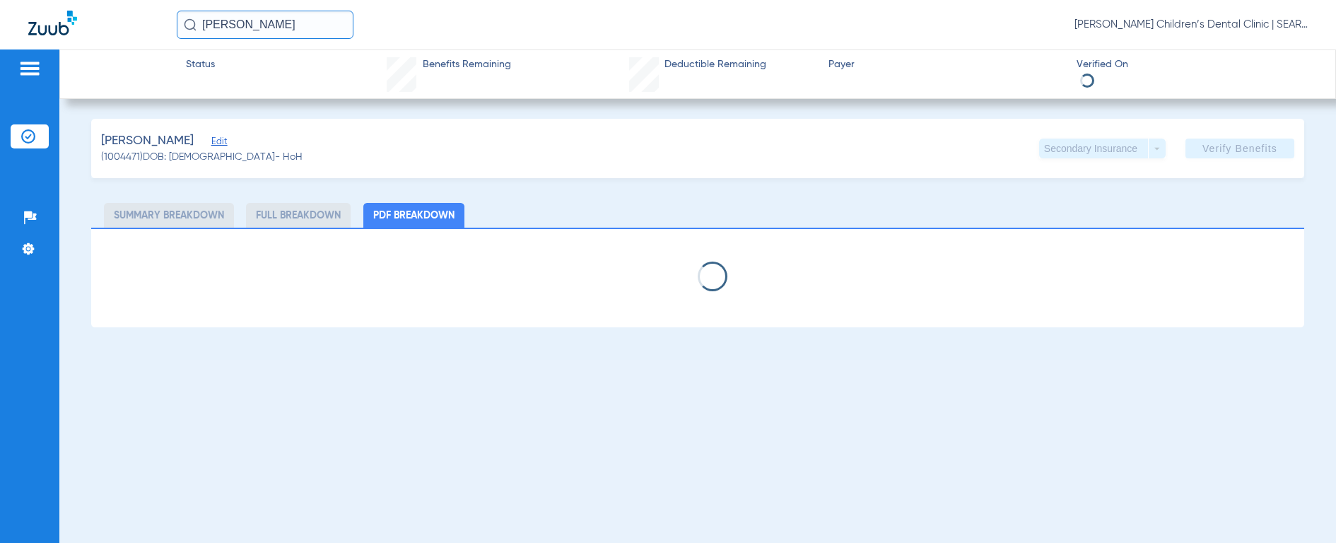
select select "page-width"
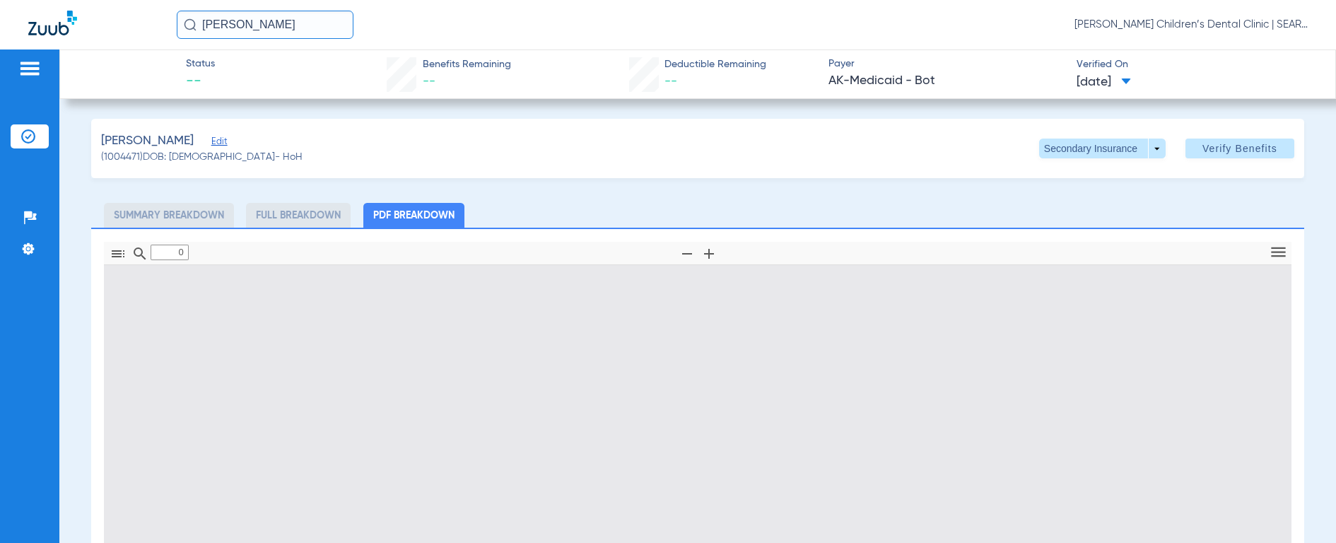
type input "1"
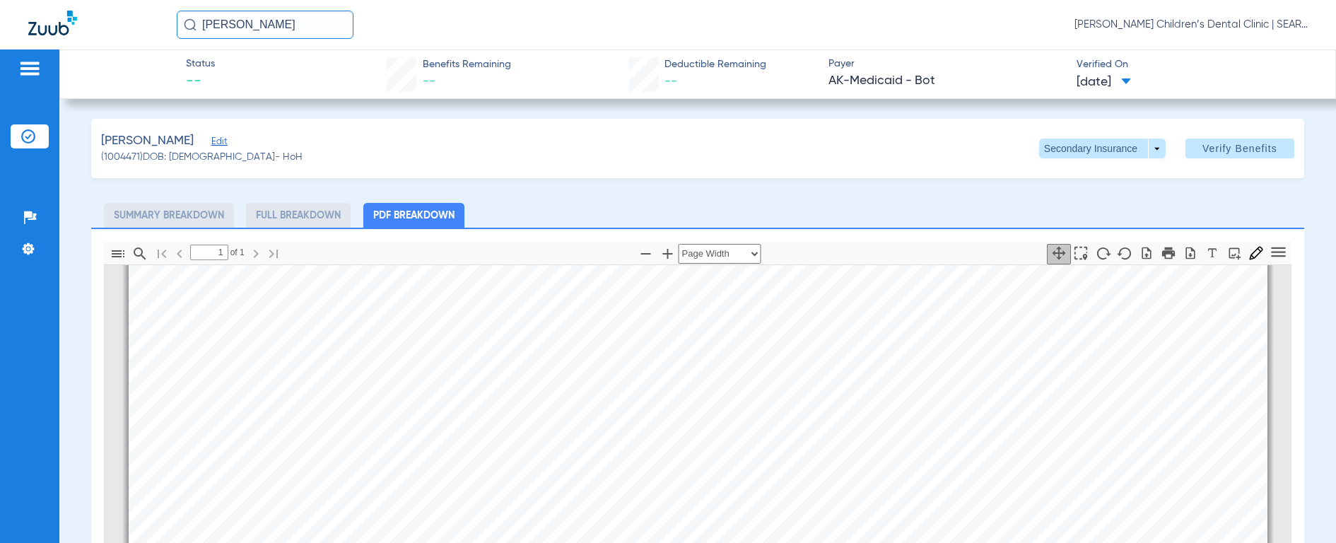
scroll to position [334, 0]
drag, startPoint x: 297, startPoint y: 28, endPoint x: 136, endPoint y: 18, distance: 161.5
click at [136, 18] on div "[PERSON_NAME] [PERSON_NAME] Children’s Dental Clinic | SEARHC" at bounding box center [668, 24] width 1336 height 49
click at [177, 25] on input "BAILA O" at bounding box center [265, 25] width 177 height 28
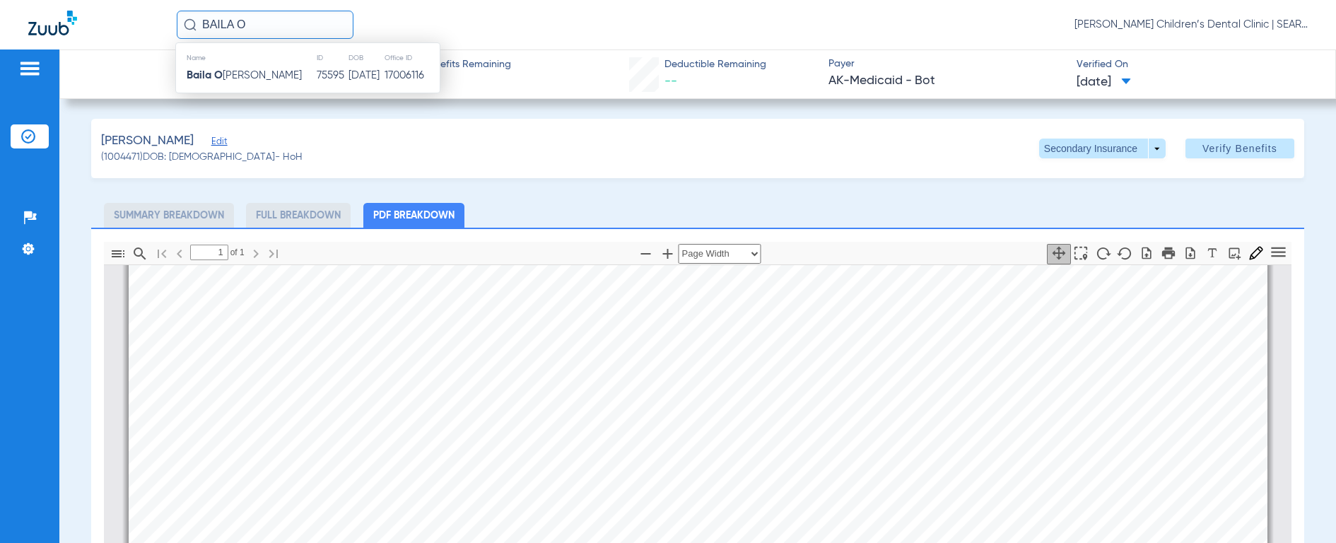
click at [187, 25] on img at bounding box center [190, 24] width 13 height 13
click at [209, 76] on strong "Baila O" at bounding box center [205, 75] width 36 height 11
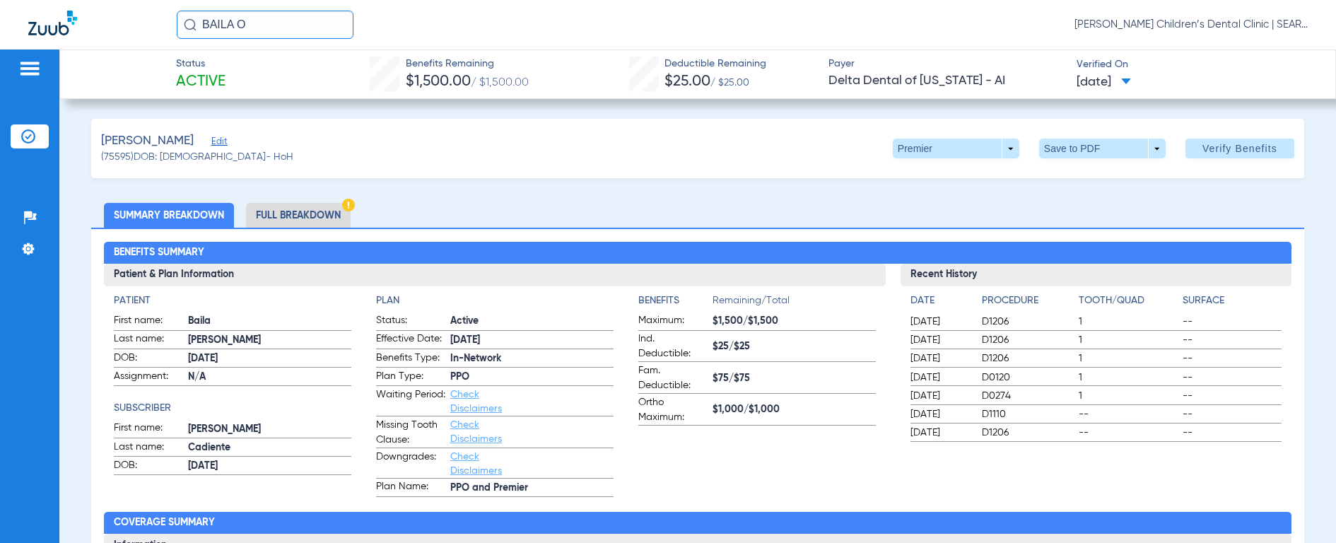
drag, startPoint x: 296, startPoint y: 27, endPoint x: 43, endPoint y: 6, distance: 253.2
click at [43, 6] on div "BAILA O [PERSON_NAME] Children’s Dental Clinic | SEARHC" at bounding box center [668, 24] width 1336 height 49
click at [198, 24] on input "chance lef" at bounding box center [265, 25] width 177 height 28
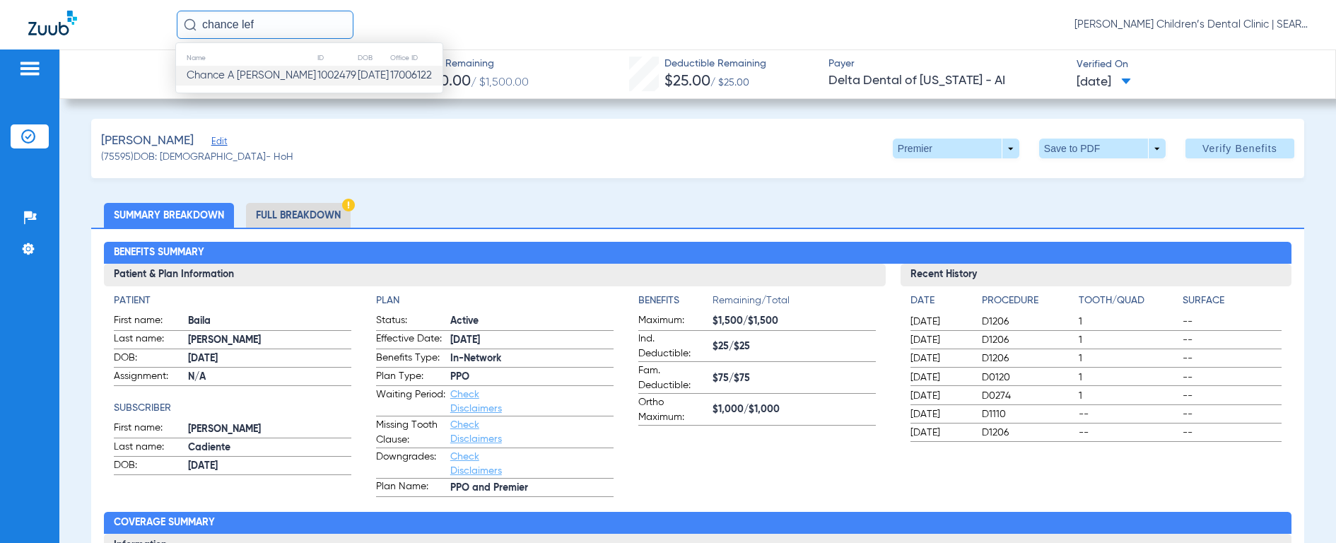
type input "chance lef"
click at [220, 76] on span "Chance A [PERSON_NAME]" at bounding box center [251, 75] width 129 height 11
